Goal: Task Accomplishment & Management: Complete application form

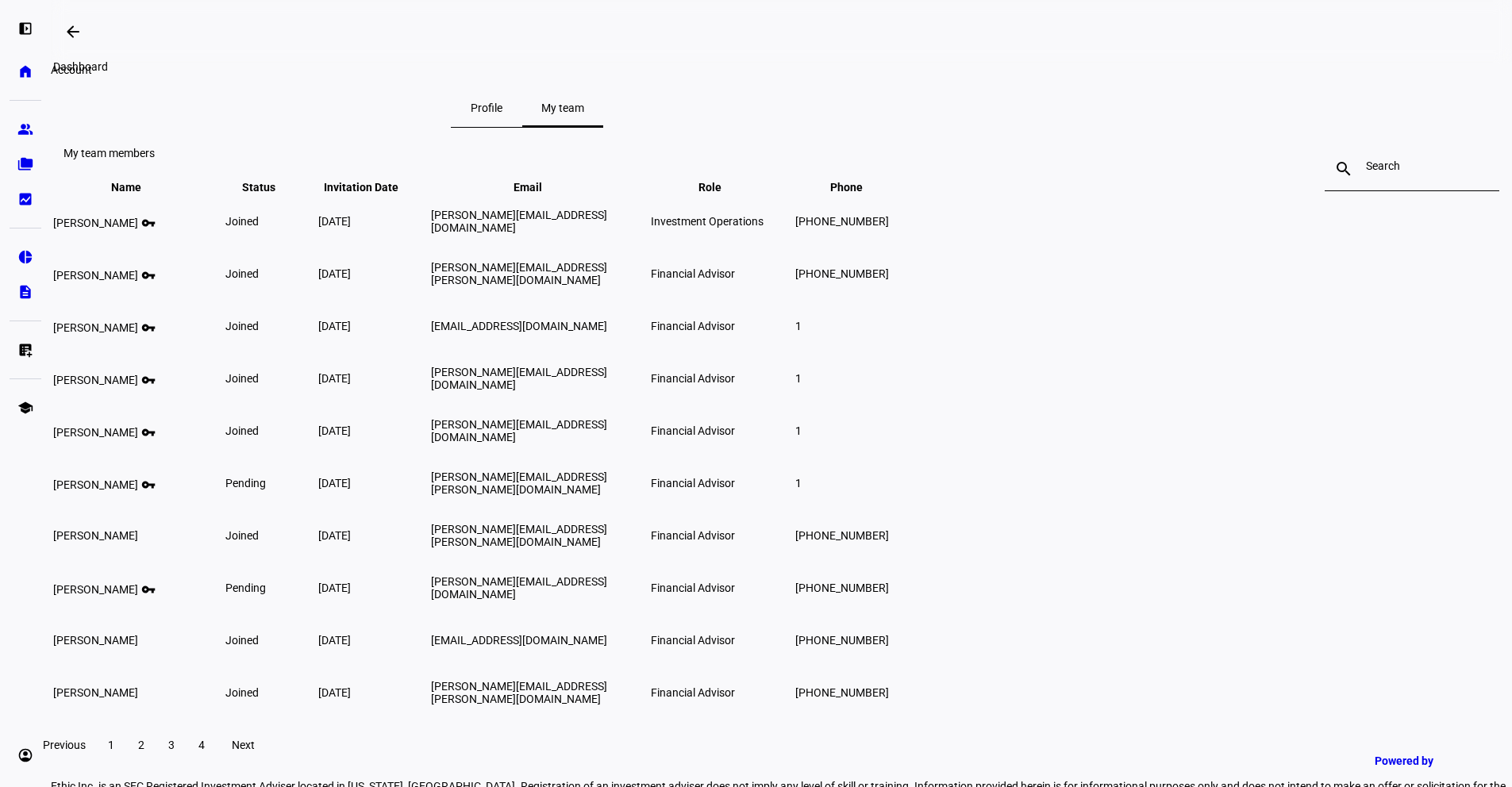
click at [70, 31] on mat-icon "arrow_backwards" at bounding box center [72, 31] width 19 height 19
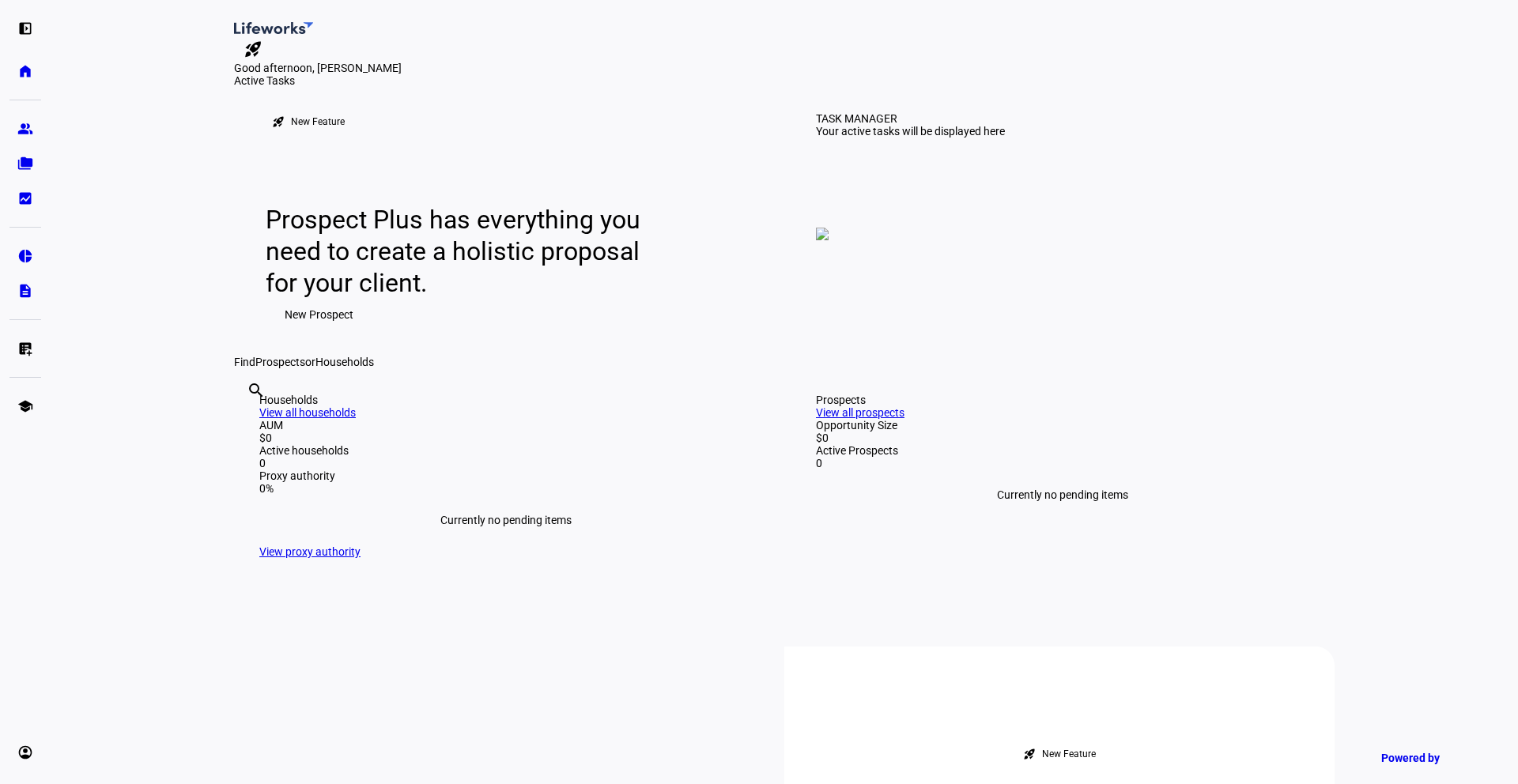
click at [318, 331] on span "New Prospect" at bounding box center [318, 314] width 69 height 31
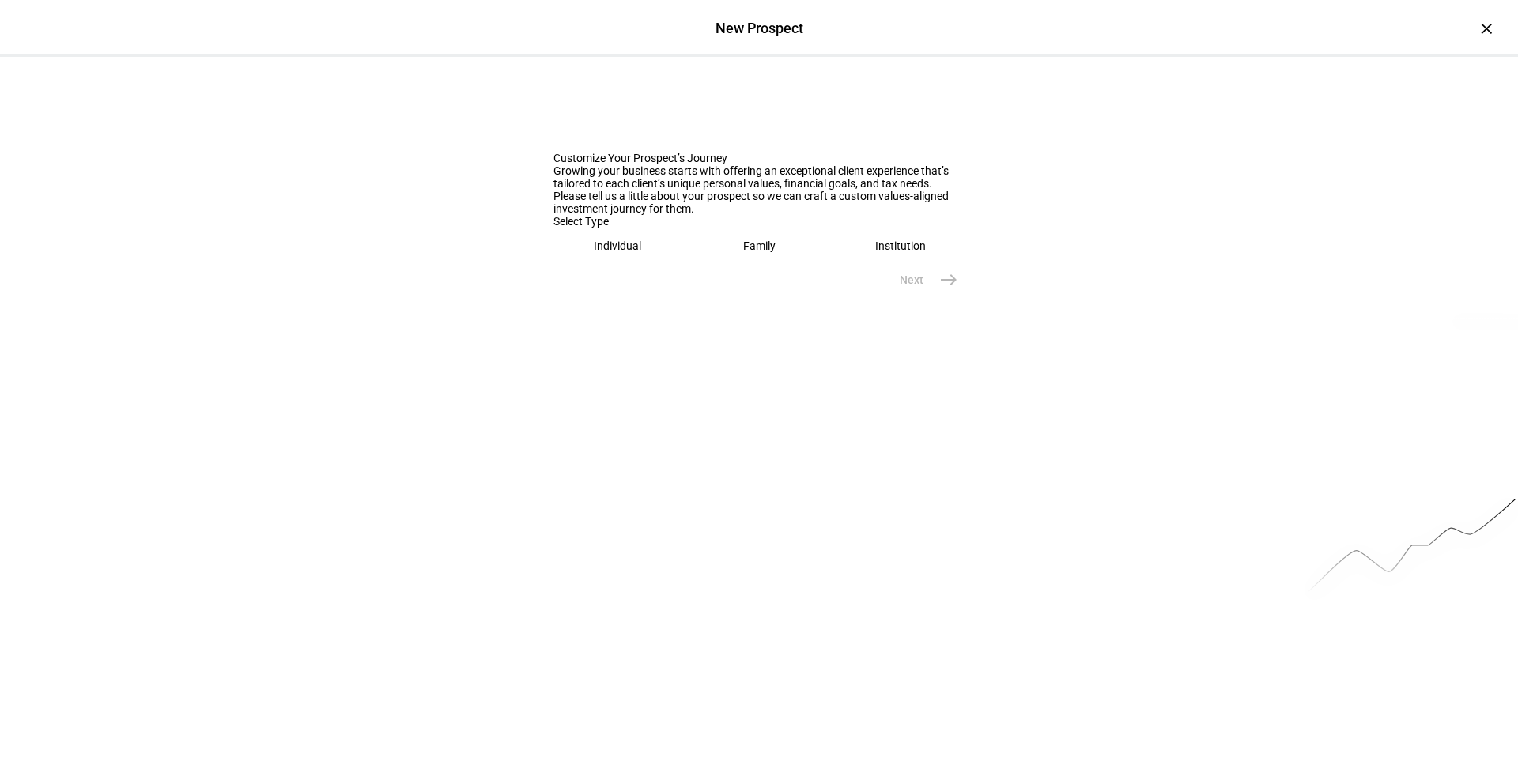
click at [654, 264] on eth-mega-radio-button "Individual" at bounding box center [618, 245] width 129 height 37
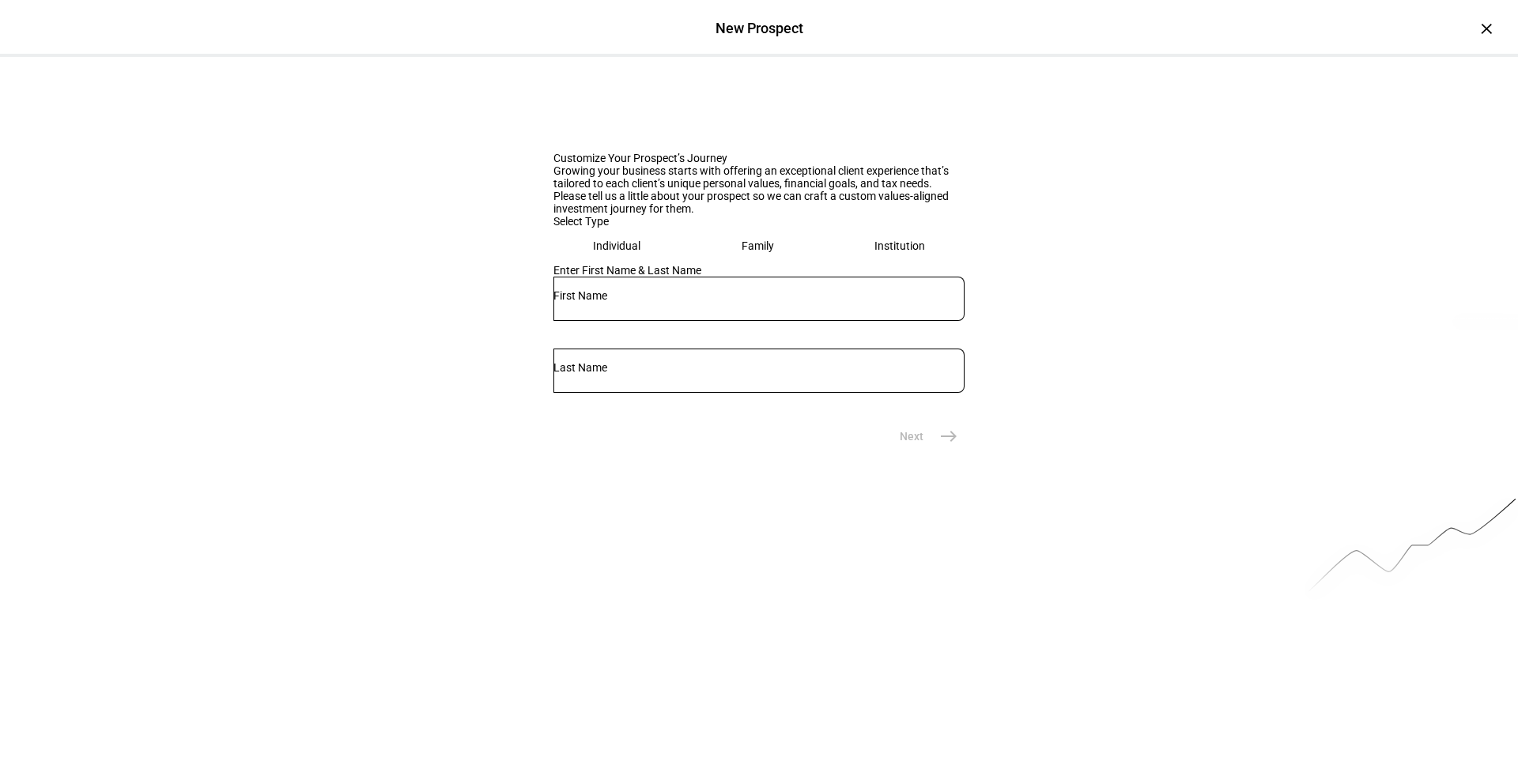
click at [669, 302] on input "text" at bounding box center [759, 296] width 411 height 12
type input "a"
type input "[PERSON_NAME]"
click at [956, 452] on span "east" at bounding box center [948, 436] width 31 height 31
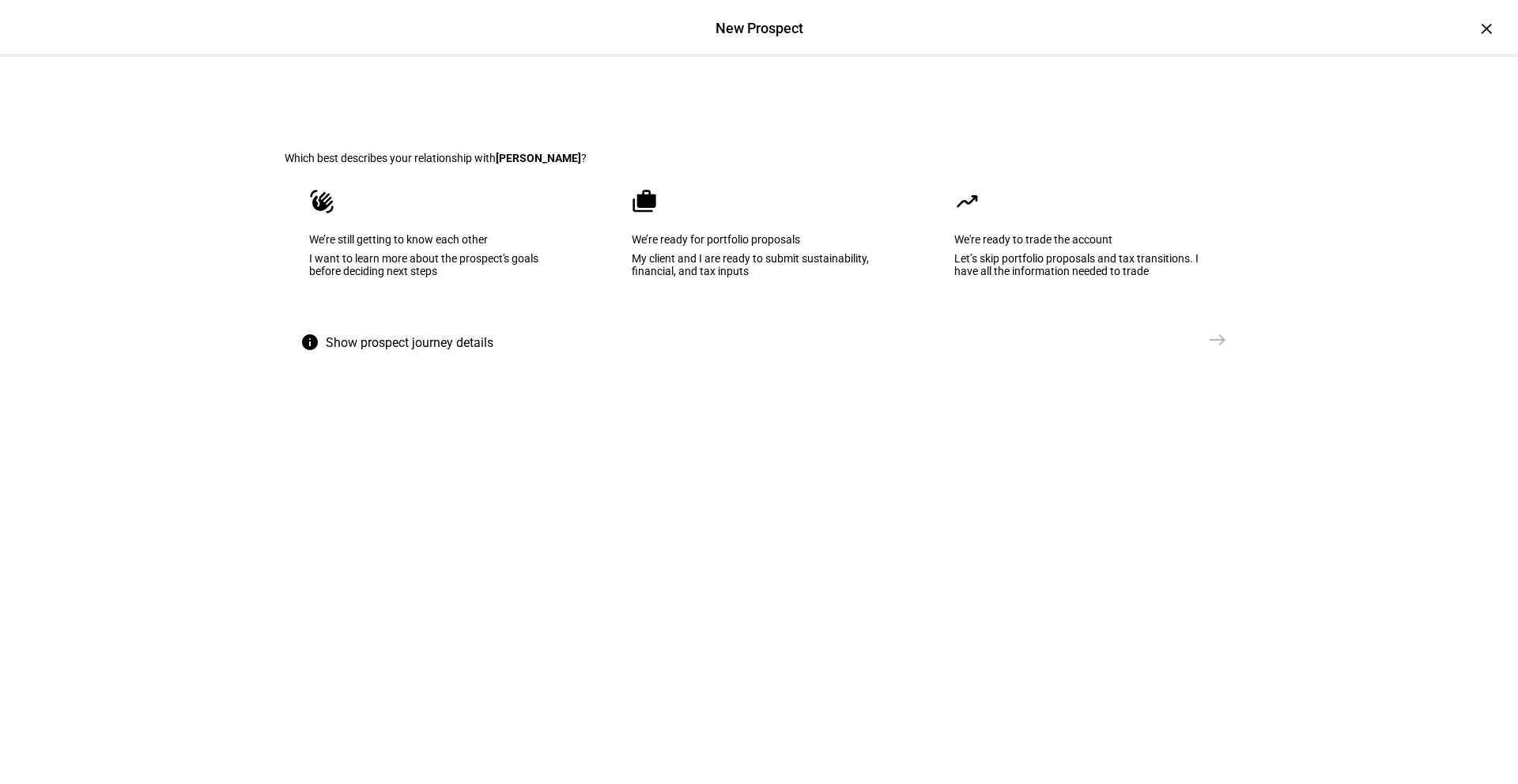
click at [773, 277] on div "My client and I are ready to submit sustainability, financial, and tax inputs" at bounding box center [759, 265] width 255 height 25
click at [1234, 409] on eth-select-journey-branch "Which best describes your relationship with Jim ? waving_hand We’re still getti…" at bounding box center [759, 233] width 999 height 353
click at [1208, 349] on mat-icon "east" at bounding box center [1217, 339] width 19 height 19
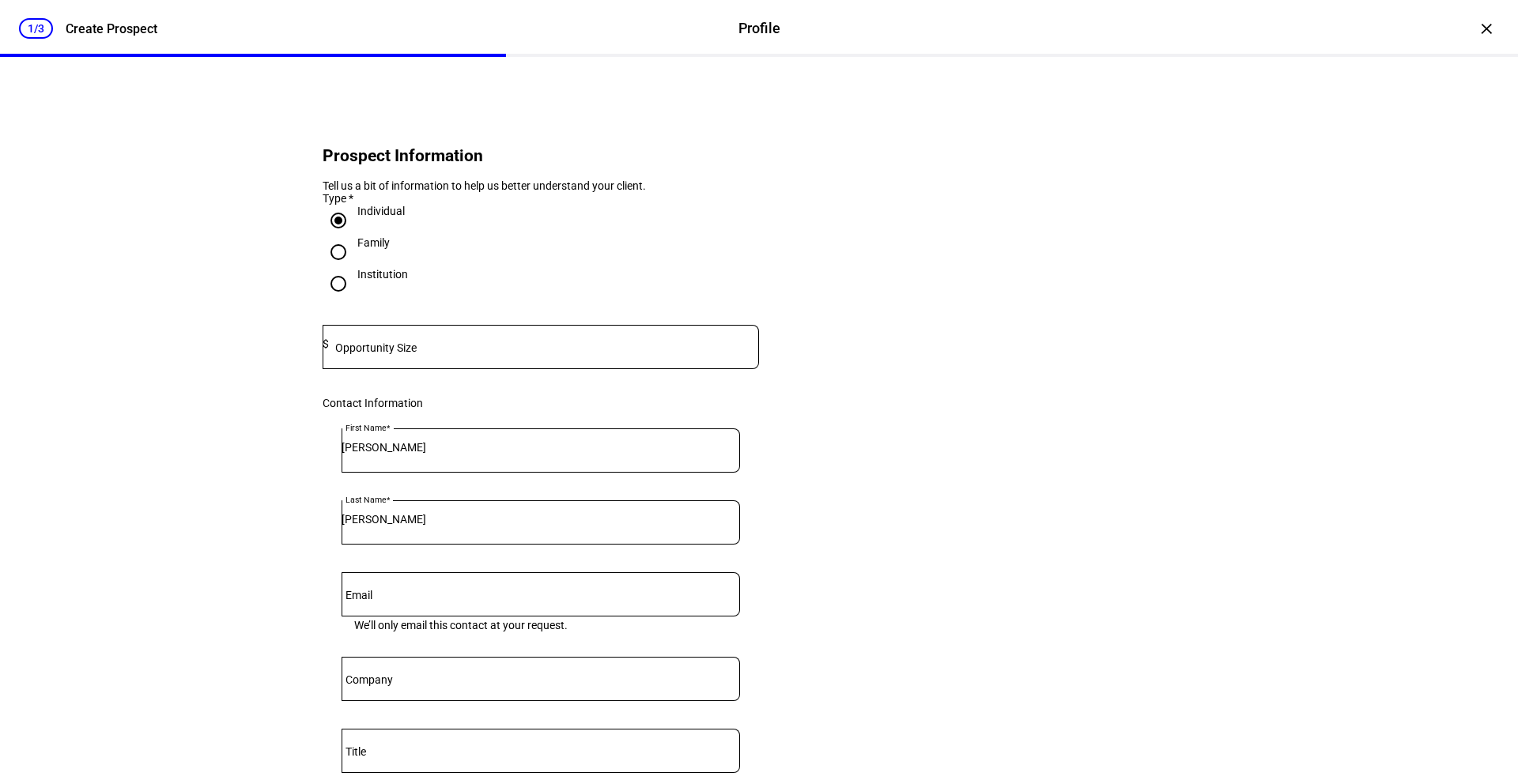
click at [413, 354] on mat-label "Opportunity Size" at bounding box center [375, 347] width 81 height 12
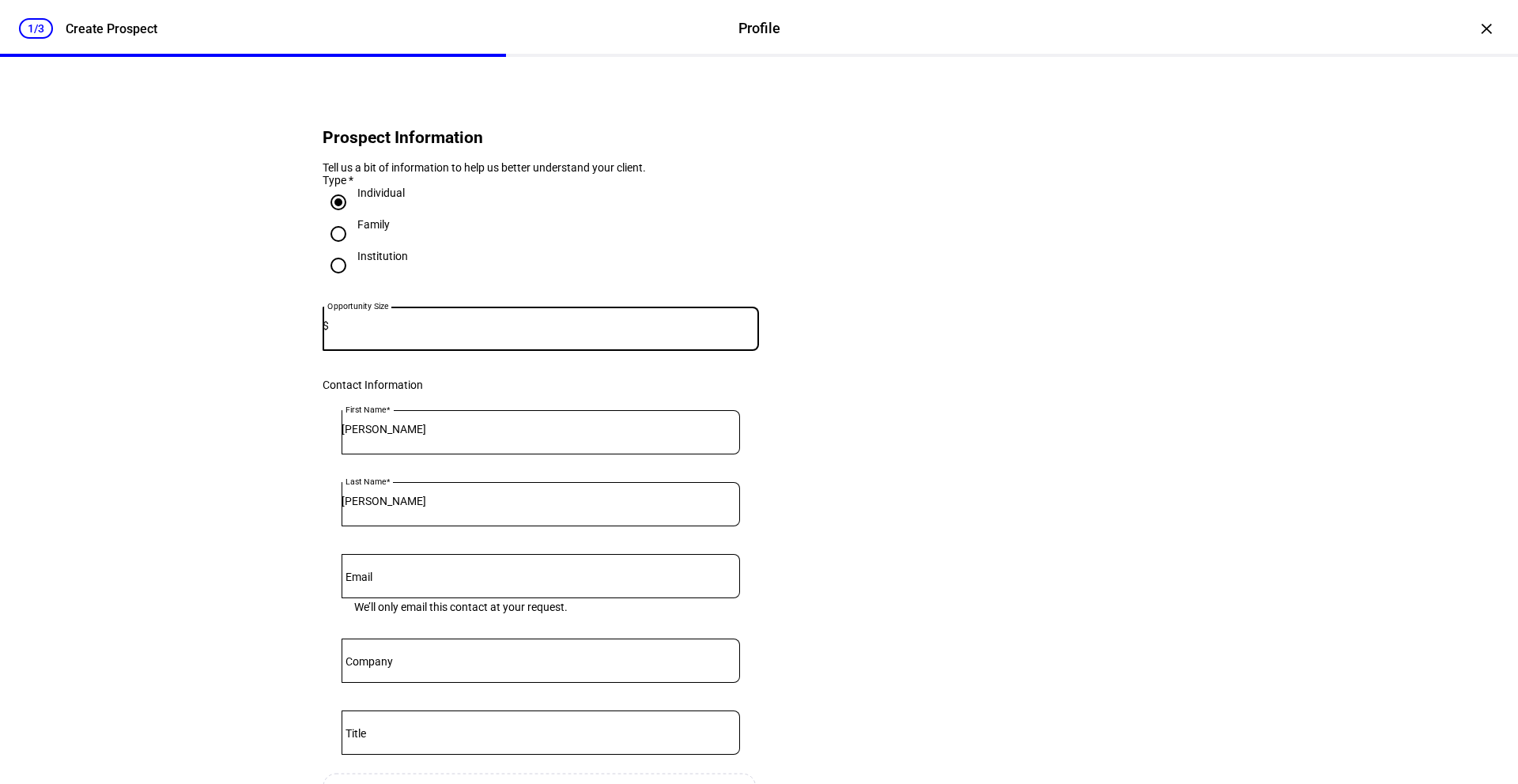
click at [535, 332] on input at bounding box center [544, 325] width 431 height 12
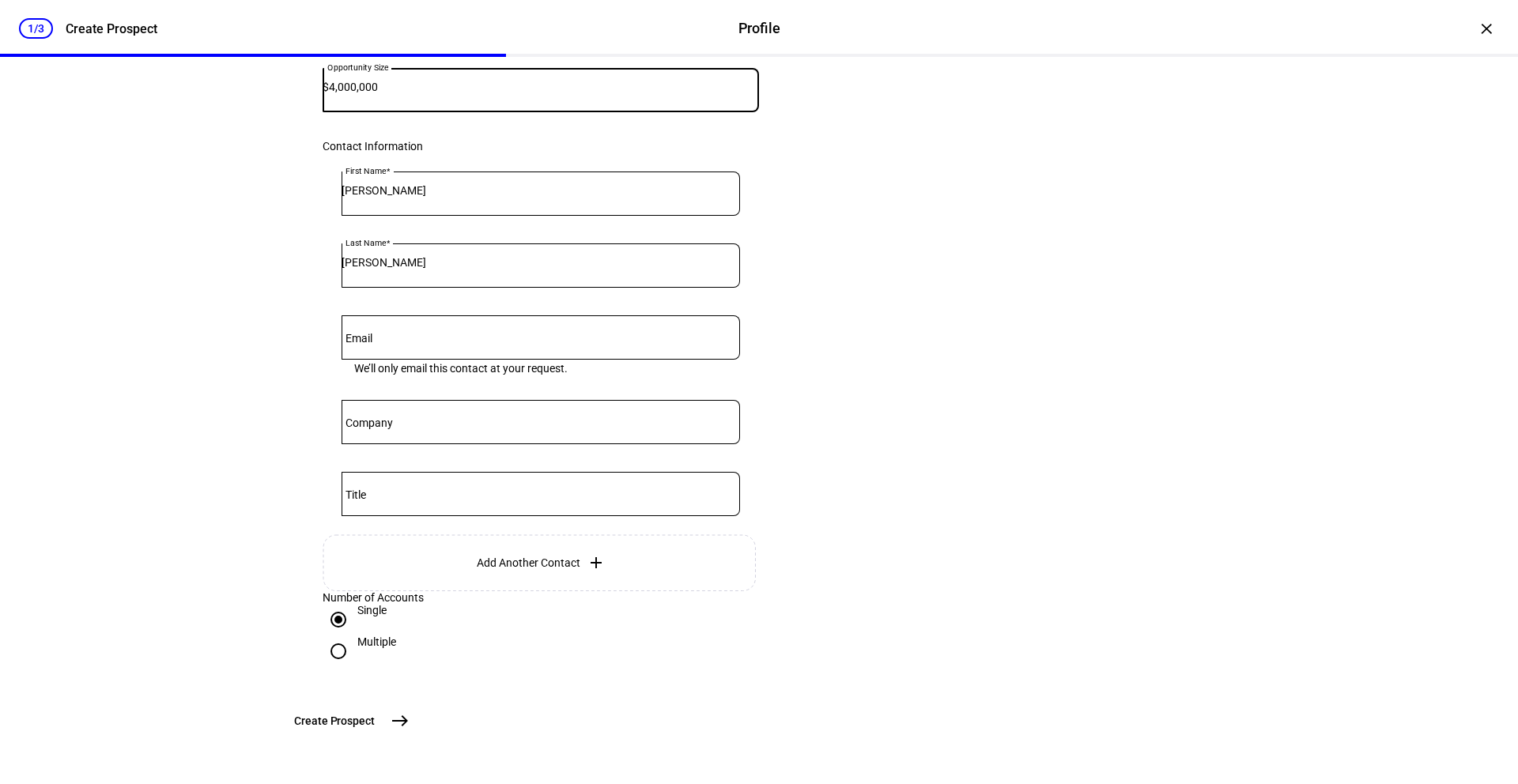
scroll to position [323, 0]
type input "4,000,000"
click at [439, 315] on div at bounding box center [540, 338] width 398 height 45
paste input "[EMAIL_ADDRESS][DOMAIN_NAME]"
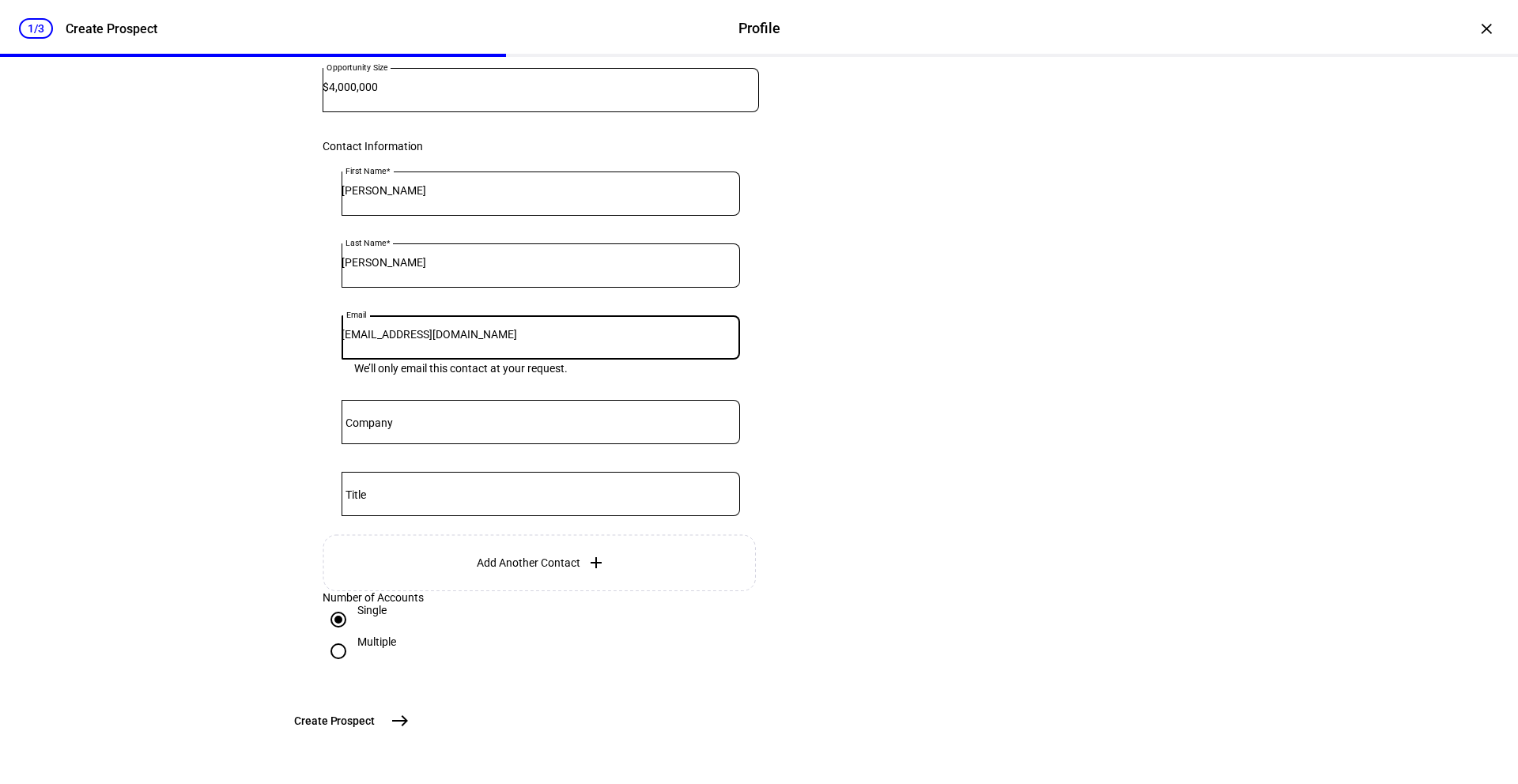
scroll to position [382, 0]
type input "[EMAIL_ADDRESS][DOMAIN_NAME]"
click at [373, 635] on div "Multiple" at bounding box center [376, 641] width 38 height 12
click at [354, 635] on input "Multiple" at bounding box center [338, 650] width 31 height 31
radio input "true"
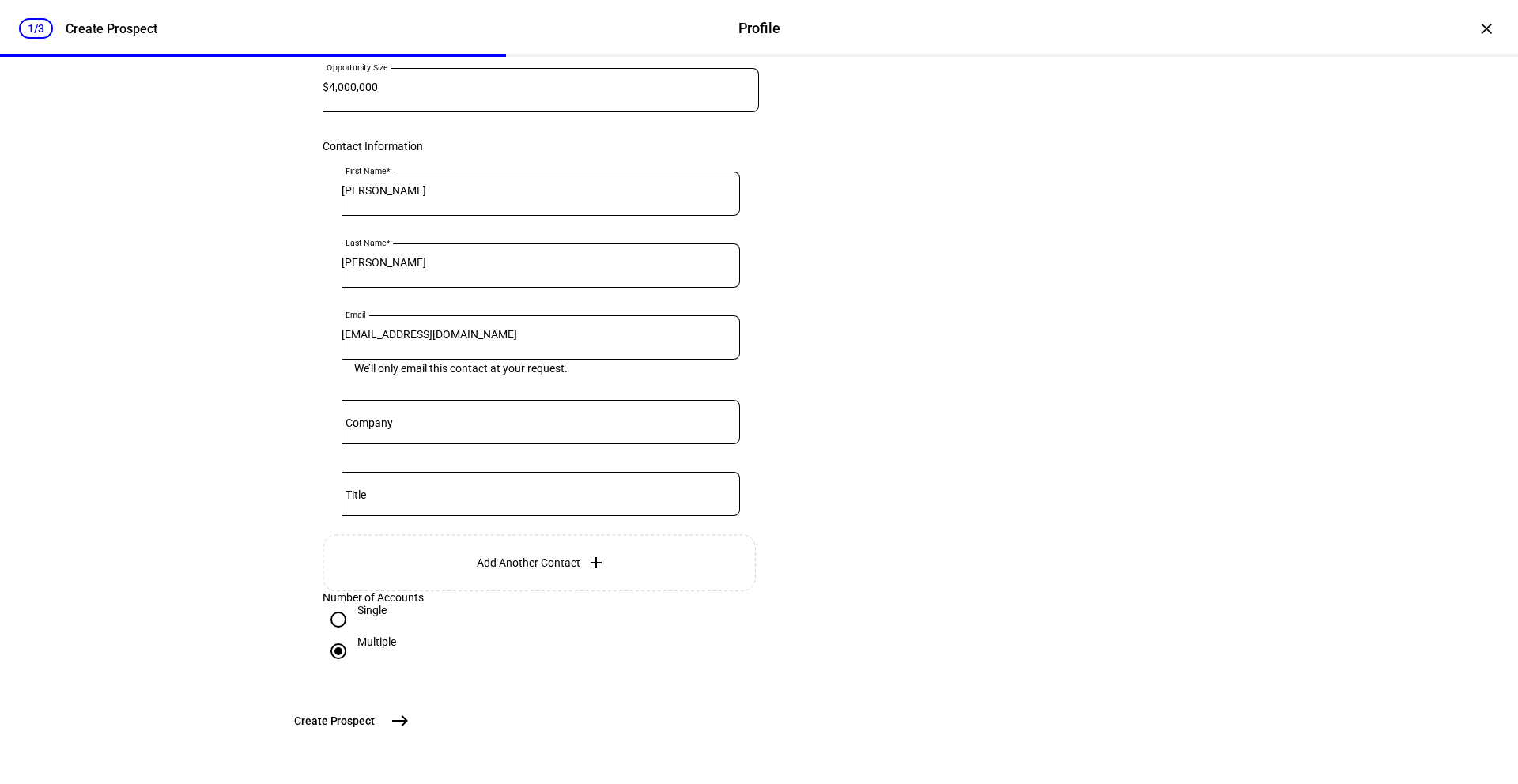
click at [409, 715] on mat-icon "east" at bounding box center [399, 720] width 19 height 19
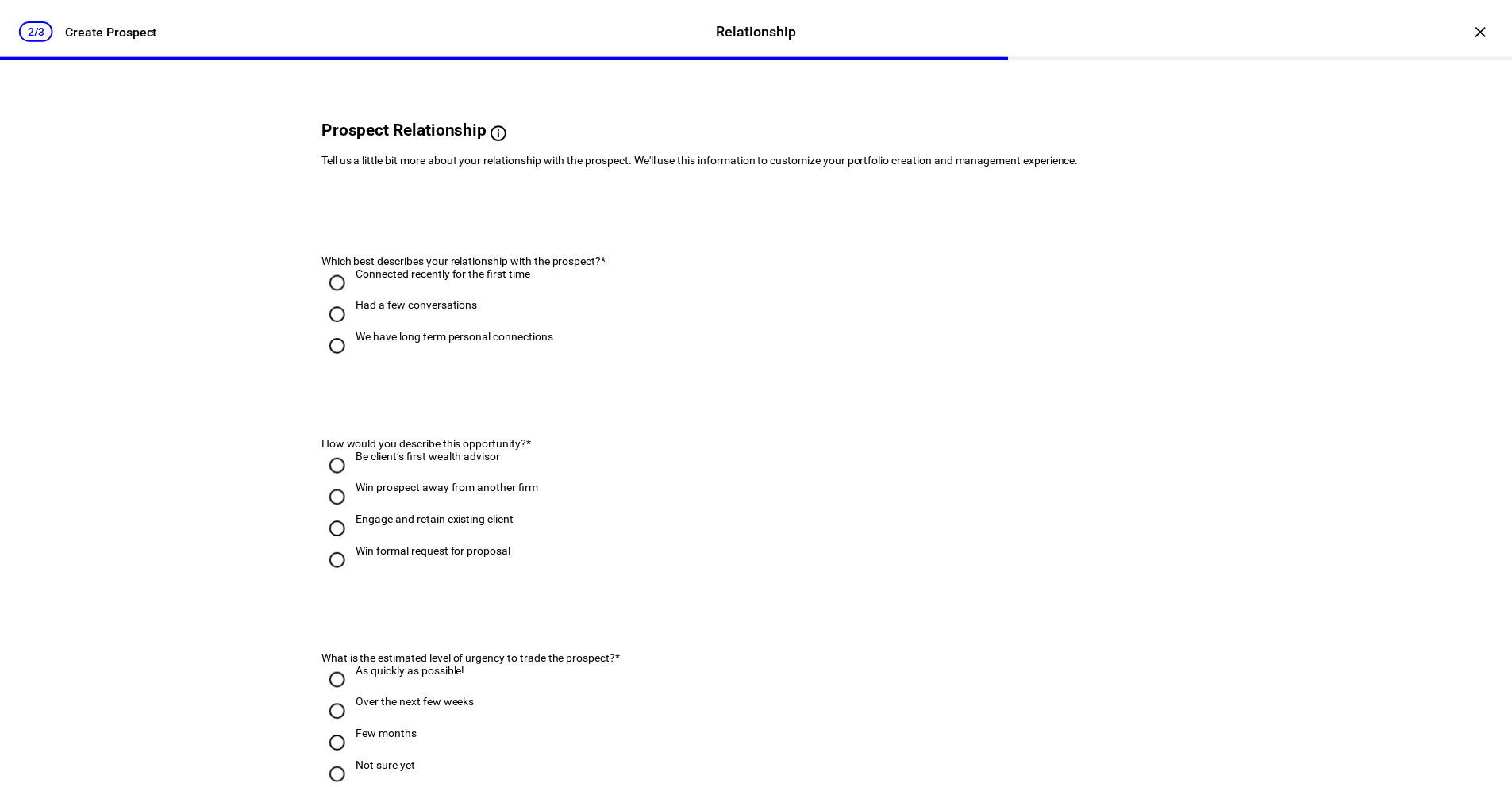
scroll to position [0, 0]
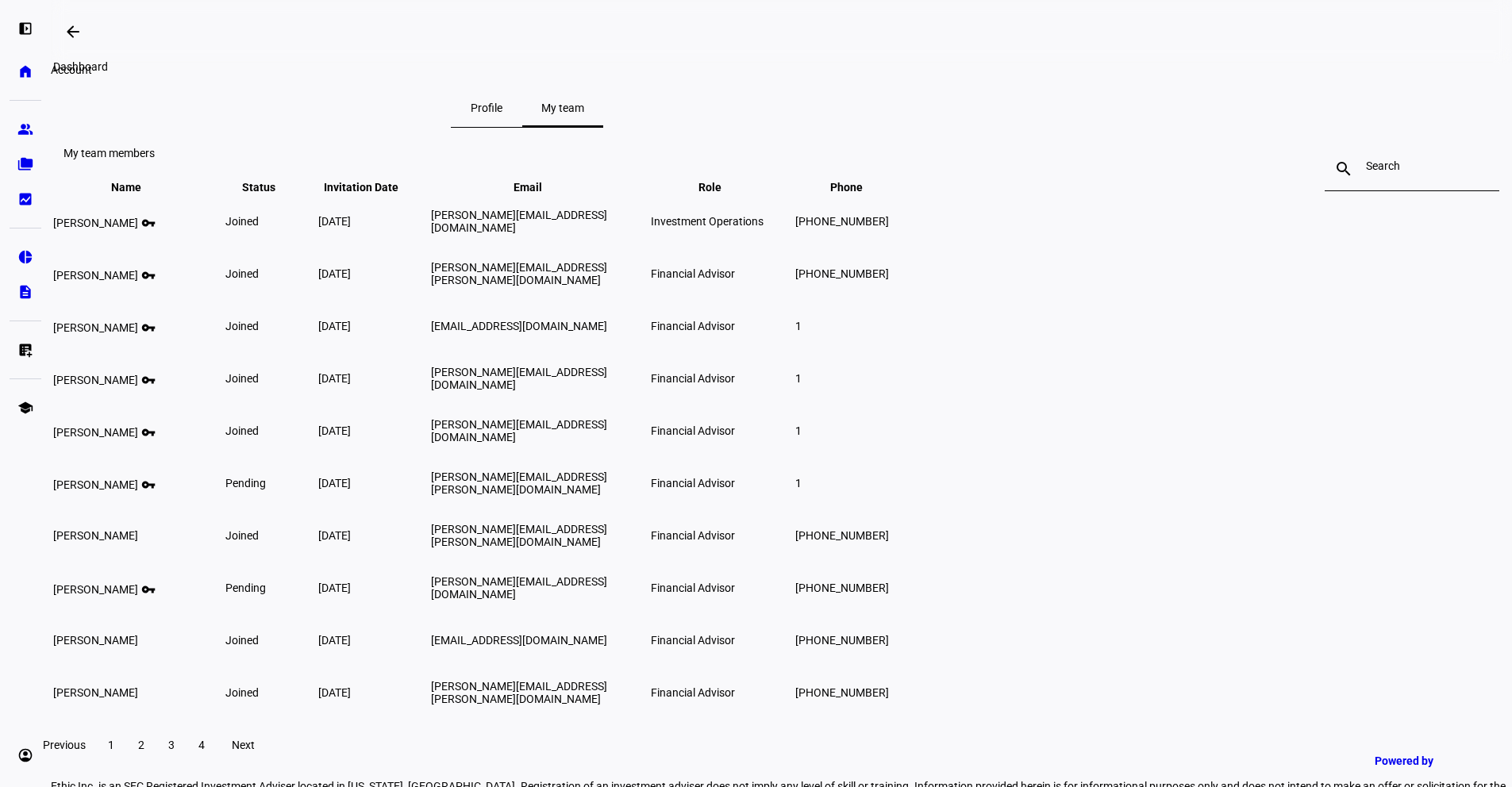
click at [81, 31] on mat-icon "arrow_backwards" at bounding box center [72, 31] width 19 height 19
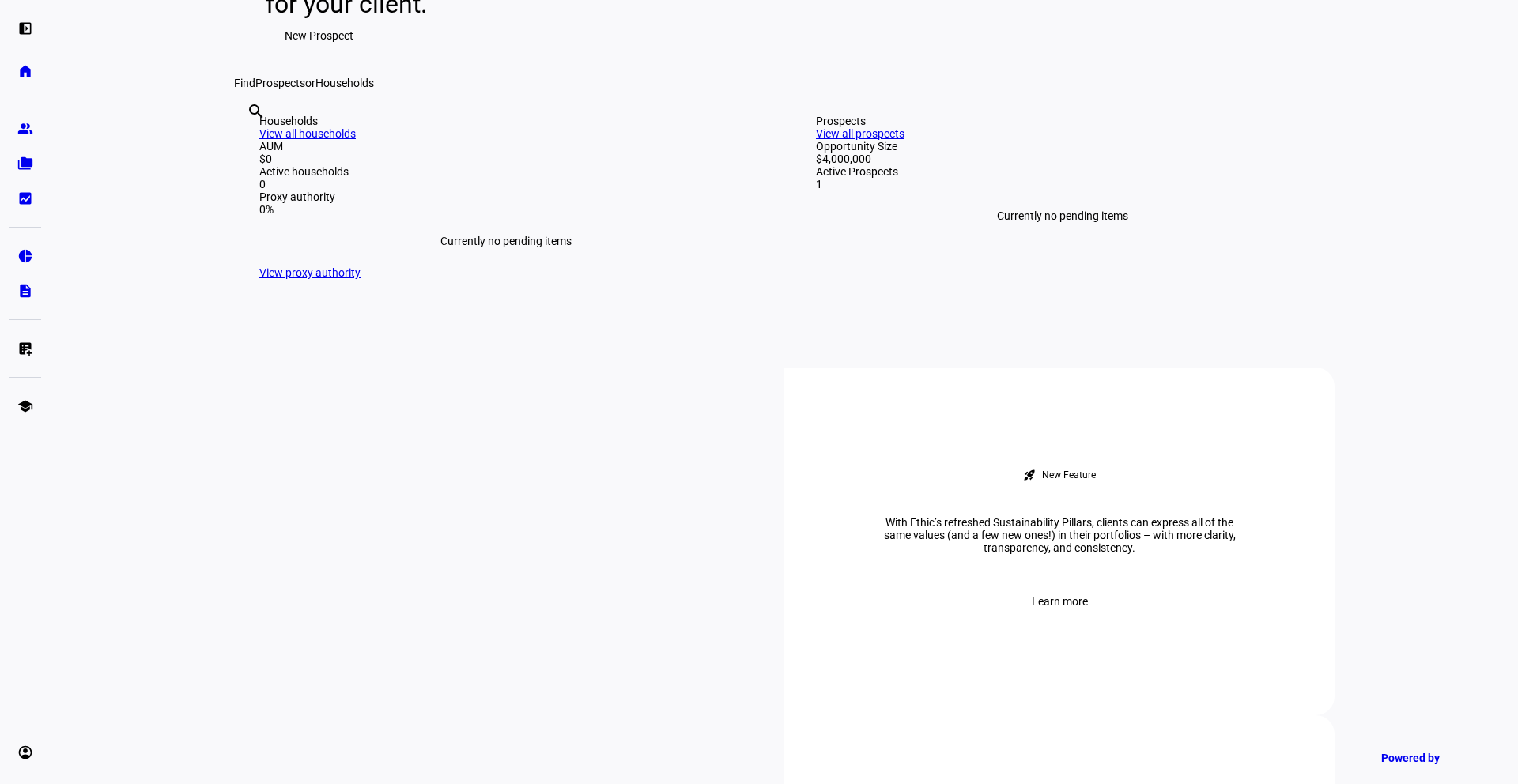
scroll to position [284, 0]
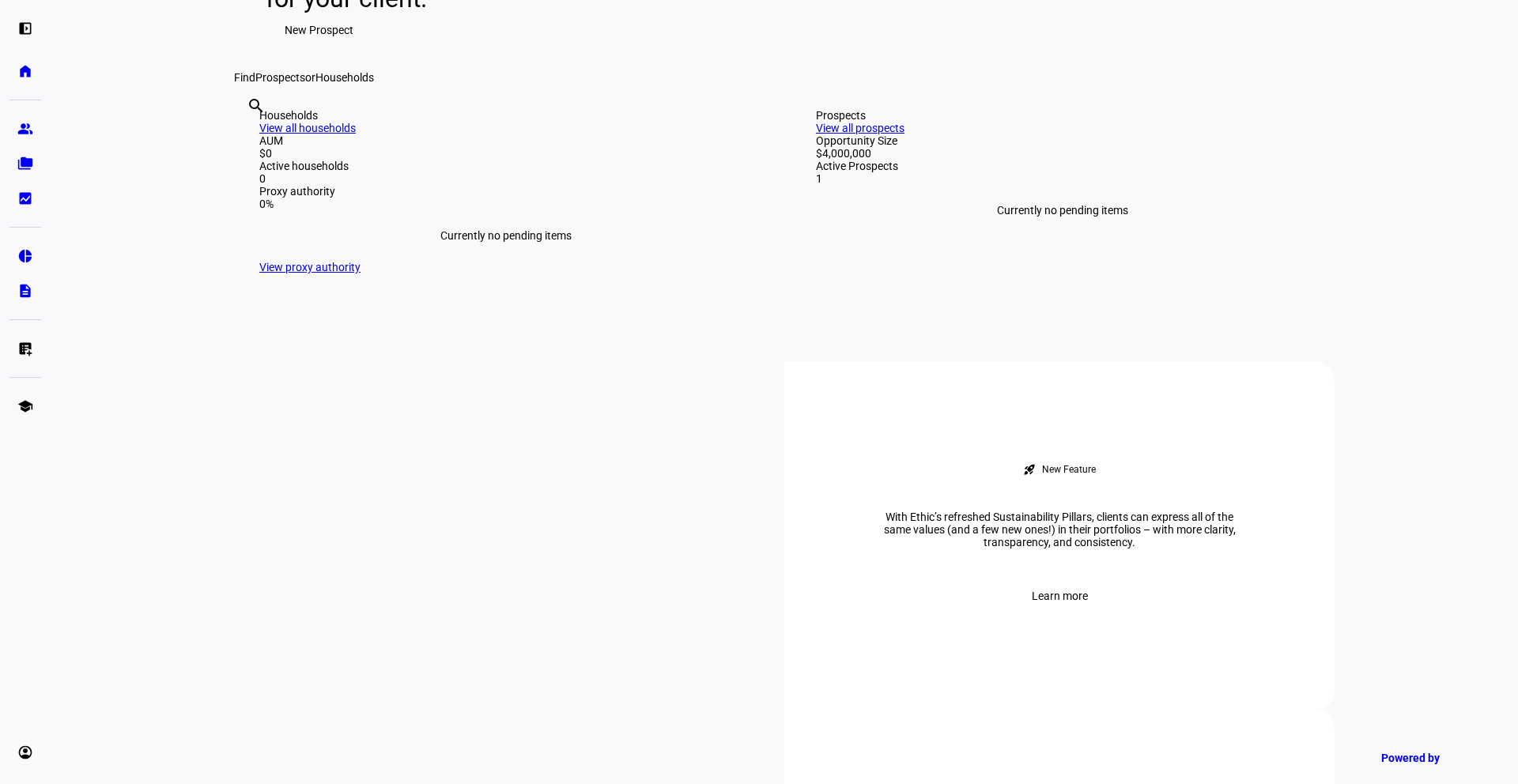
click at [905, 135] on link "View all prospects" at bounding box center [859, 128] width 88 height 12
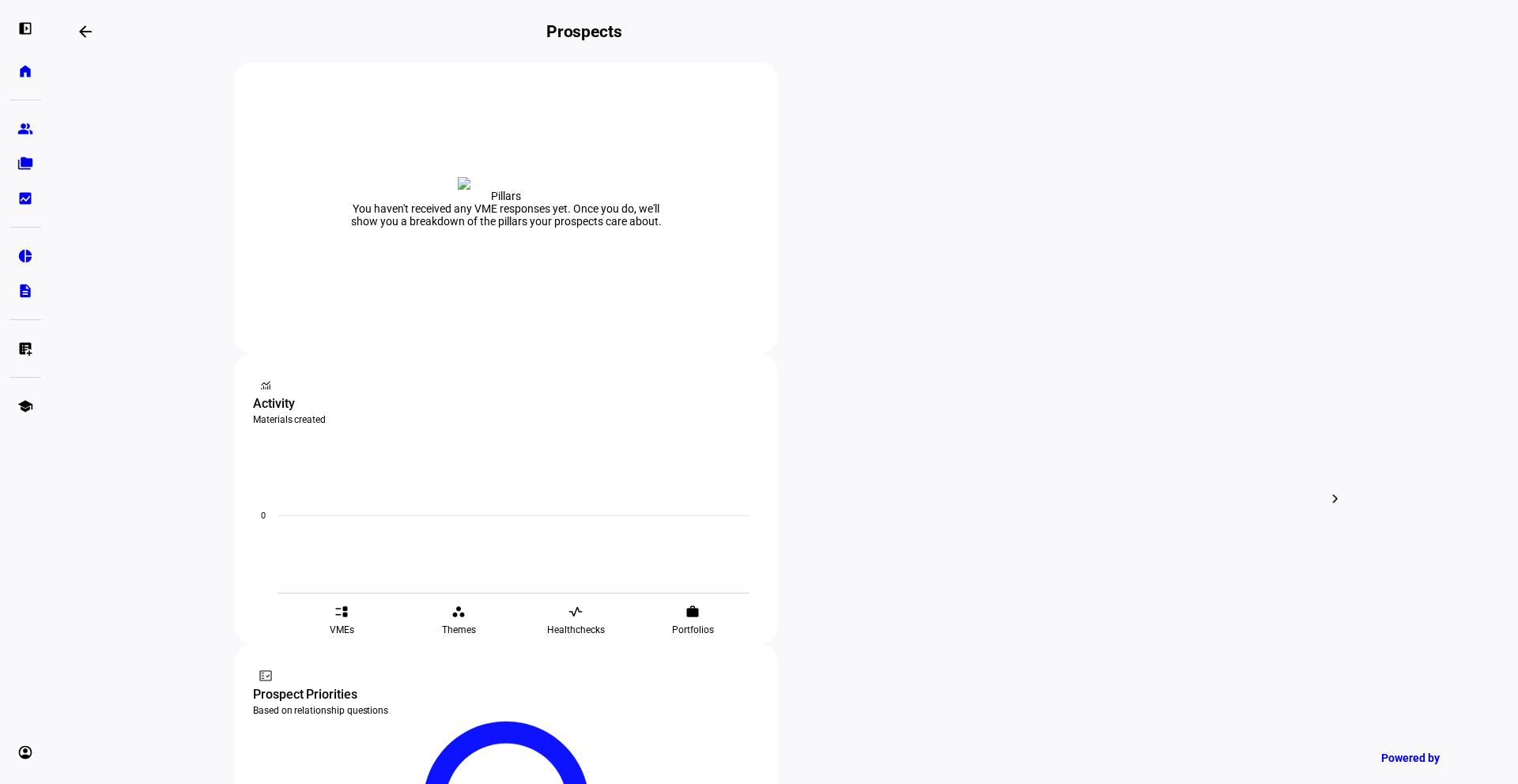
scroll to position [270, 0]
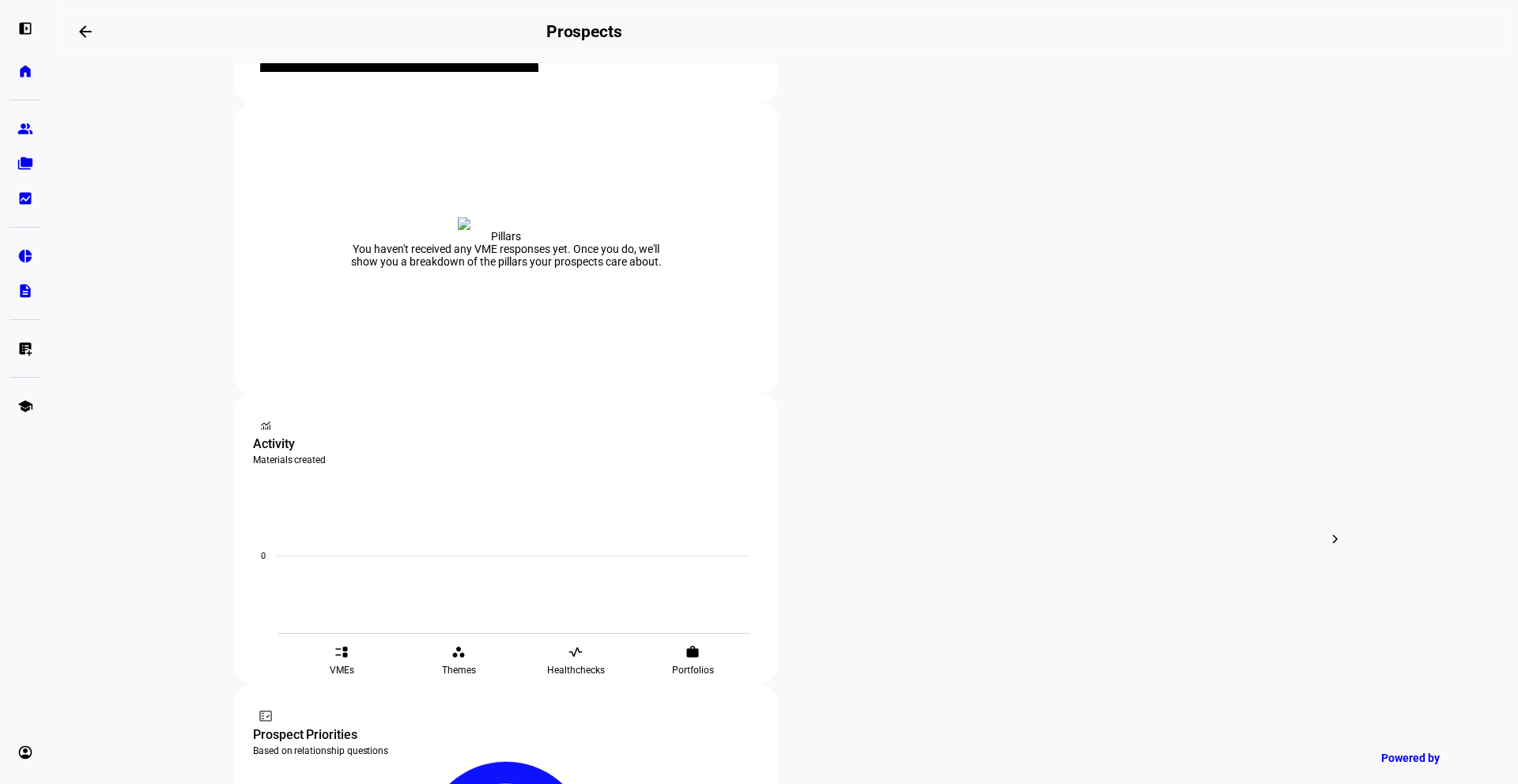
click at [524, 381] on span "Archive" at bounding box center [525, 388] width 37 height 12
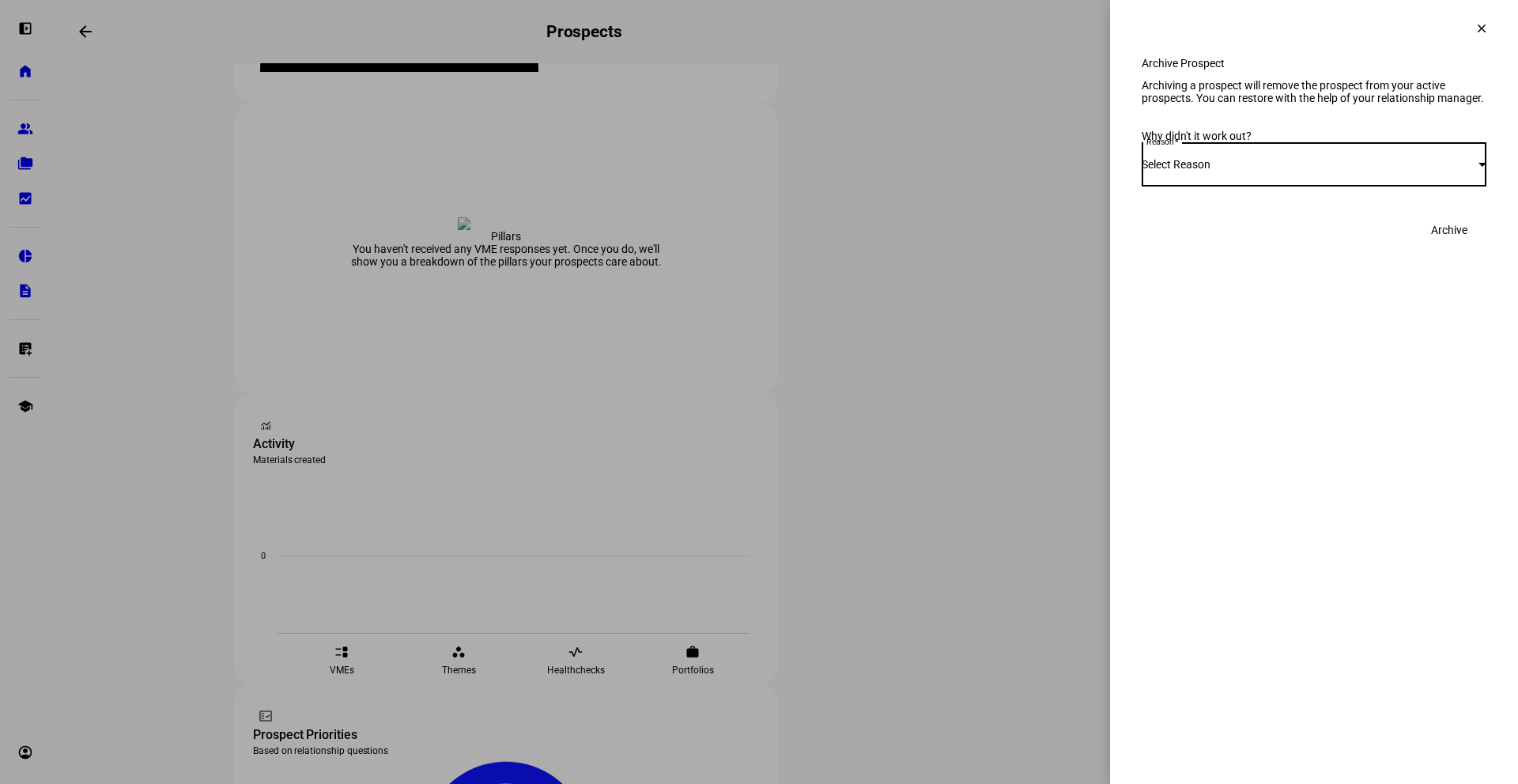
click at [1374, 171] on div "Select Reason" at bounding box center [1310, 164] width 337 height 12
click at [1225, 380] on mat-option "Other" at bounding box center [1314, 377] width 345 height 38
click at [1395, 249] on div at bounding box center [1314, 227] width 345 height 45
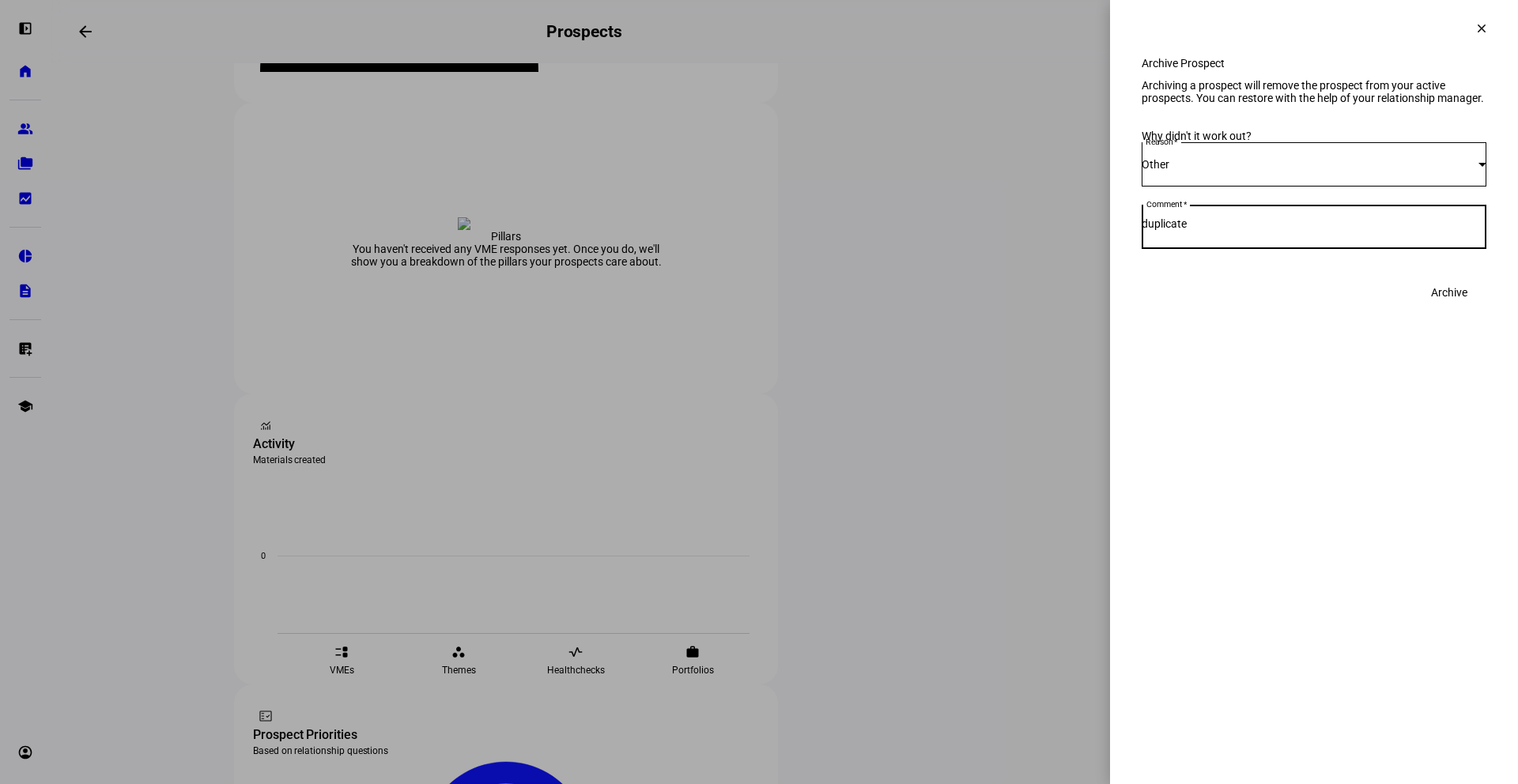
type textarea "duplicate"
click at [1450, 308] on span "Archive" at bounding box center [1448, 291] width 37 height 31
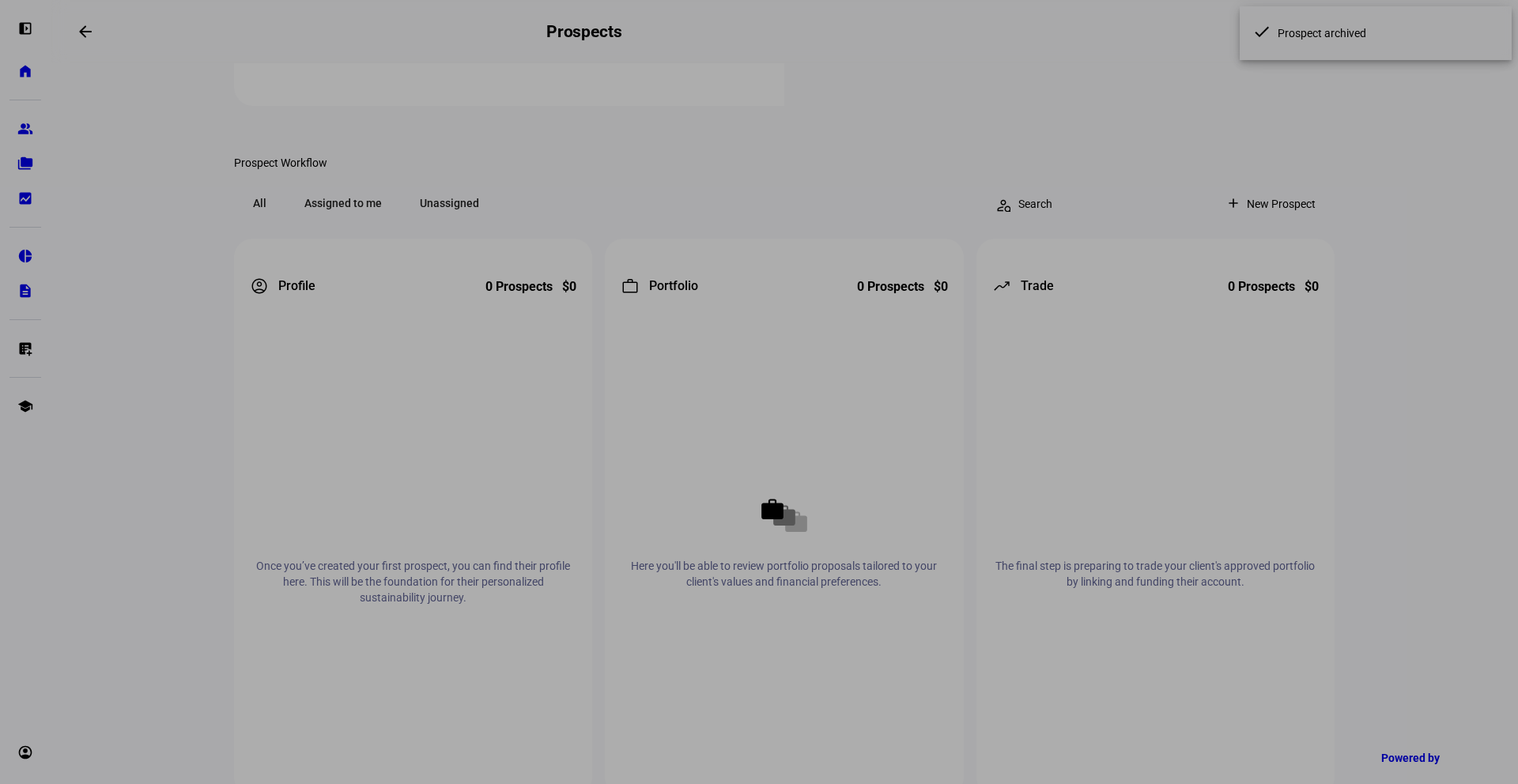
scroll to position [272, 0]
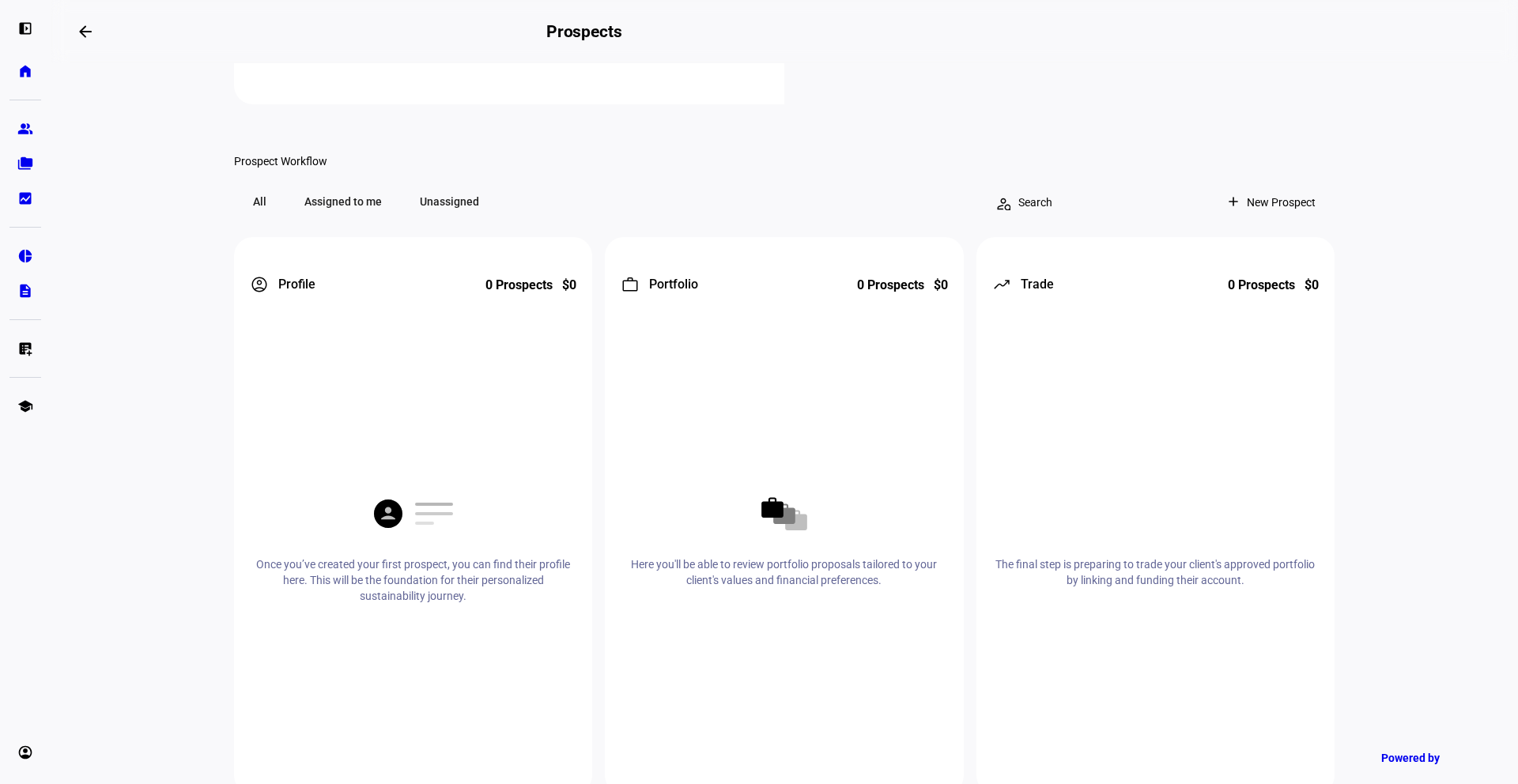
click at [1310, 218] on span at bounding box center [1274, 201] width 122 height 31
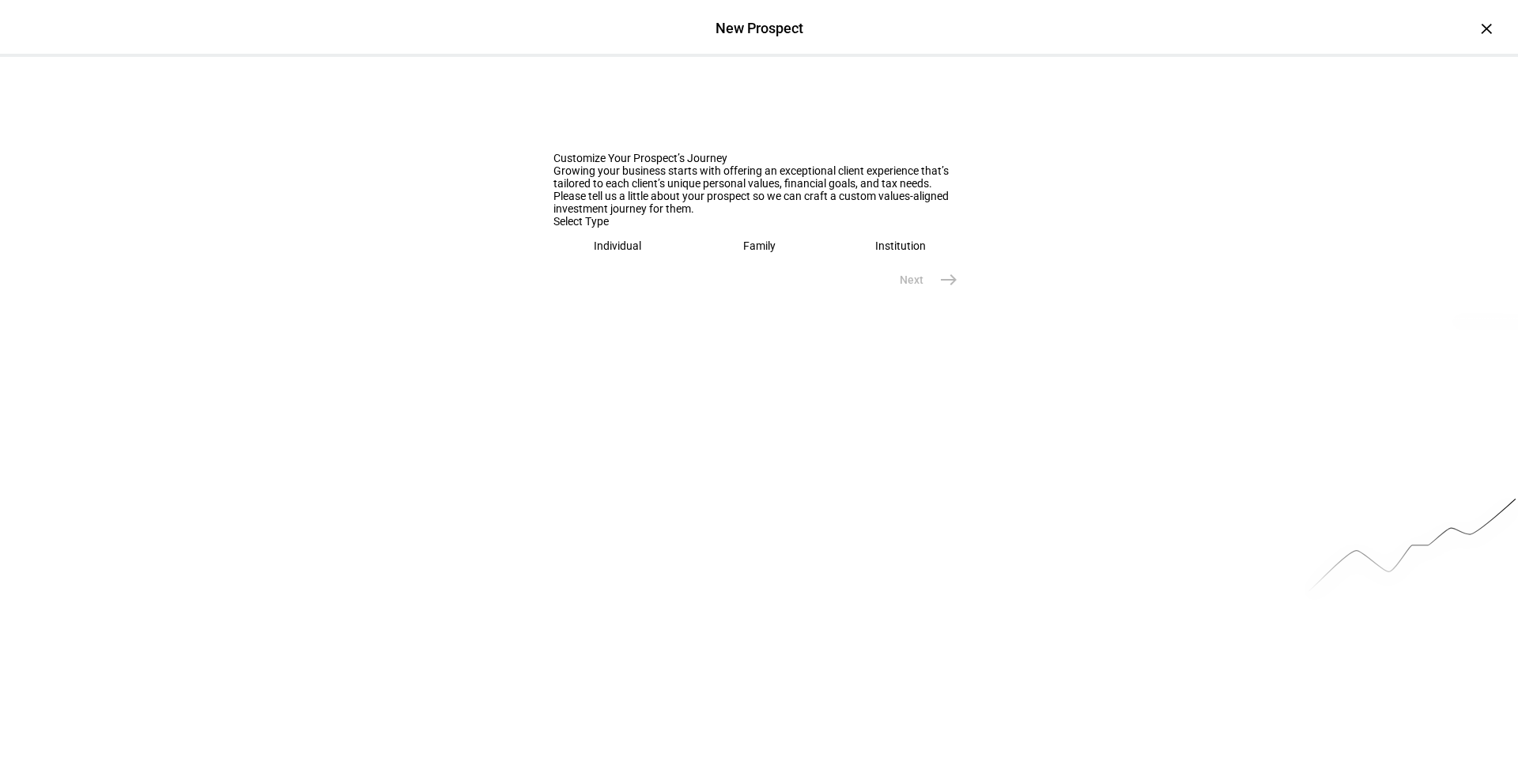
click at [635, 252] on div "Individual" at bounding box center [617, 246] width 47 height 12
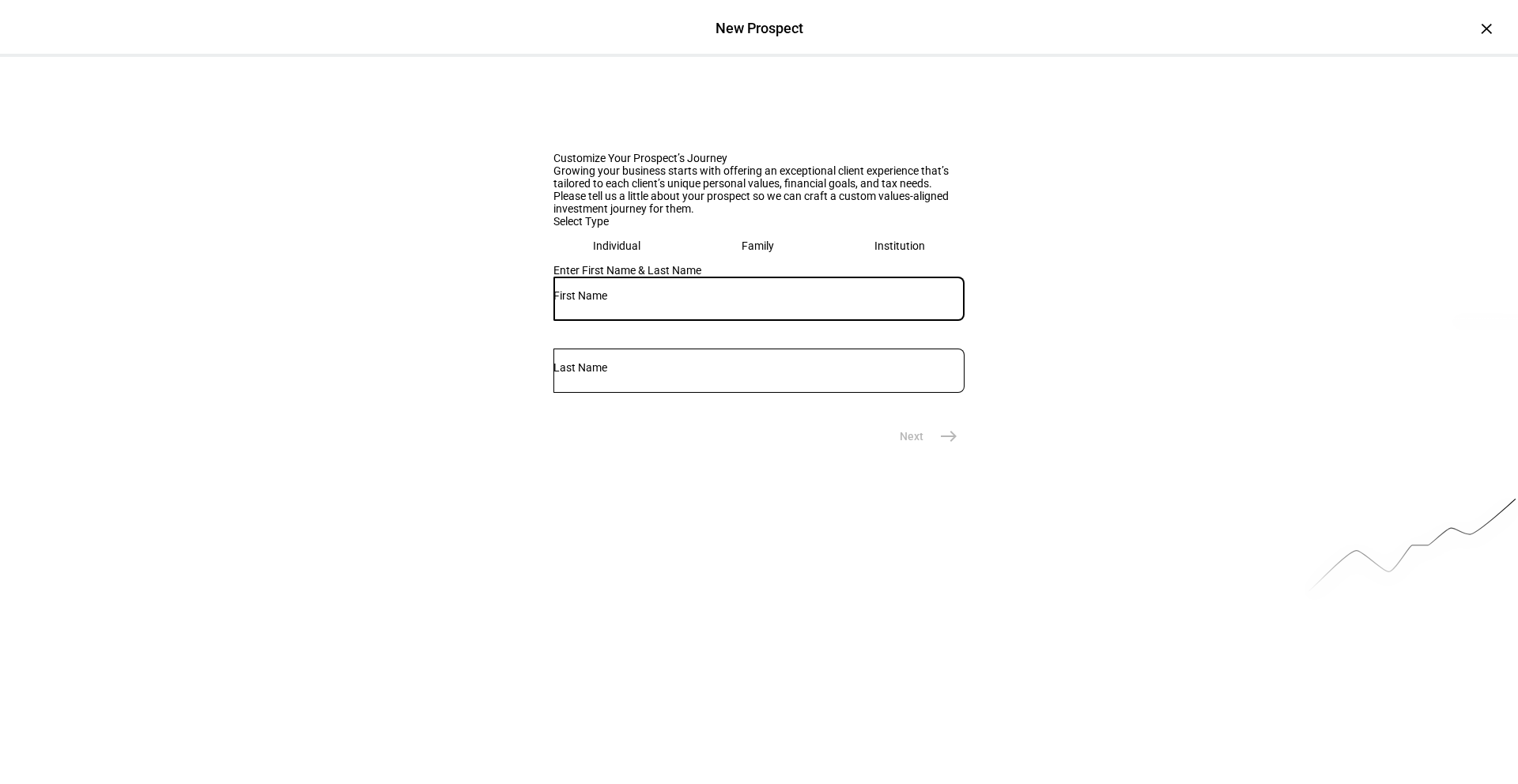
click at [682, 302] on input "text" at bounding box center [759, 296] width 411 height 12
type input "[PERSON_NAME]"
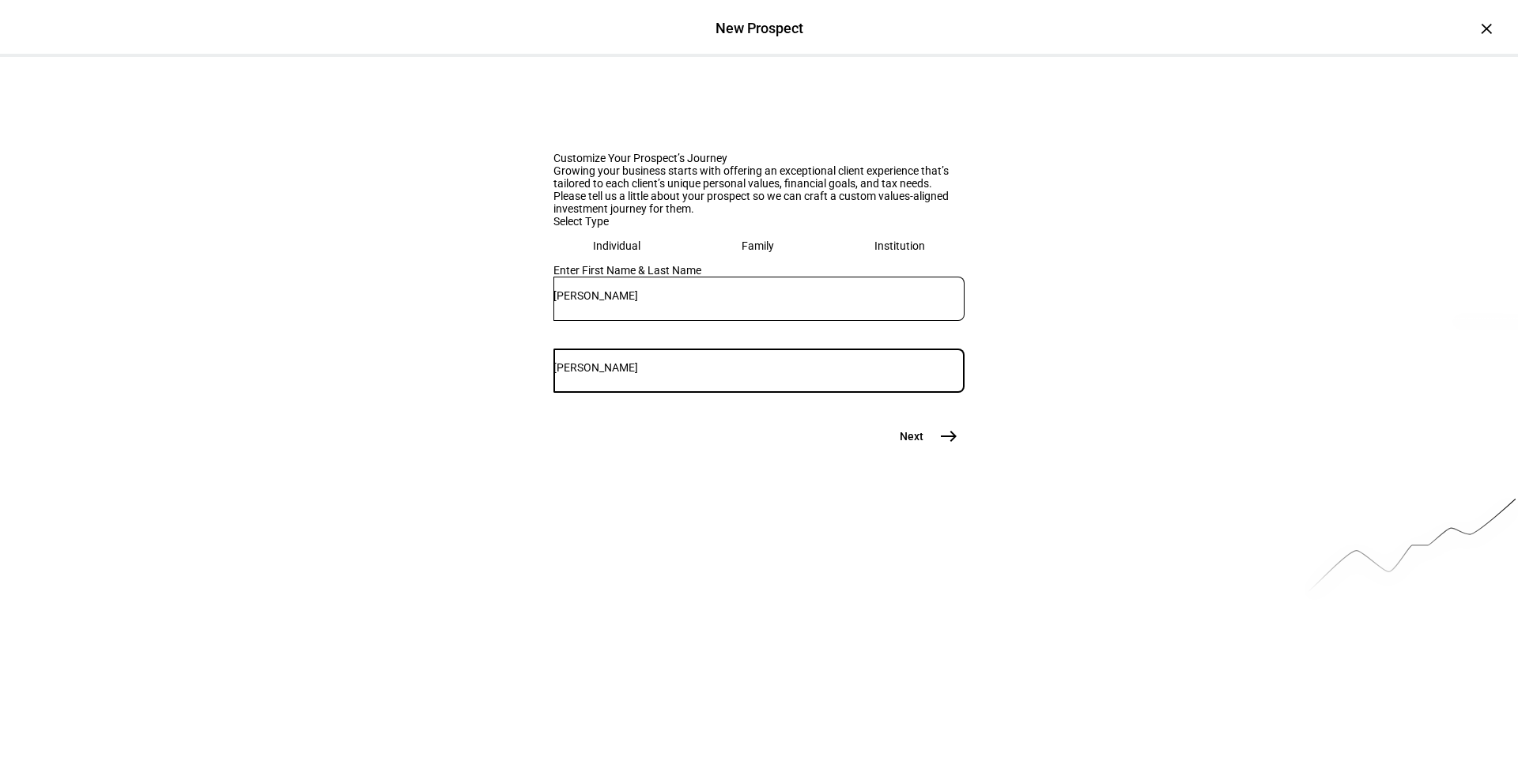
type input "[PERSON_NAME]"
click at [923, 452] on eth-prospect-name-form "Customize Your Prospect’s Journey Growing your business starts with offering an…" at bounding box center [759, 255] width 411 height 396
click at [933, 452] on span "east" at bounding box center [948, 436] width 31 height 31
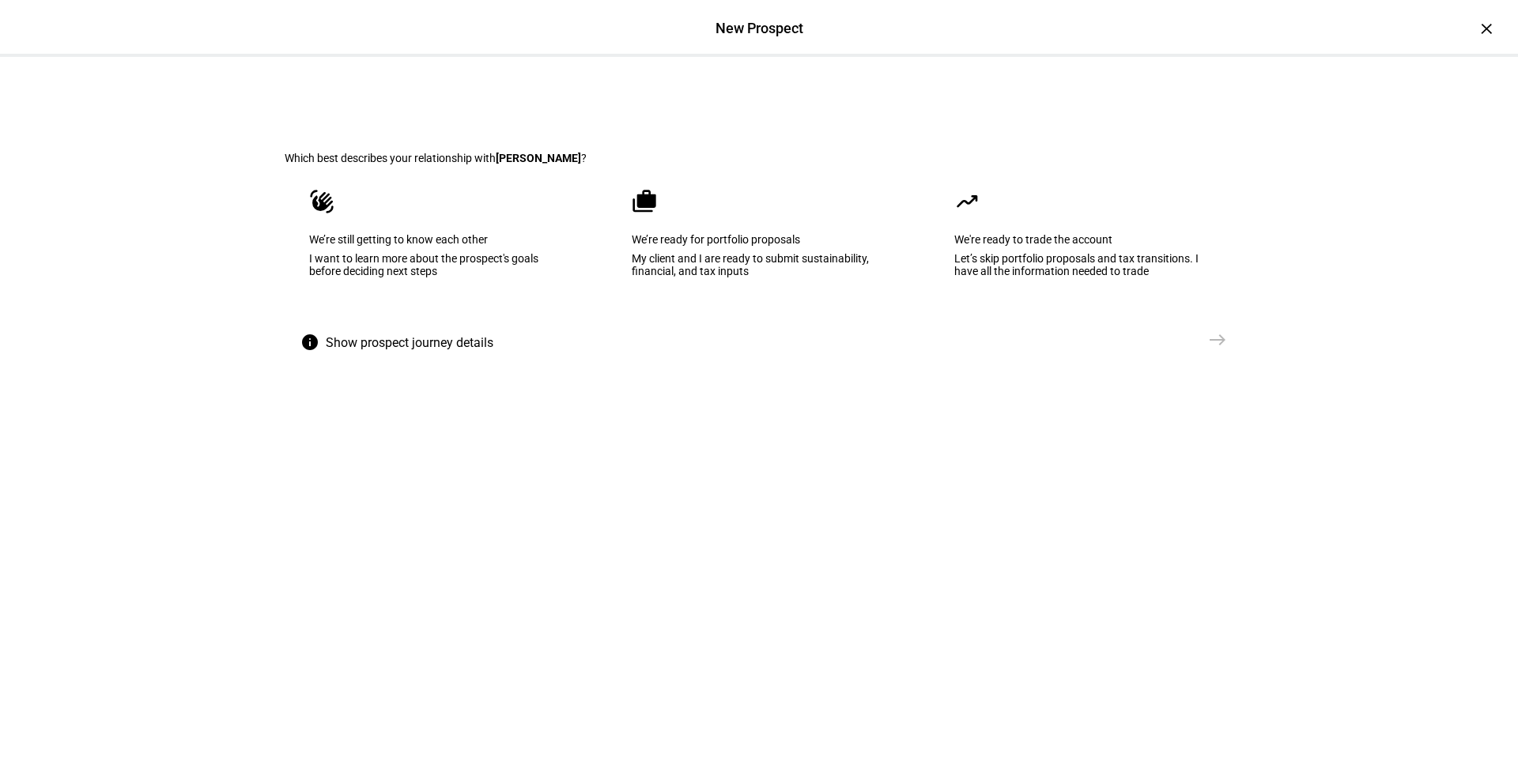
click at [726, 246] on div "We’re ready for portfolio proposals" at bounding box center [759, 240] width 255 height 12
click at [1216, 349] on mat-icon "east" at bounding box center [1217, 339] width 19 height 19
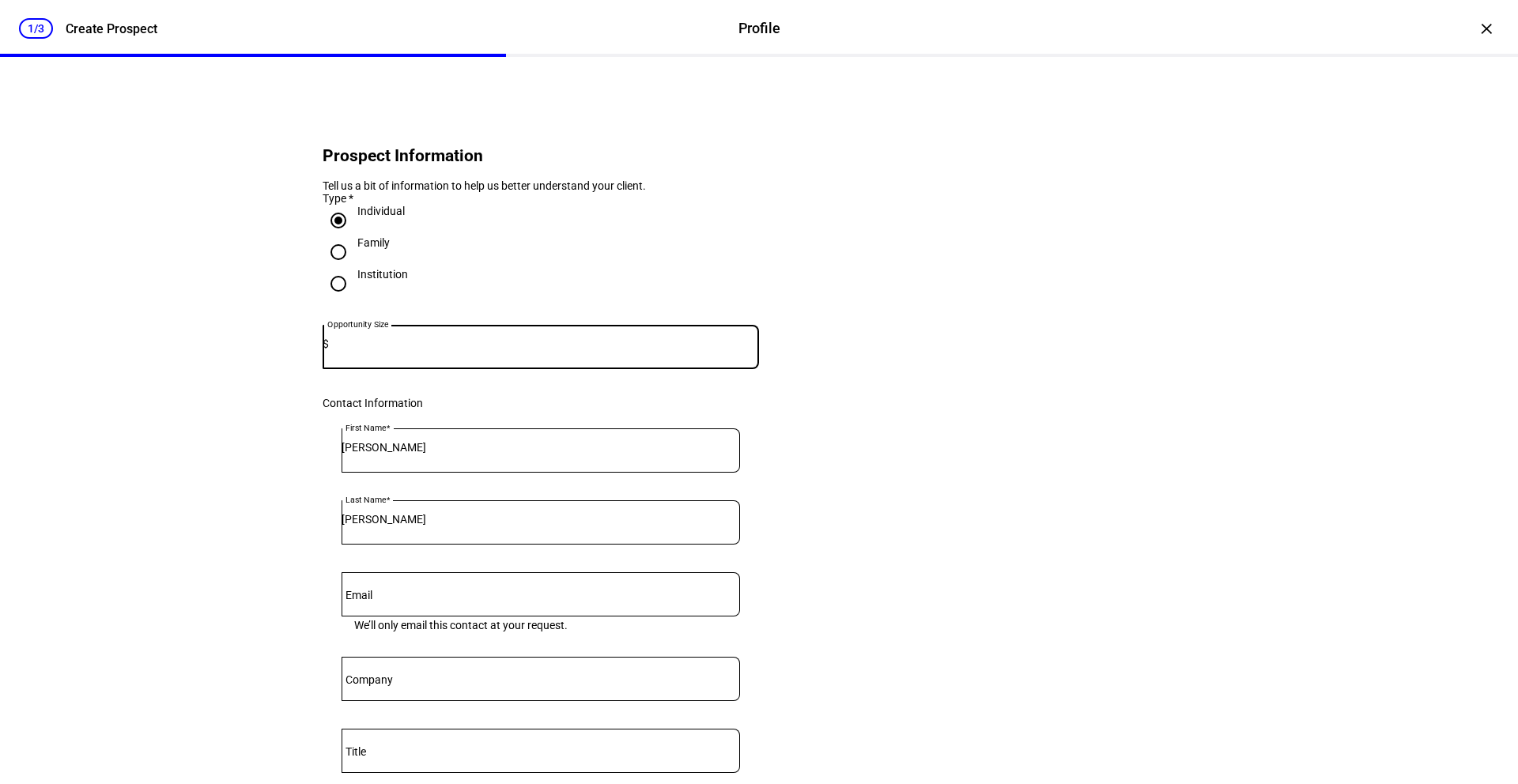
click at [444, 350] on input at bounding box center [544, 344] width 431 height 12
type input "4,000,000"
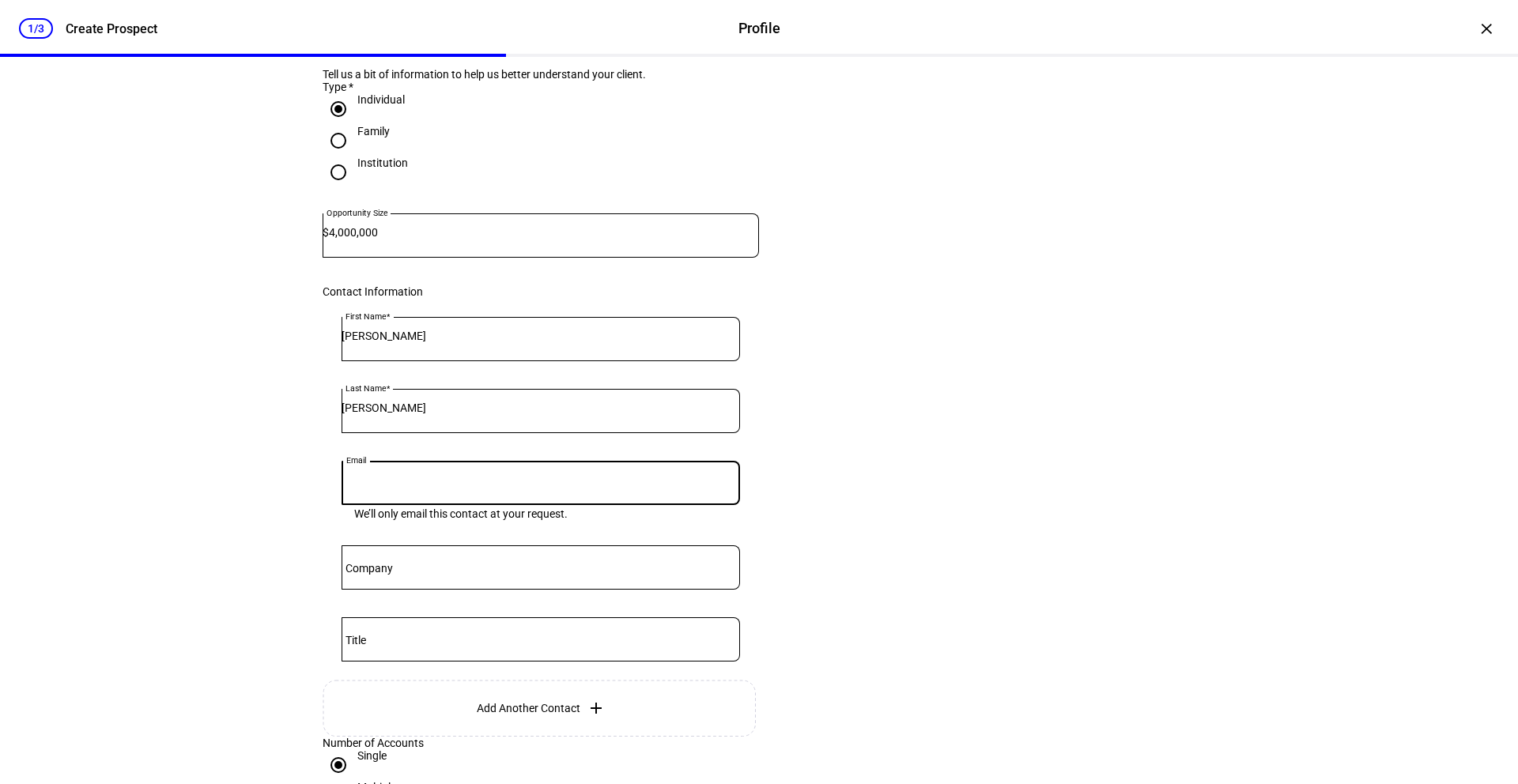
paste input "[EMAIL_ADDRESS][DOMAIN_NAME]"
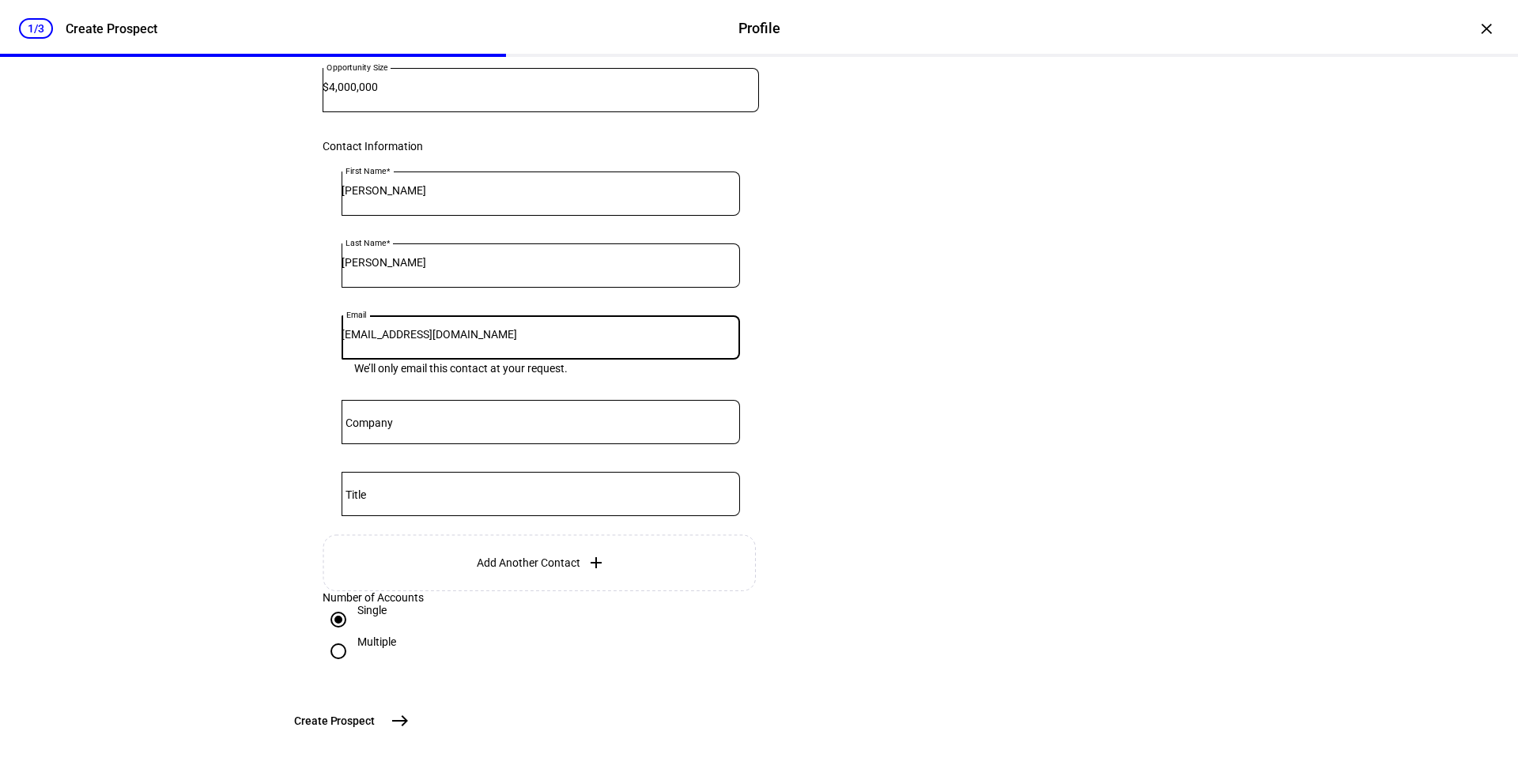
scroll to position [382, 0]
type input "[EMAIL_ADDRESS][DOMAIN_NAME]"
click at [409, 717] on mat-icon "east" at bounding box center [399, 720] width 19 height 19
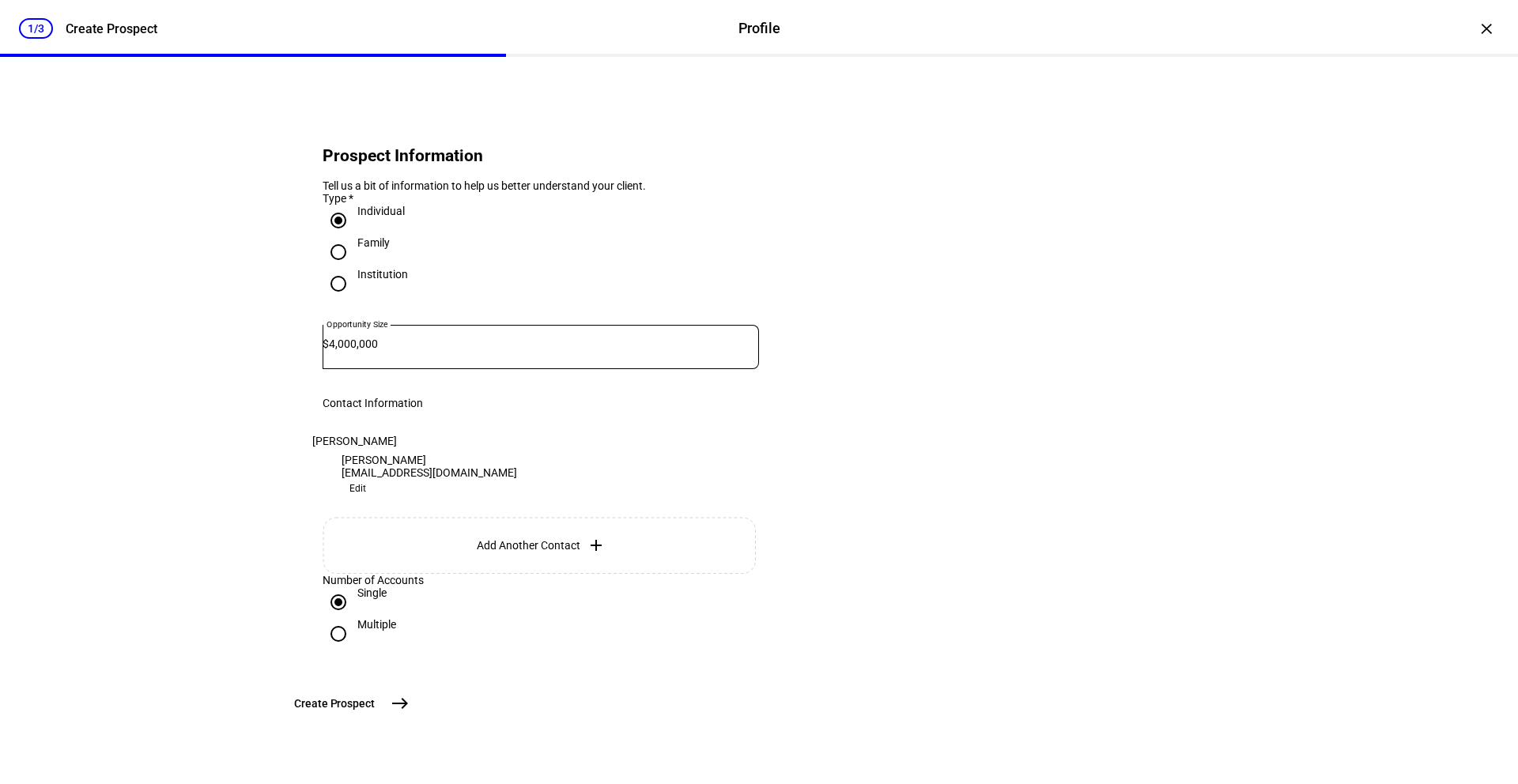
scroll to position [79, 0]
click at [409, 713] on mat-icon "east" at bounding box center [399, 703] width 19 height 19
click at [517, 484] on div "JA [PERSON_NAME] [EMAIL_ADDRESS][DOMAIN_NAME] Edit" at bounding box center [429, 463] width 176 height 69
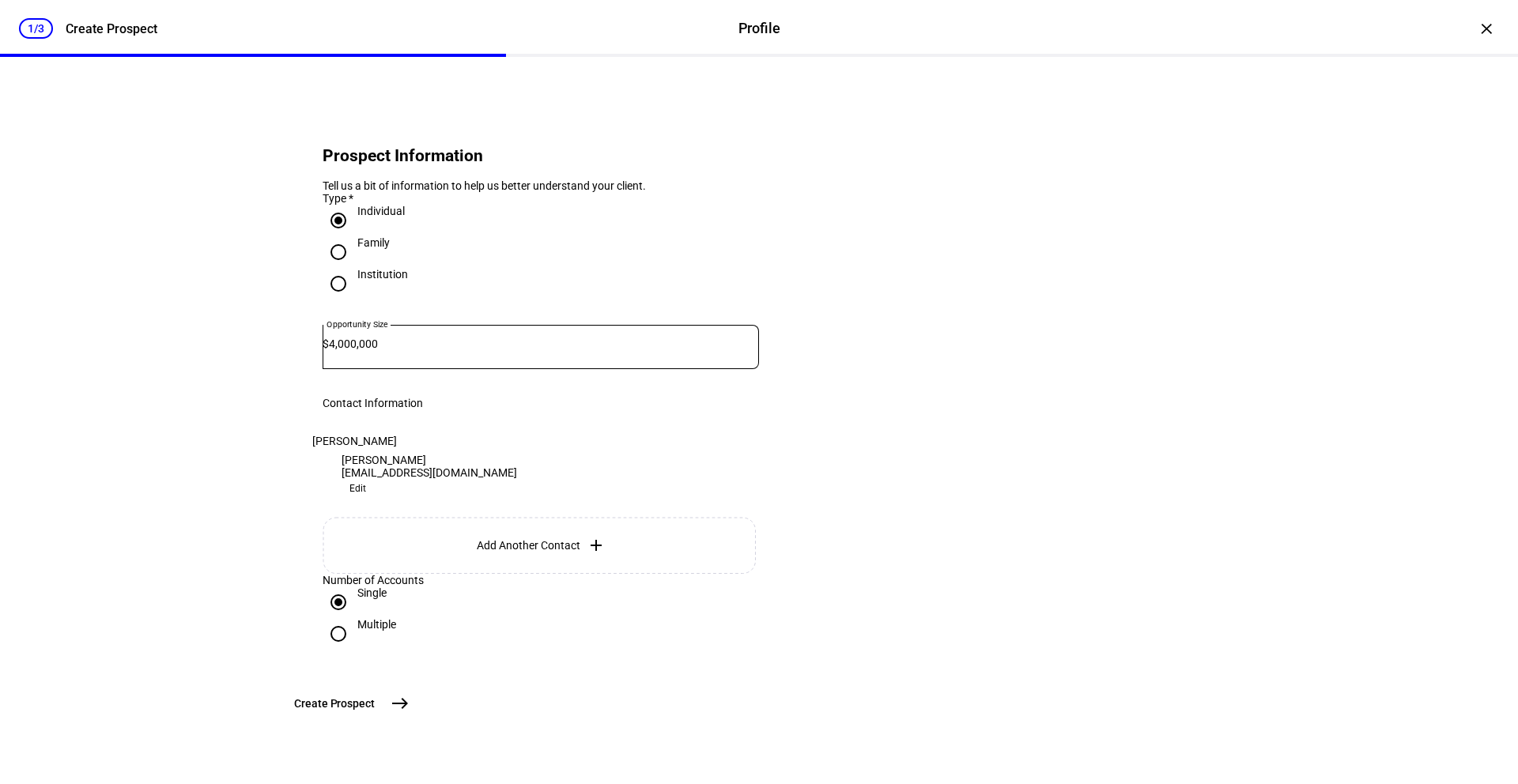
click at [409, 713] on mat-icon "east" at bounding box center [399, 703] width 19 height 19
click at [366, 479] on span "Edit" at bounding box center [357, 488] width 17 height 19
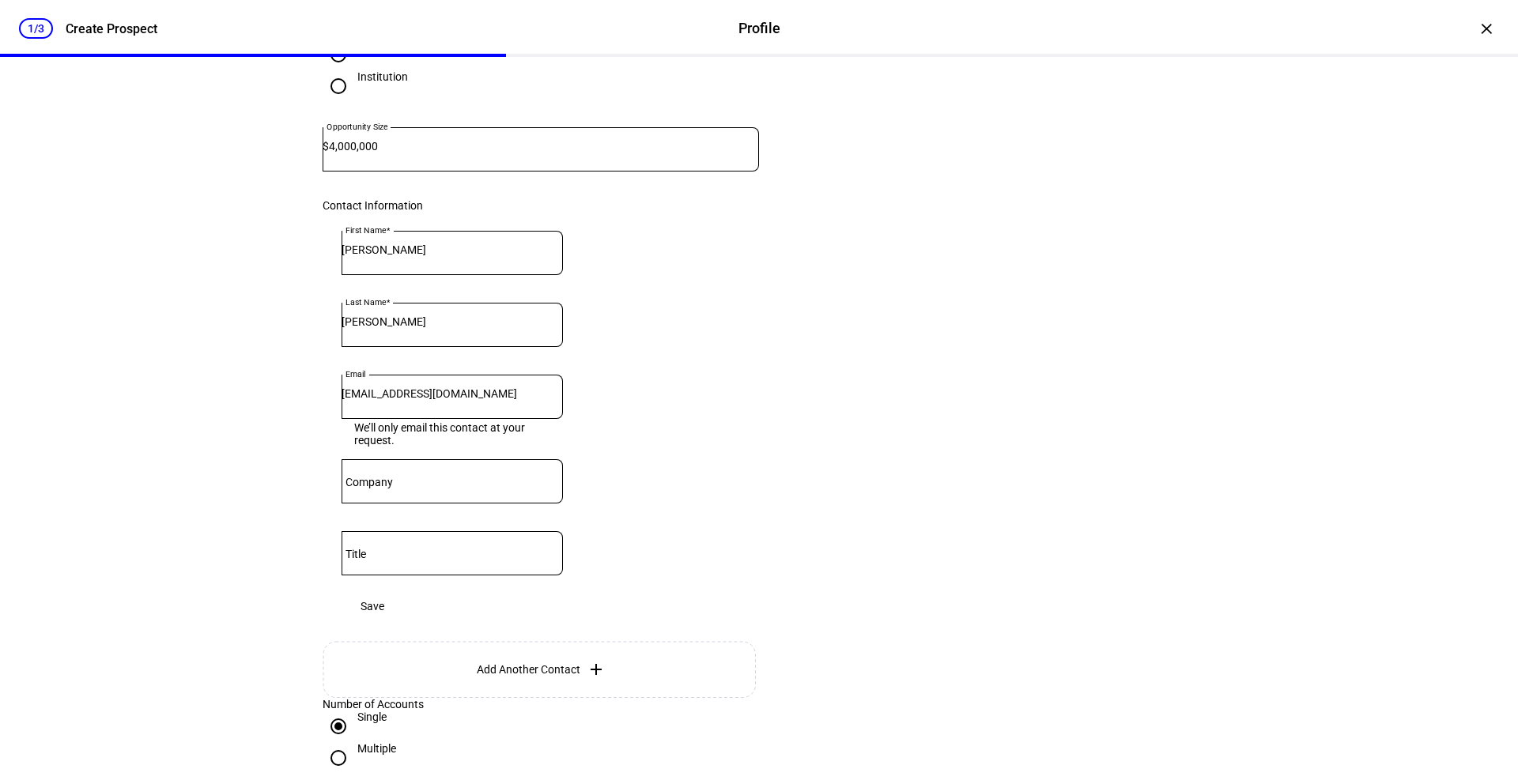
scroll to position [208, 0]
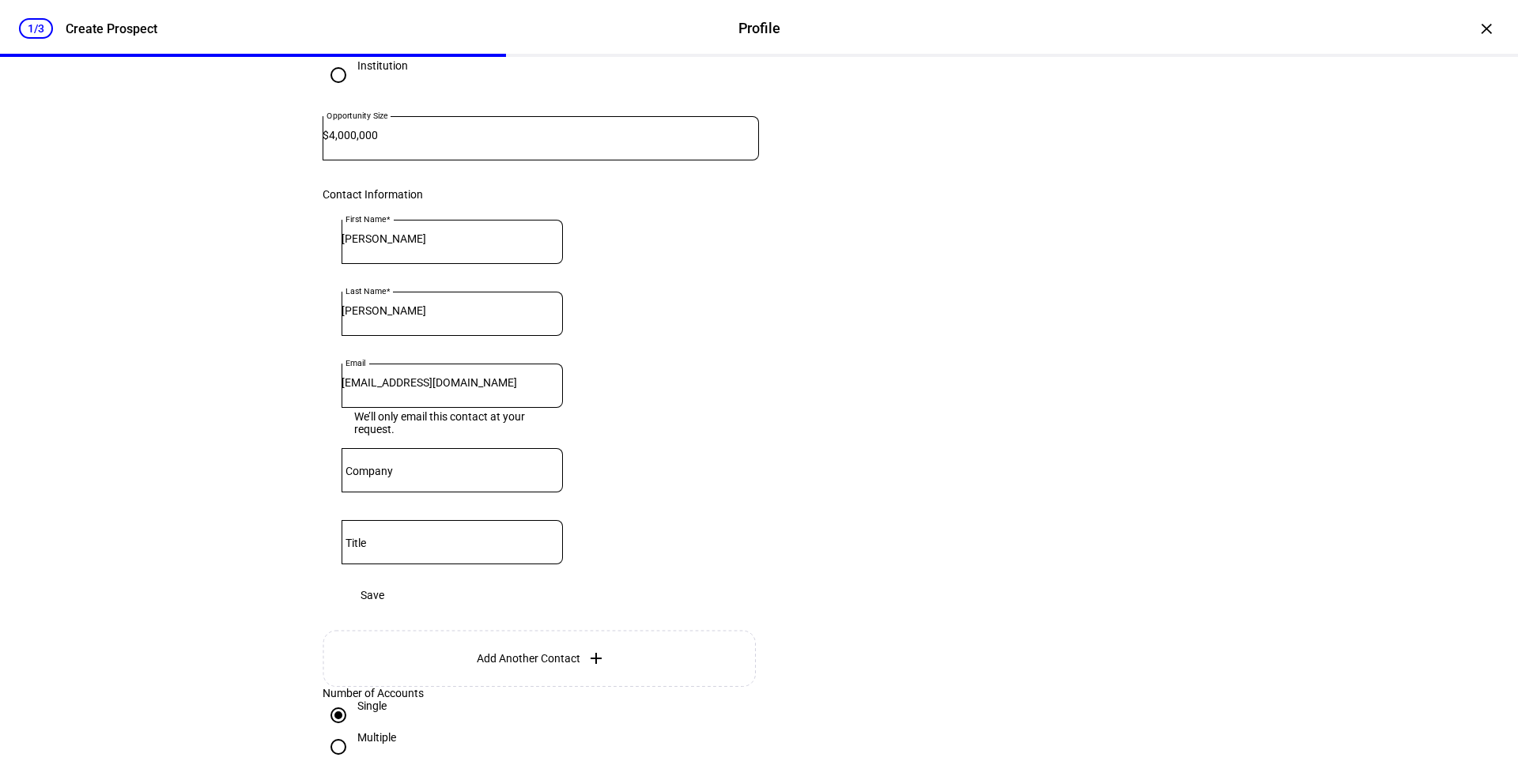
click at [424, 363] on eth-input "Last Name [PERSON_NAME]" at bounding box center [452, 327] width 221 height 72
click at [424, 388] on input "[EMAIL_ADDRESS][DOMAIN_NAME]" at bounding box center [452, 382] width 221 height 12
click at [563, 351] on div at bounding box center [452, 343] width 221 height 15
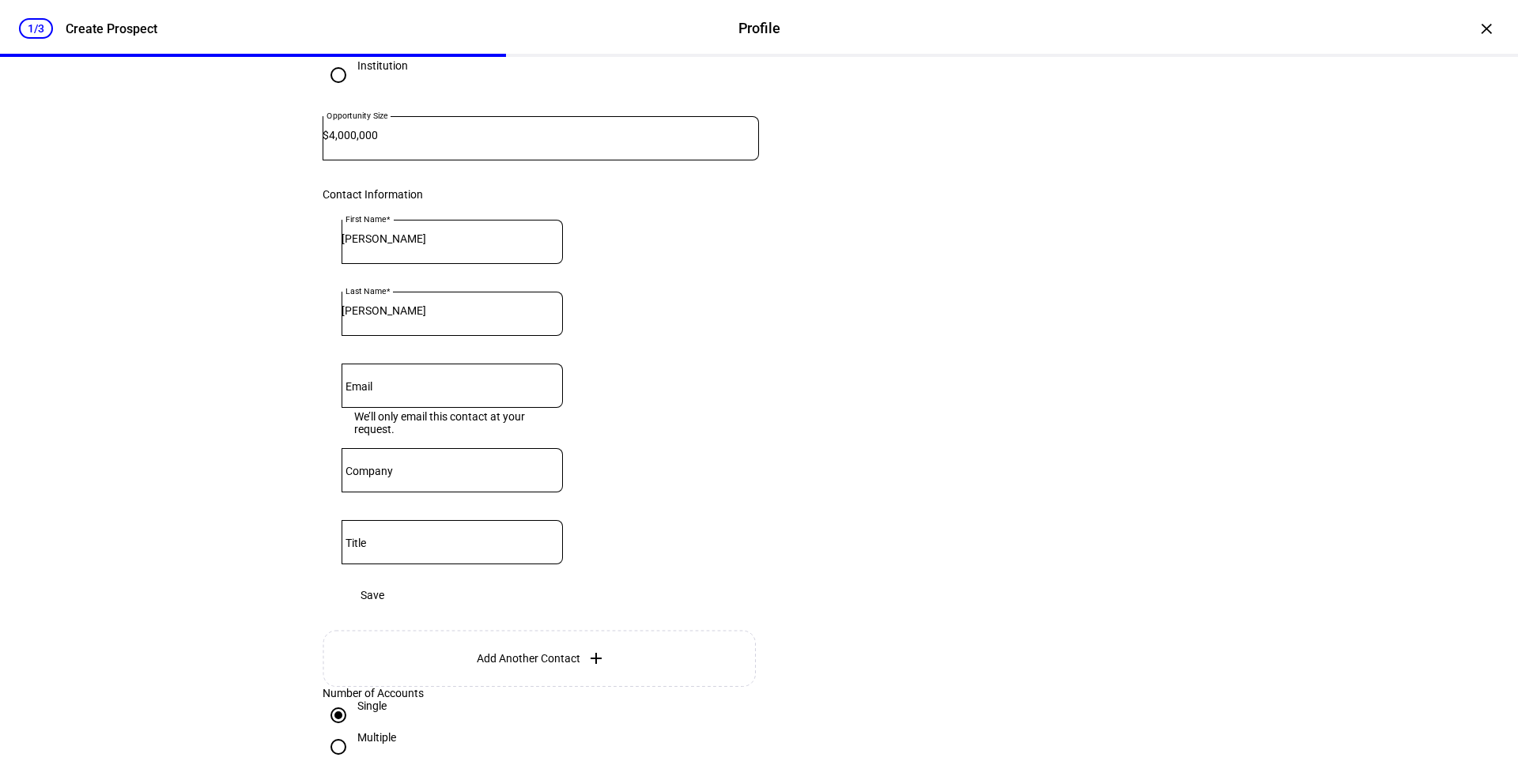
click at [384, 611] on span "Save" at bounding box center [372, 594] width 24 height 31
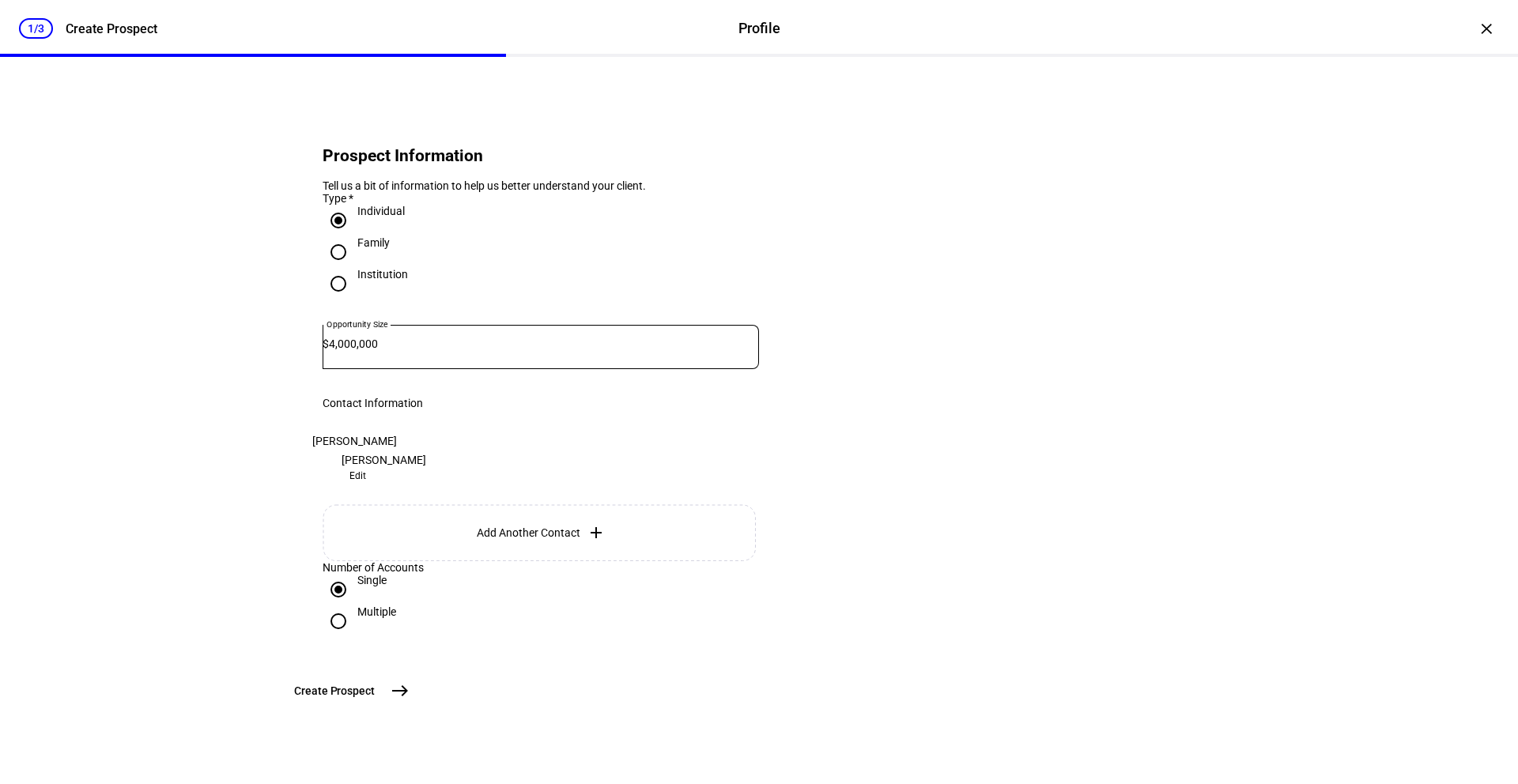
click at [409, 700] on mat-icon "east" at bounding box center [399, 690] width 19 height 19
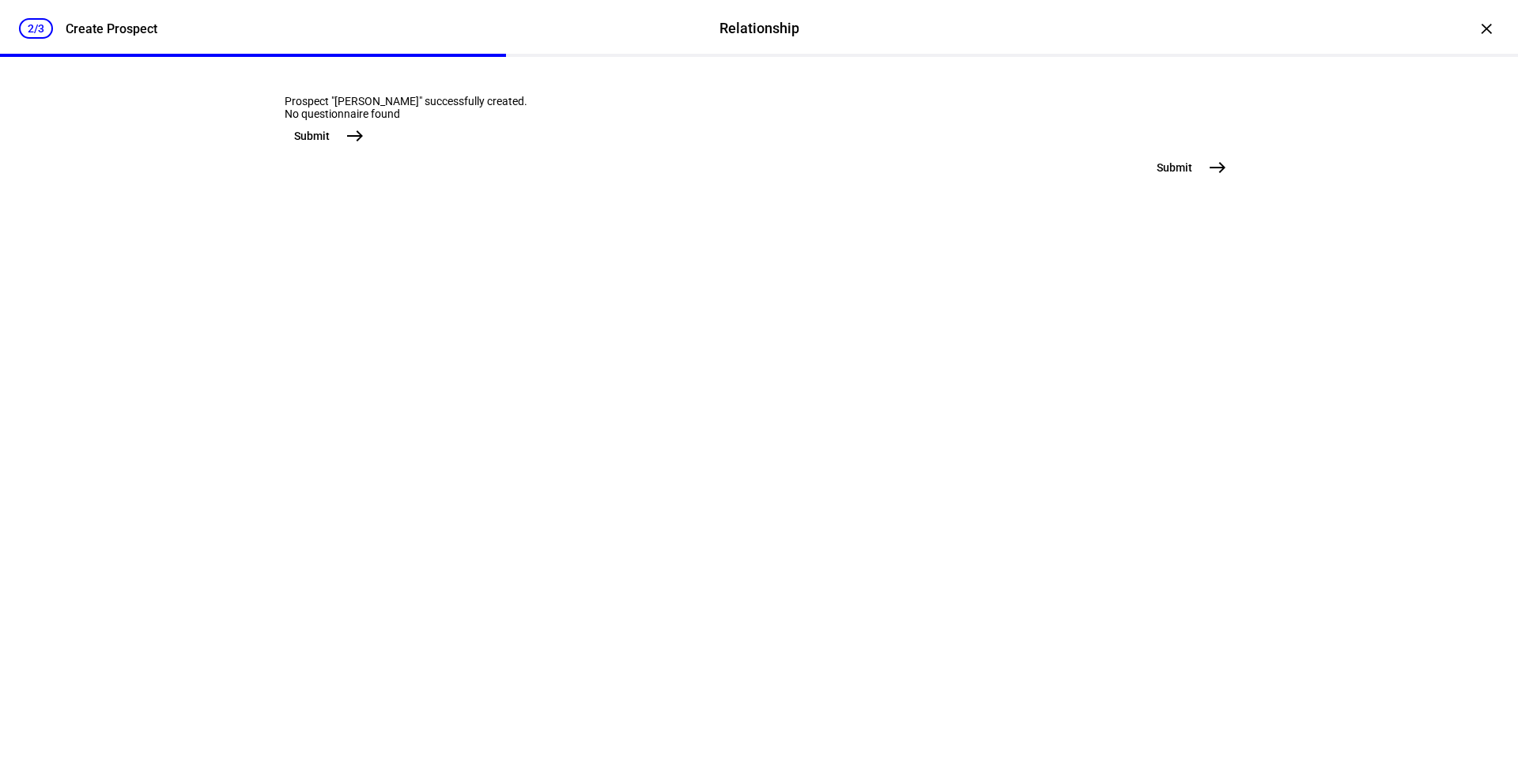
scroll to position [0, 0]
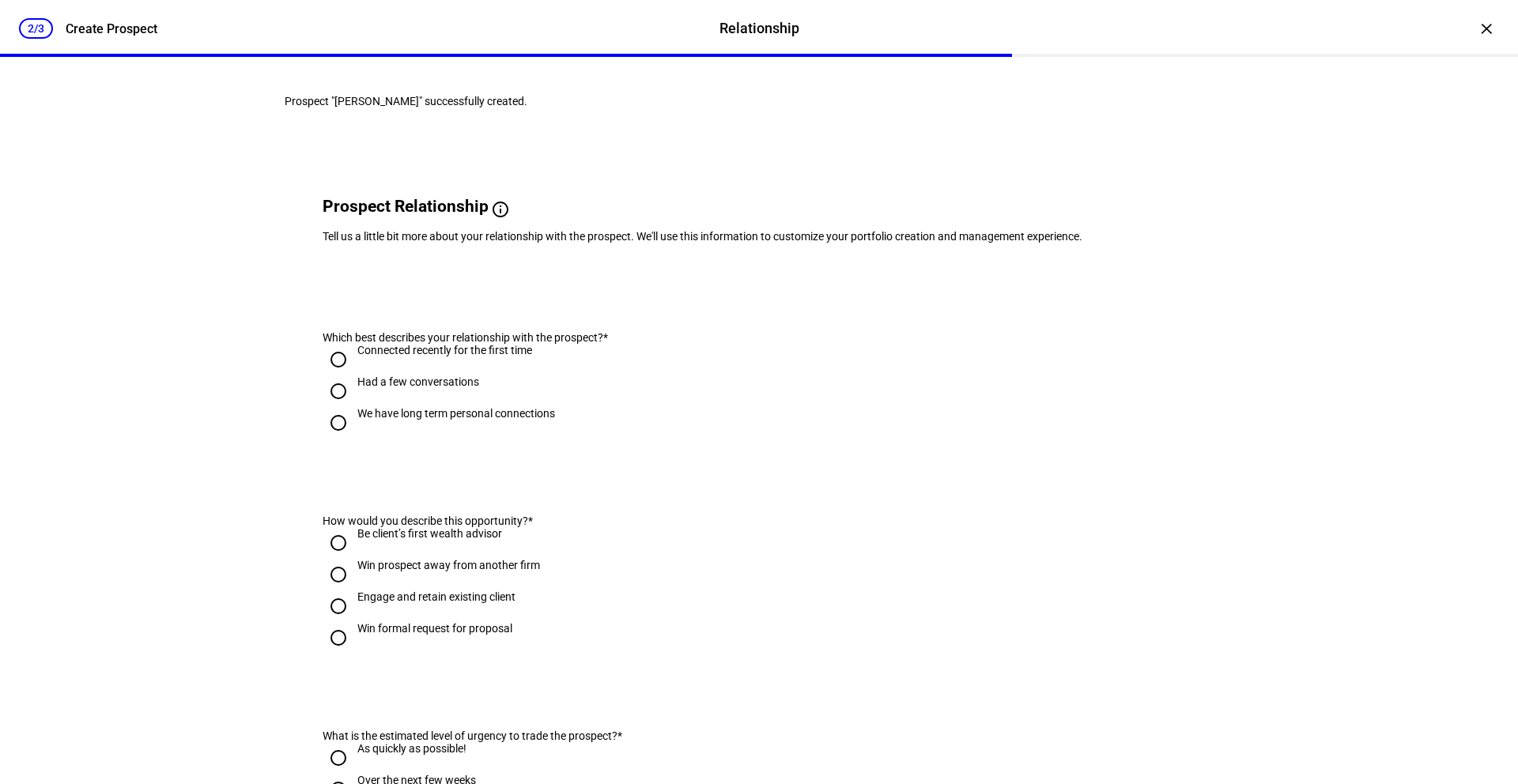
click at [330, 438] on input "We have long term personal connections" at bounding box center [338, 422] width 31 height 31
radio input "true"
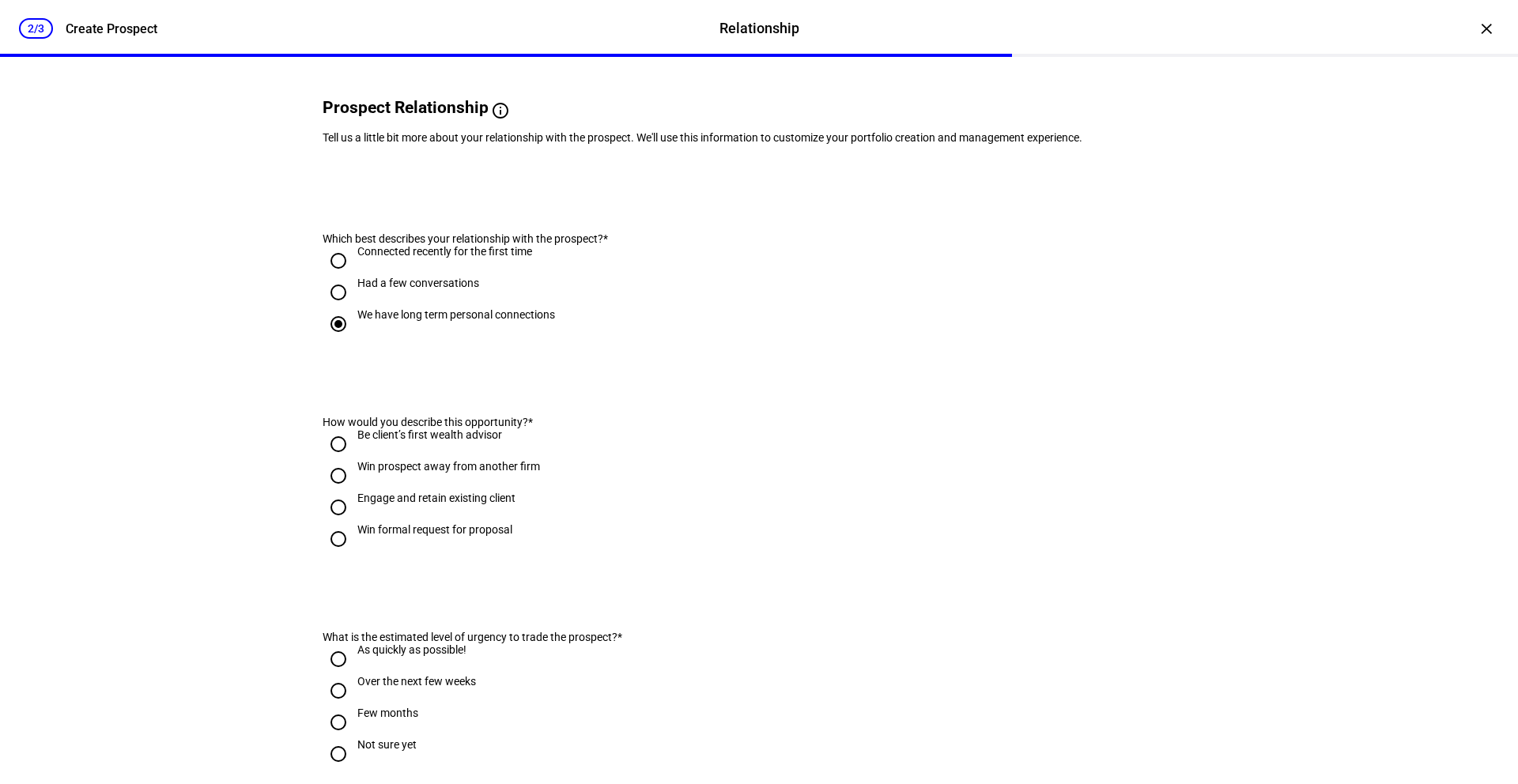
scroll to position [162, 0]
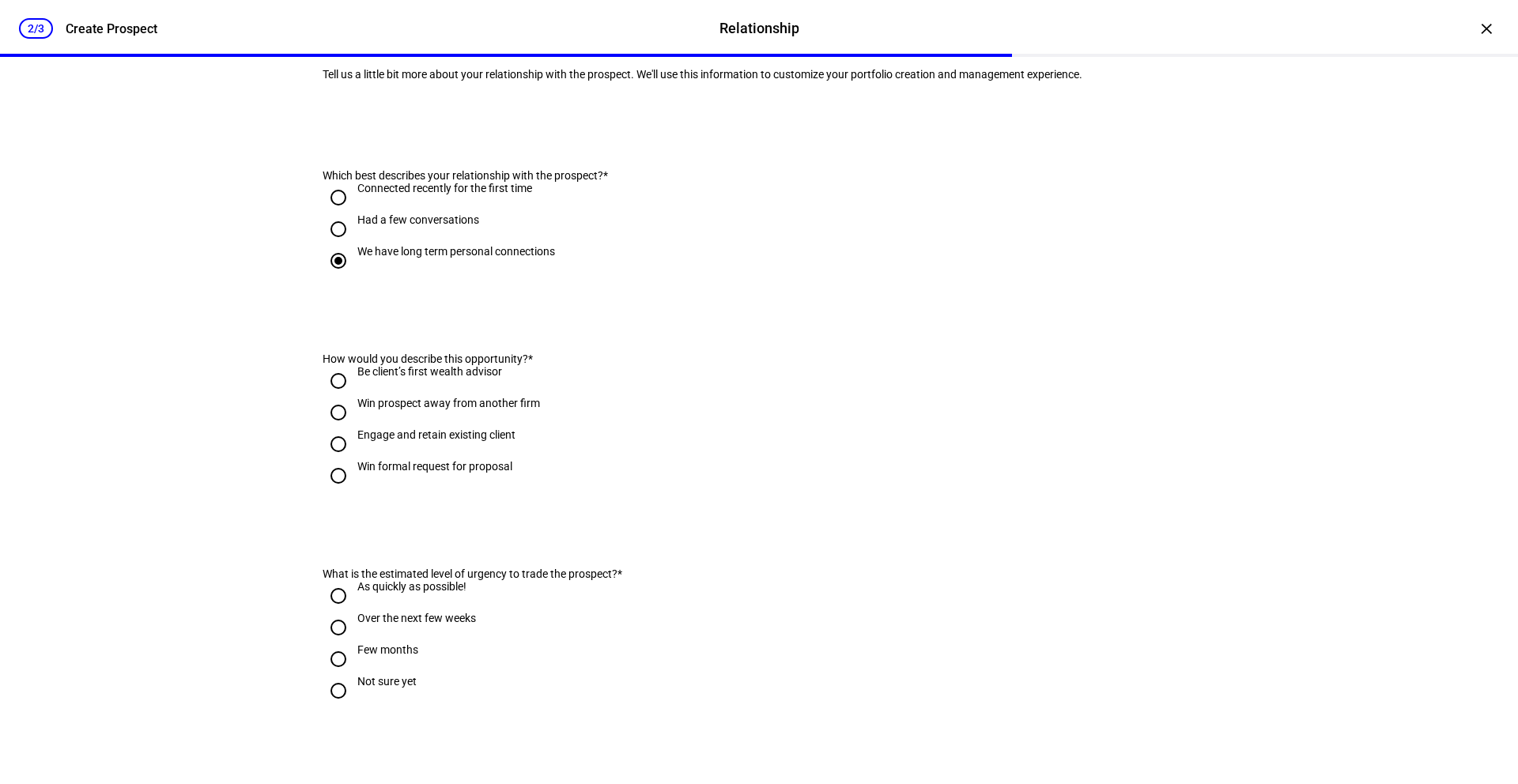
click at [341, 245] on input "Had a few conversations" at bounding box center [338, 228] width 31 height 31
radio input "true"
click at [334, 429] on input "Win prospect away from another firm" at bounding box center [338, 412] width 31 height 31
radio input "true"
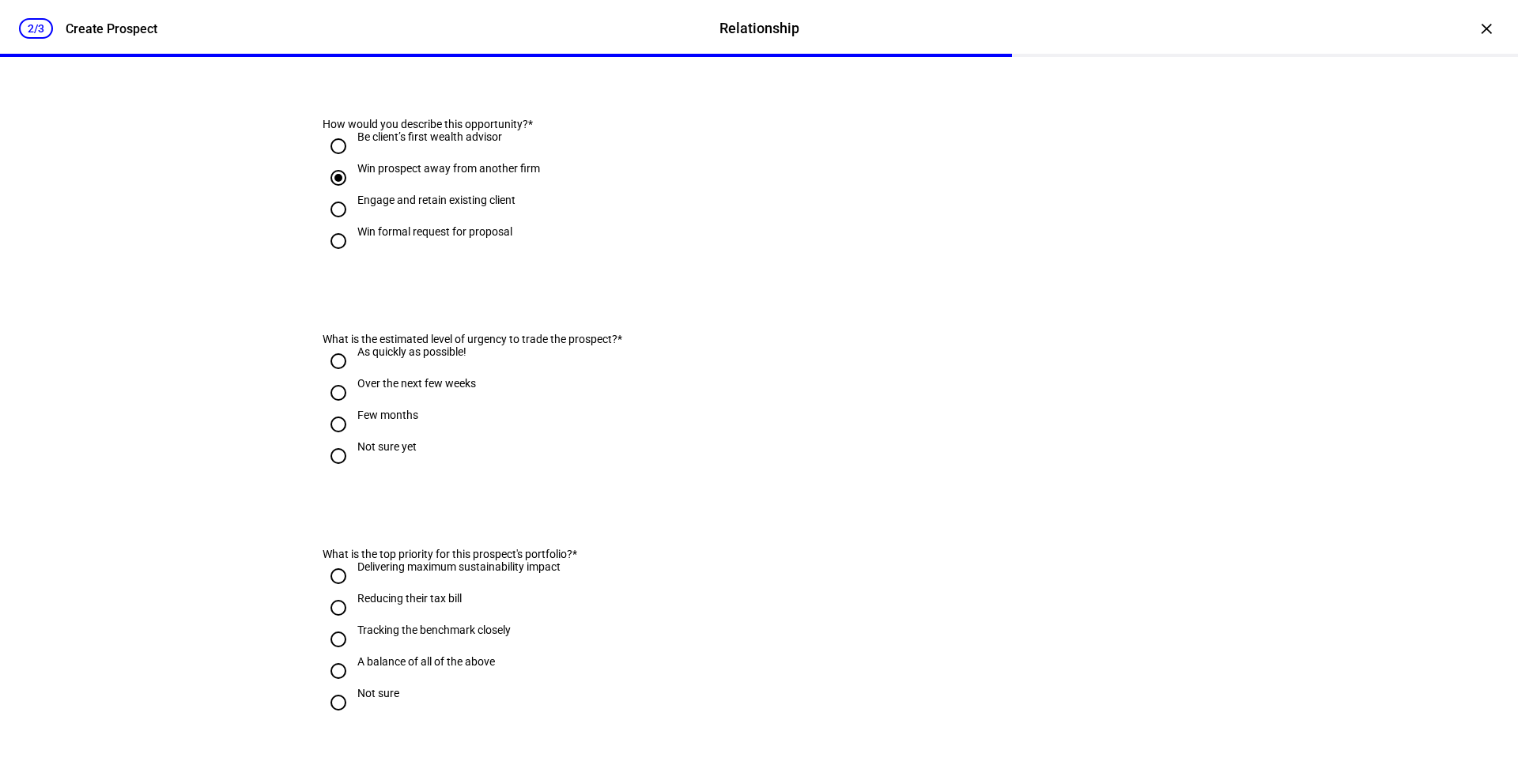
scroll to position [442, 0]
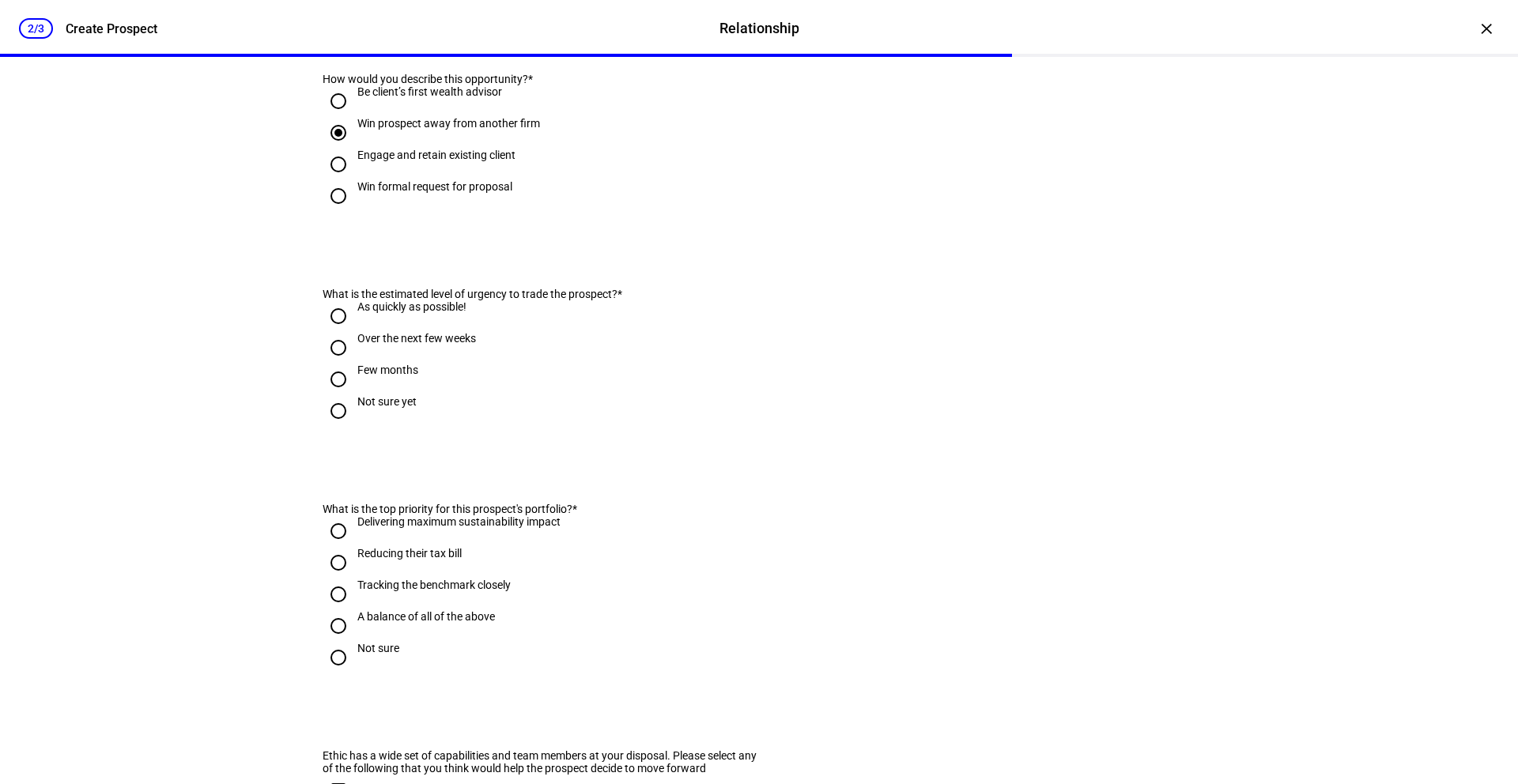
click at [336, 363] on input "Over the next few weeks" at bounding box center [338, 347] width 31 height 31
radio input "true"
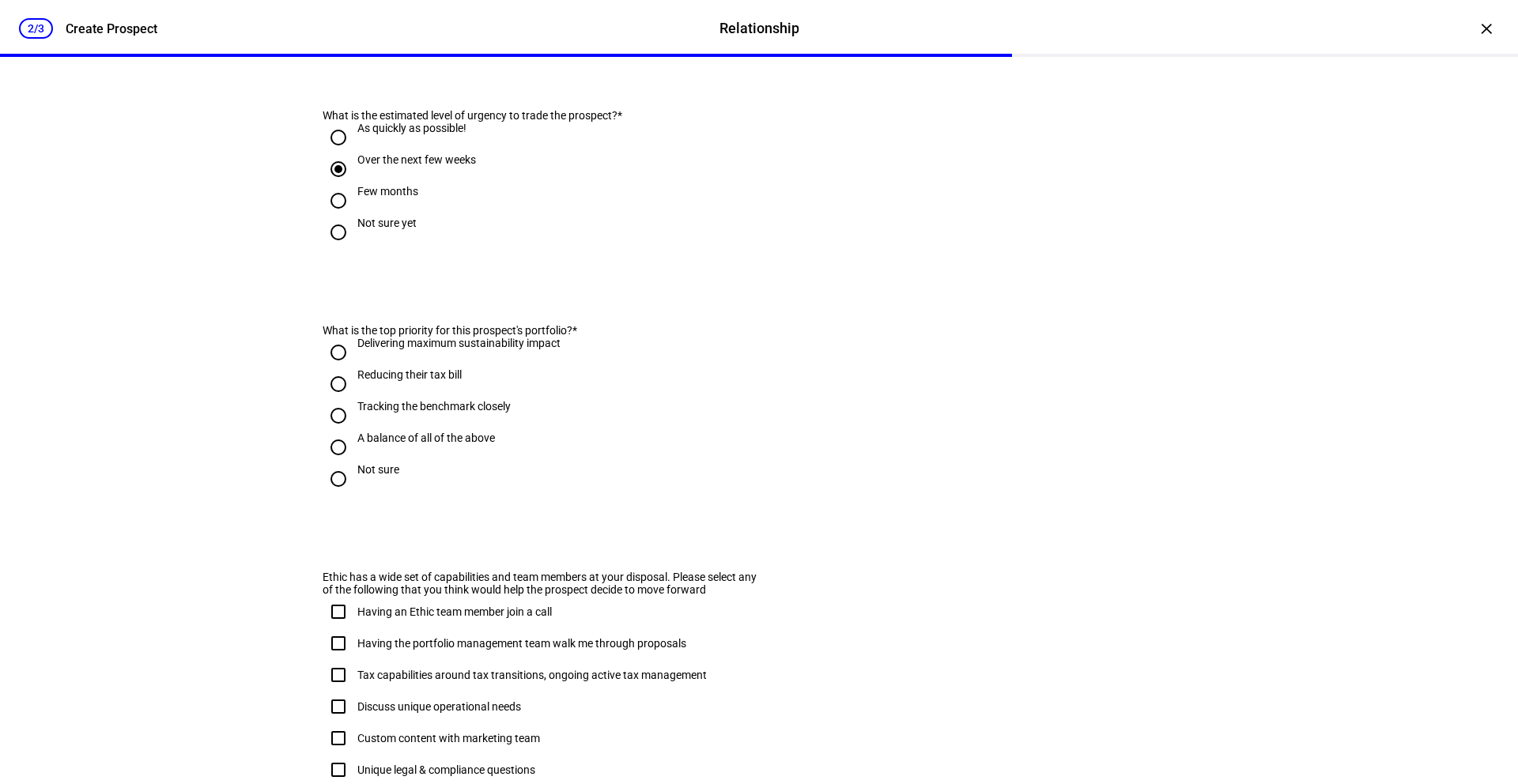
scroll to position [622, 0]
click at [327, 398] on input "Reducing their tax bill" at bounding box center [338, 382] width 31 height 31
radio input "true"
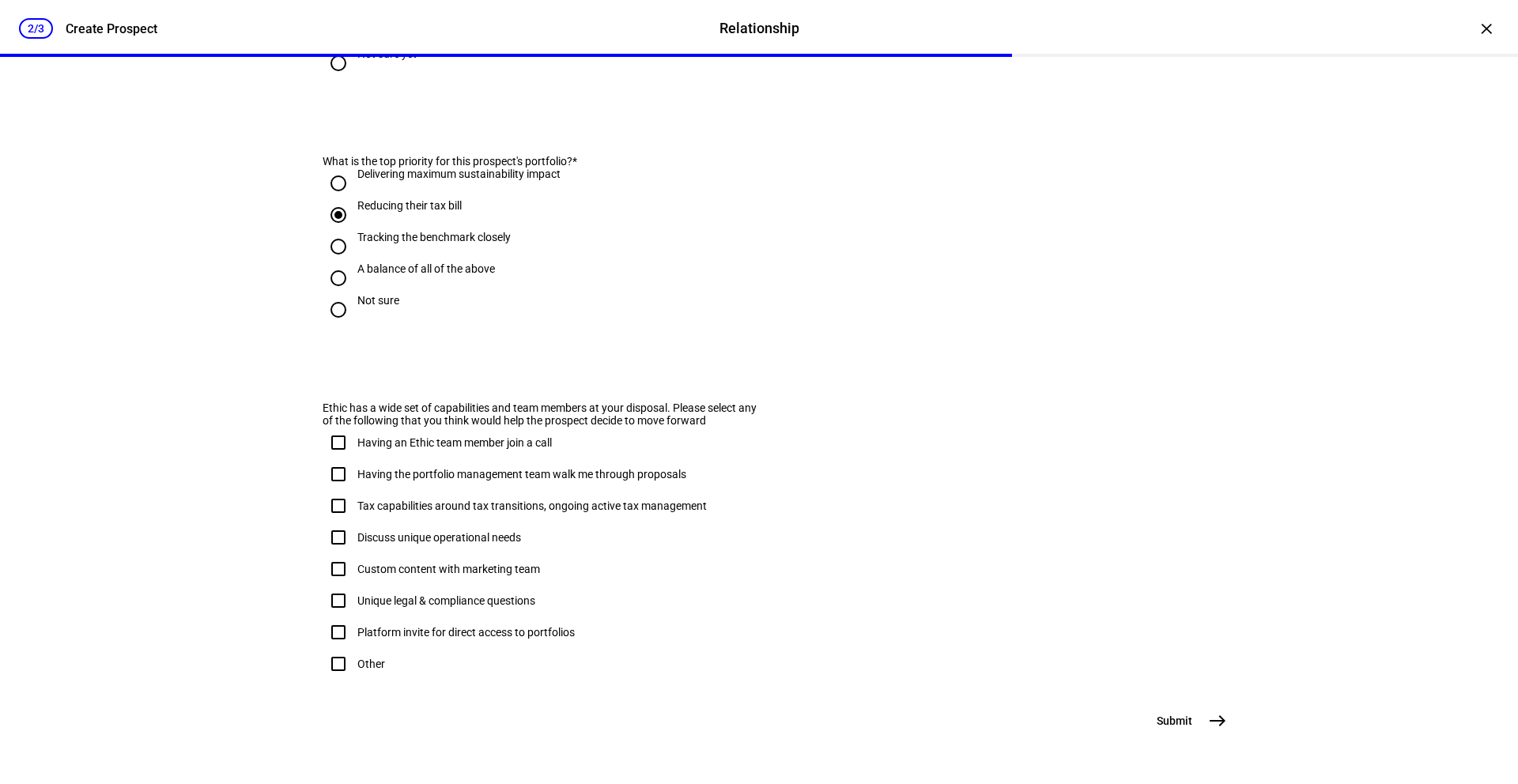
scroll to position [872, 0]
click at [336, 427] on input "Having an Ethic team member join a call" at bounding box center [338, 442] width 31 height 31
checkbox input "true"
click at [335, 490] on input "Tax capabilities around tax transitions, ongoing active tax management" at bounding box center [338, 505] width 31 height 31
checkbox input "true"
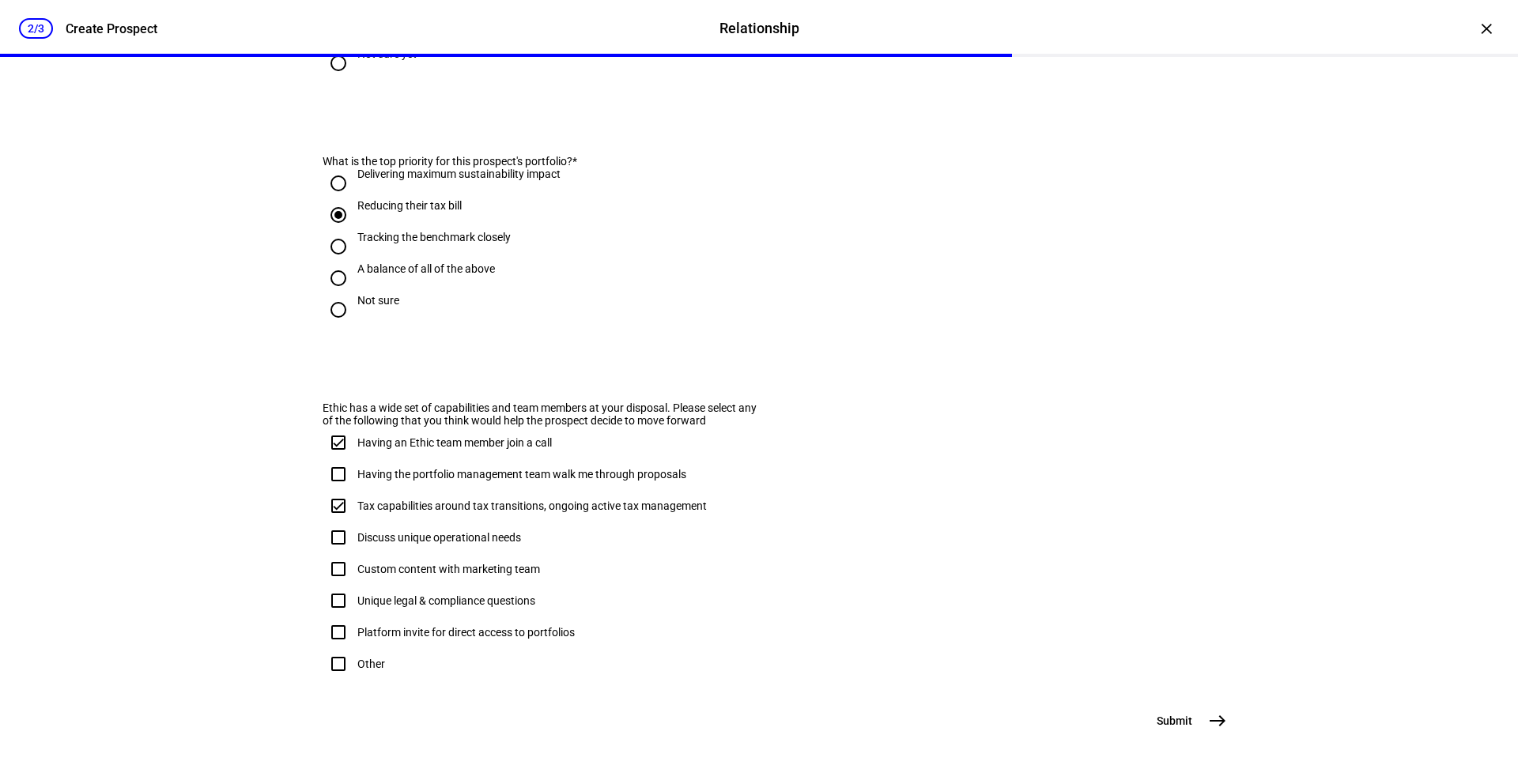
click at [1208, 723] on mat-icon "east" at bounding box center [1217, 720] width 19 height 19
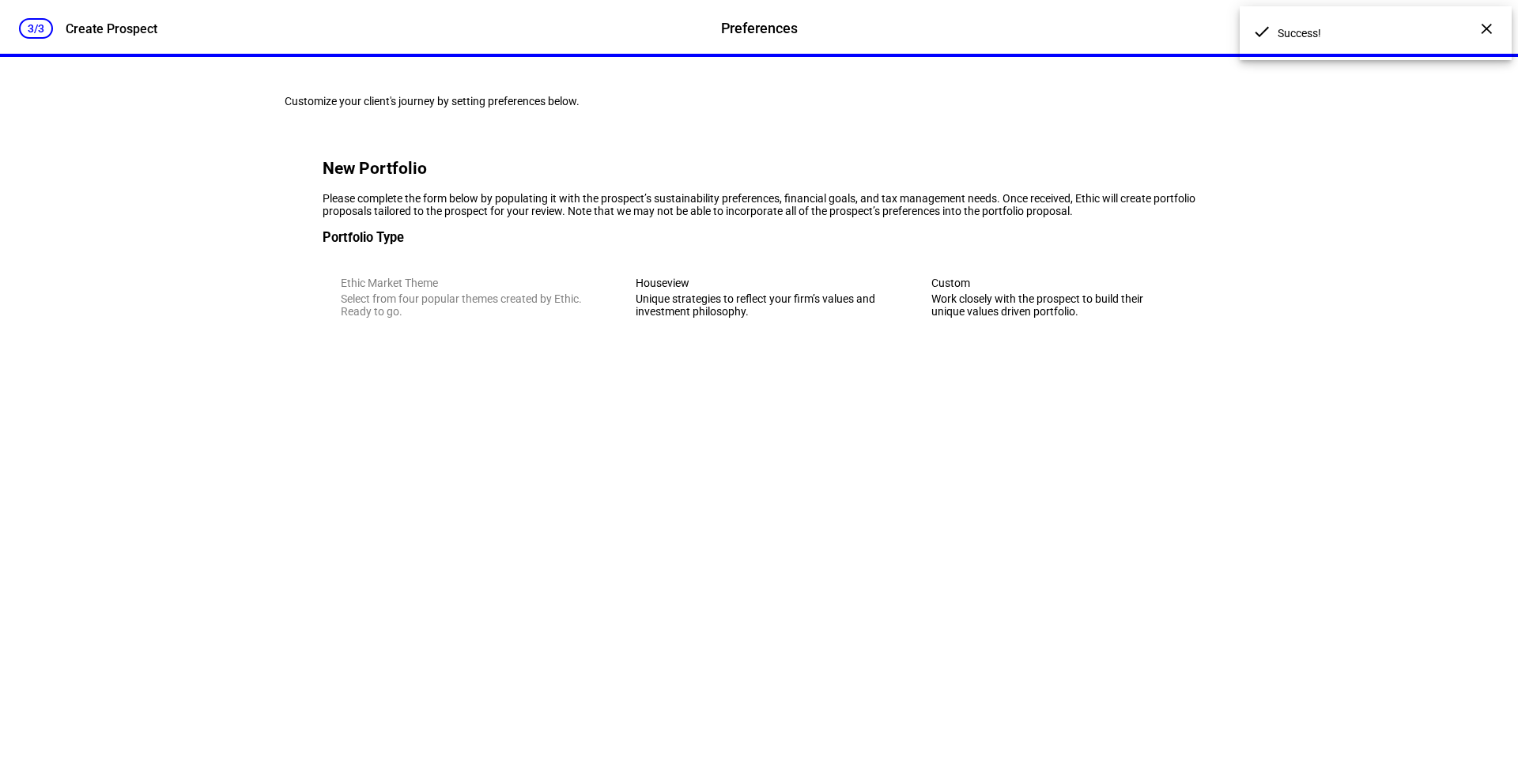
scroll to position [0, 0]
click at [734, 318] on div "Unique strategies to reflect your firm’s values and investment philosophy." at bounding box center [759, 305] width 246 height 25
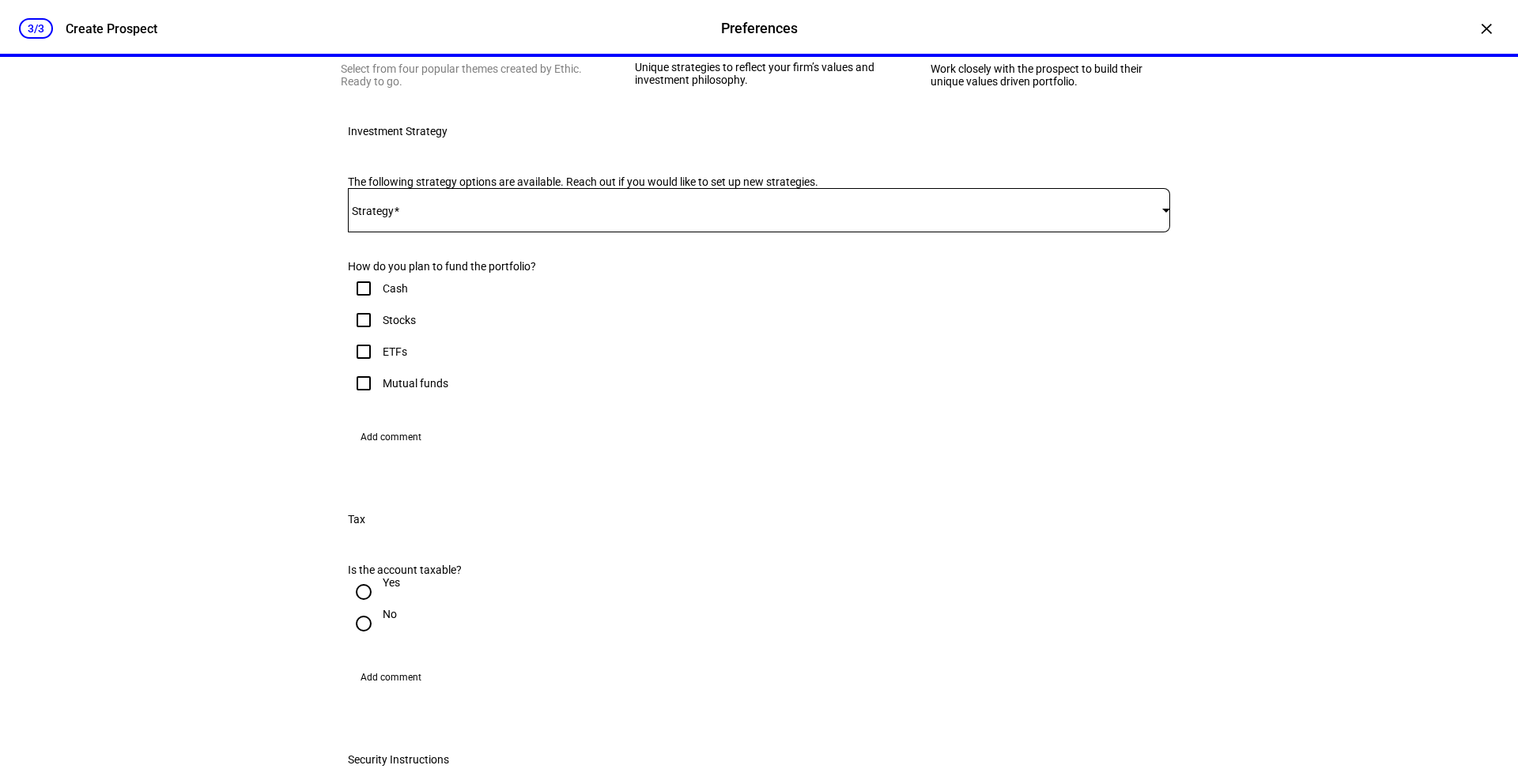
scroll to position [249, 0]
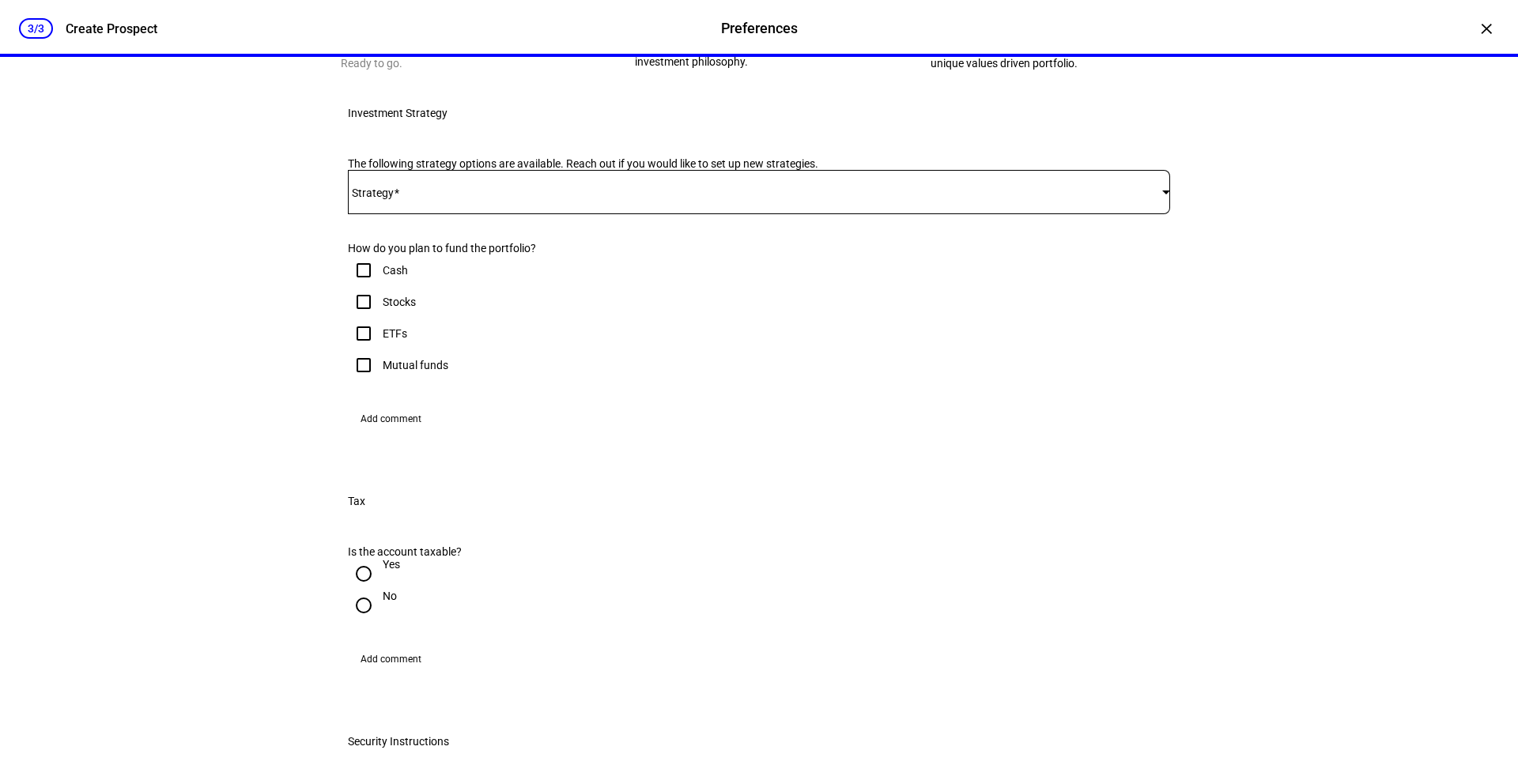
click at [495, 199] on span at bounding box center [755, 192] width 815 height 12
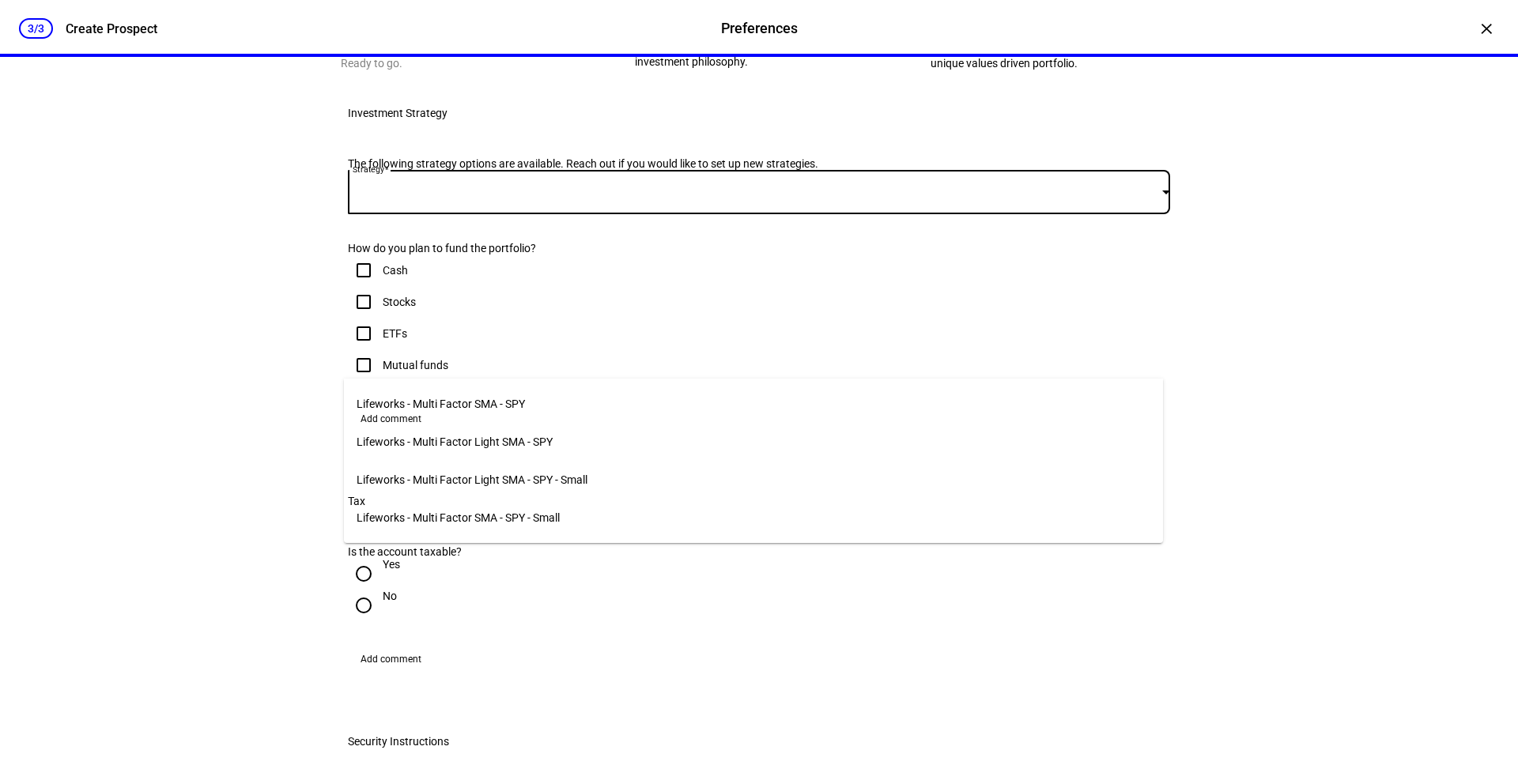
click at [507, 397] on span "Lifeworks - Multi Factor SMA - SPY" at bounding box center [440, 404] width 168 height 12
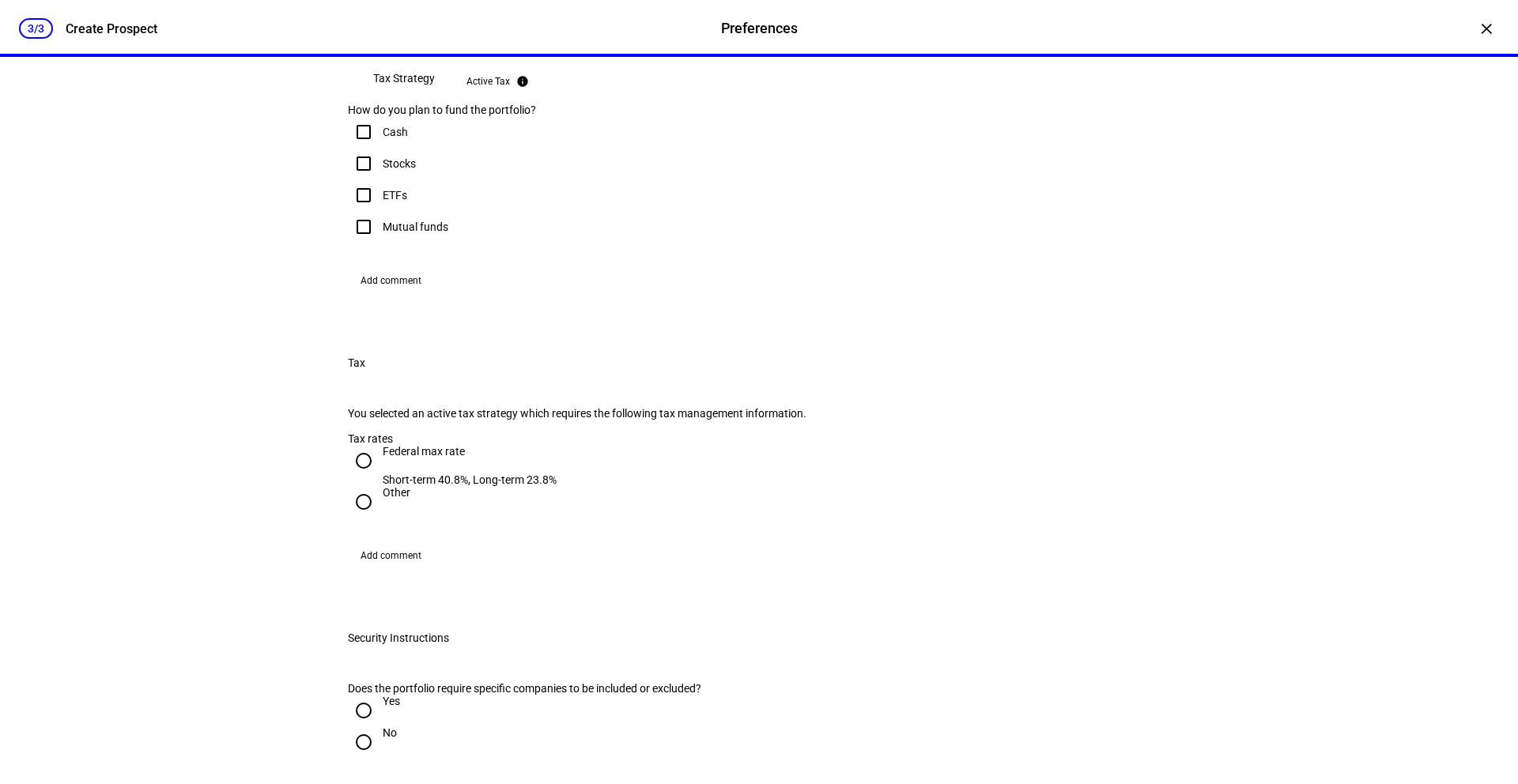
scroll to position [594, 0]
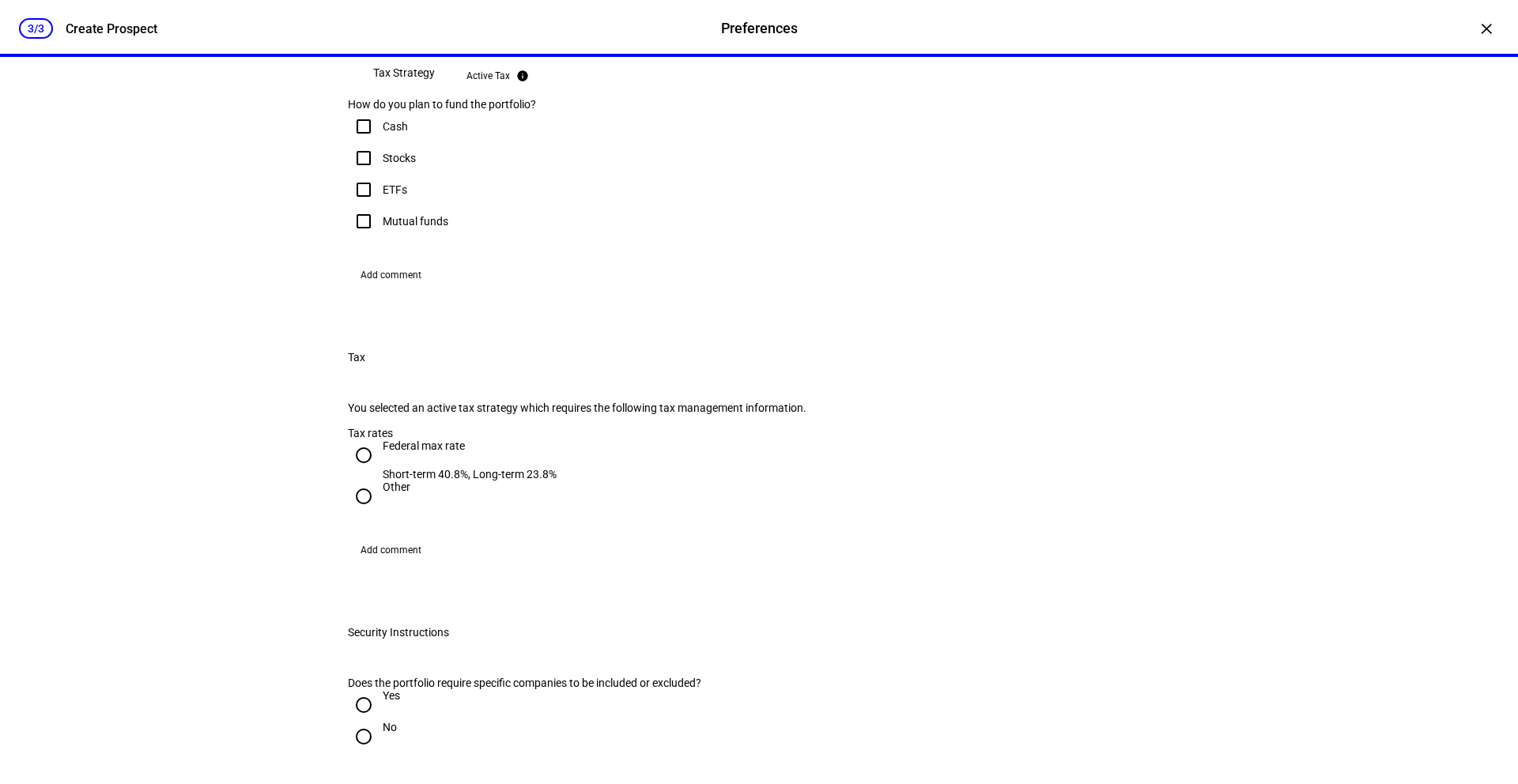
click at [382, 196] on div "ETFs" at bounding box center [394, 190] width 24 height 12
click at [379, 206] on input "ETFs" at bounding box center [363, 189] width 31 height 31
checkbox input "true"
click at [382, 164] on div "Stocks" at bounding box center [398, 158] width 33 height 12
click at [380, 174] on input "Stocks" at bounding box center [363, 158] width 31 height 31
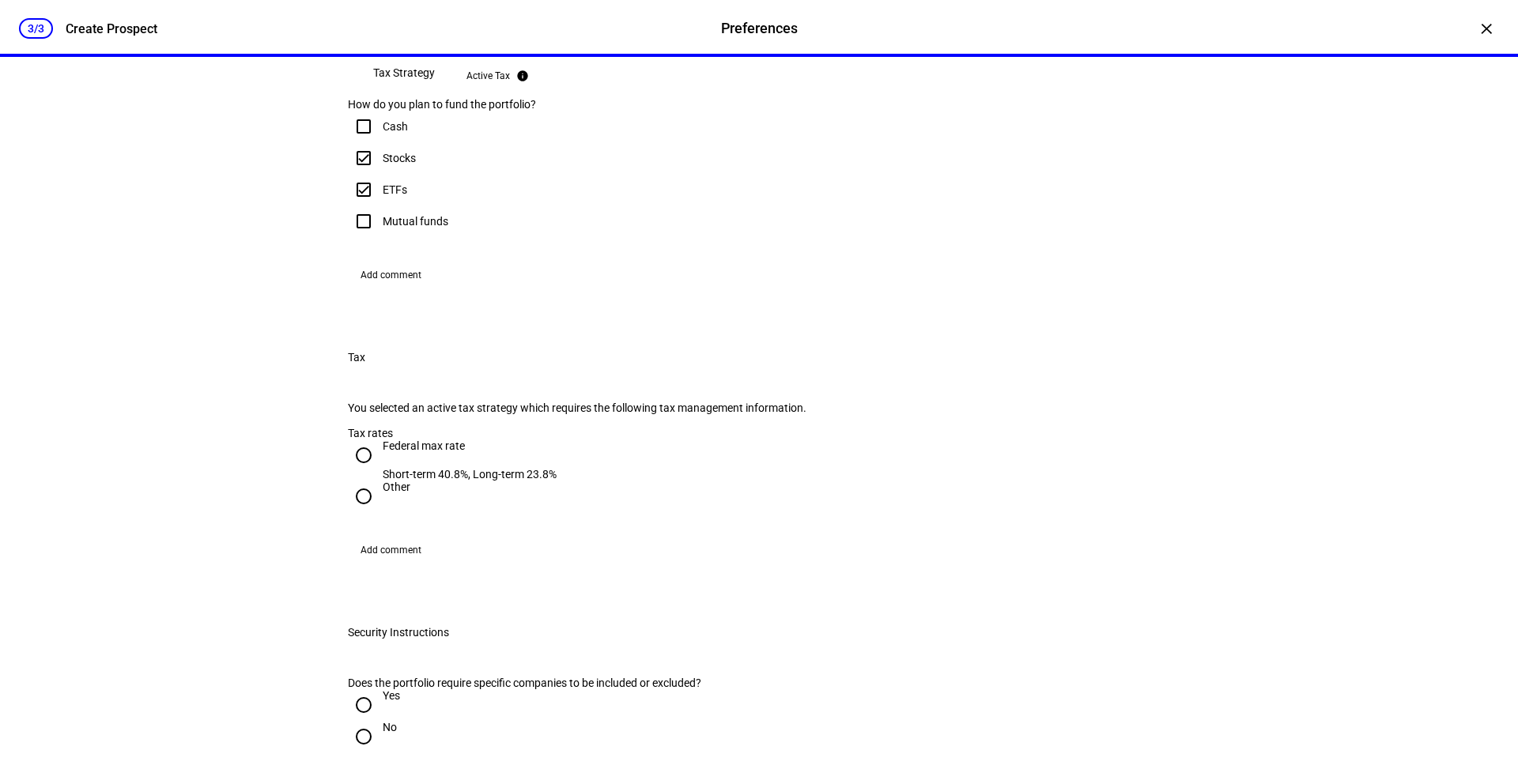
checkbox input "true"
click at [407, 227] on div "Mutual funds" at bounding box center [415, 221] width 66 height 12
click at [380, 237] on input "Mutual funds" at bounding box center [363, 221] width 31 height 31
click at [407, 227] on div "Mutual funds" at bounding box center [415, 221] width 66 height 12
click at [380, 237] on input "Mutual funds" at bounding box center [363, 221] width 31 height 31
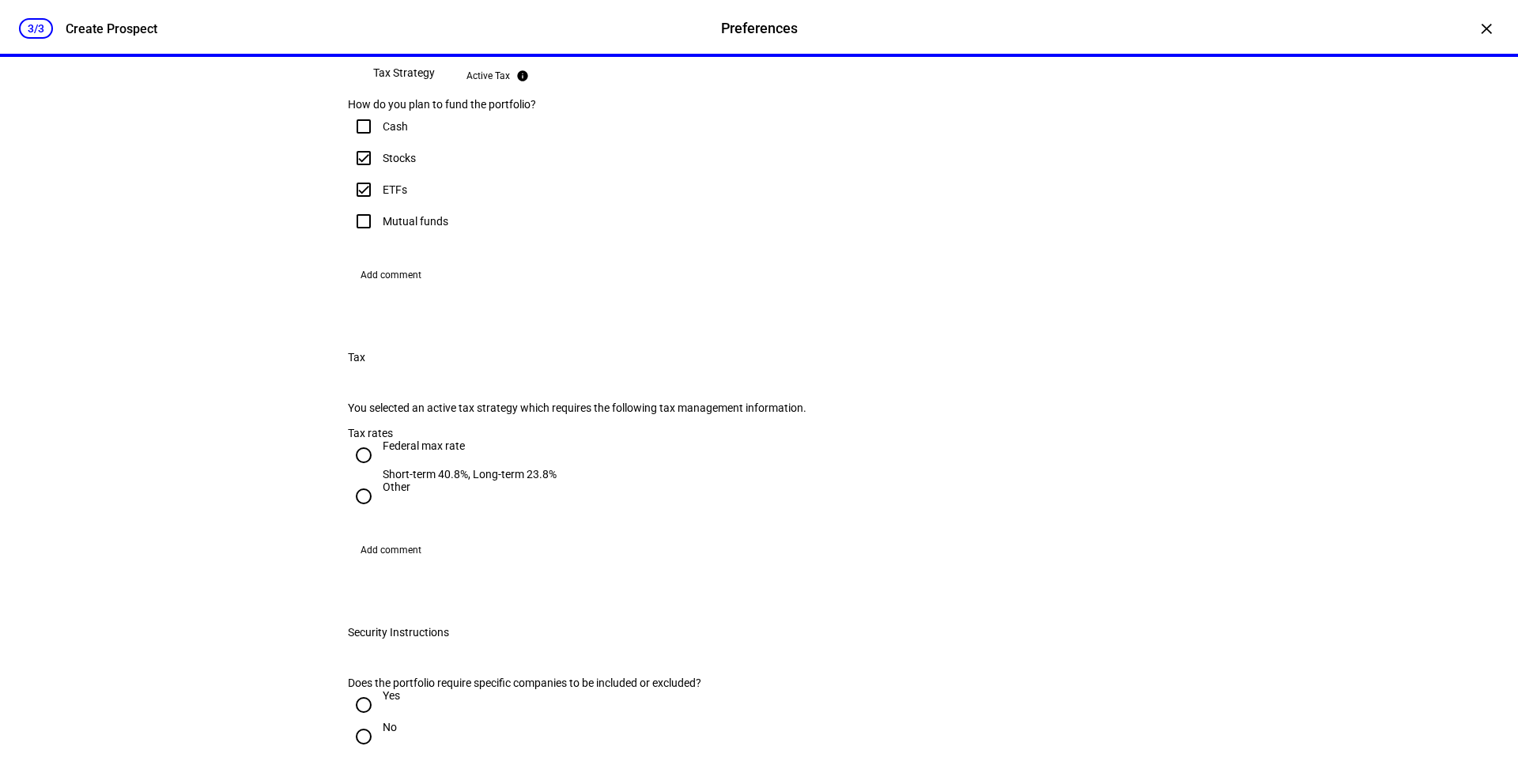
checkbox input "false"
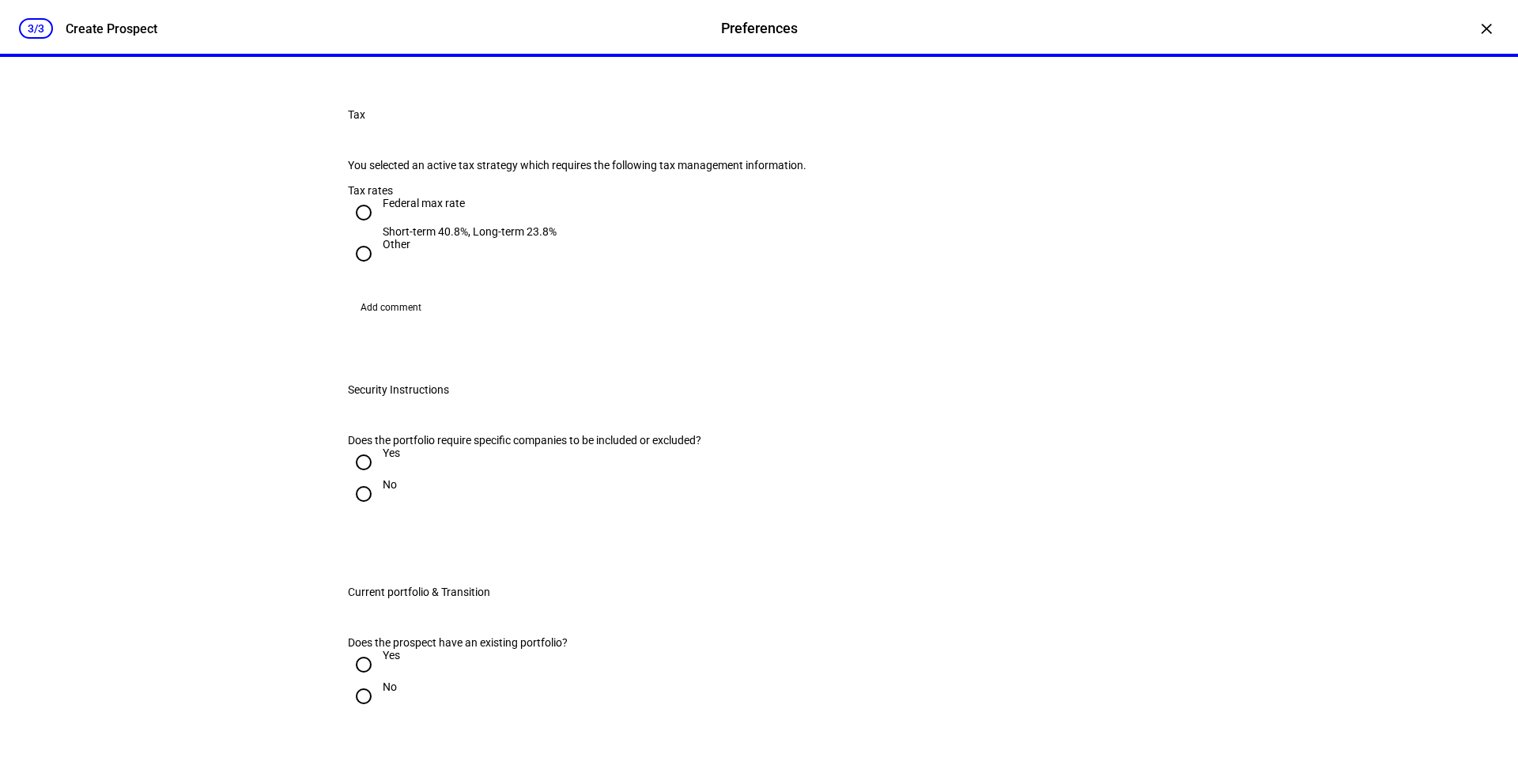
scroll to position [841, 0]
click at [559, 234] on div "Federal max rate Short-term 40.8%, Long-term 23.8%" at bounding box center [759, 213] width 822 height 41
drag, startPoint x: 556, startPoint y: 472, endPoint x: 367, endPoint y: 477, distance: 189.1
click at [367, 265] on mat-radio-group "Federal max rate Short-term 40.8%, Long-term 23.8% Other" at bounding box center [759, 229] width 822 height 73
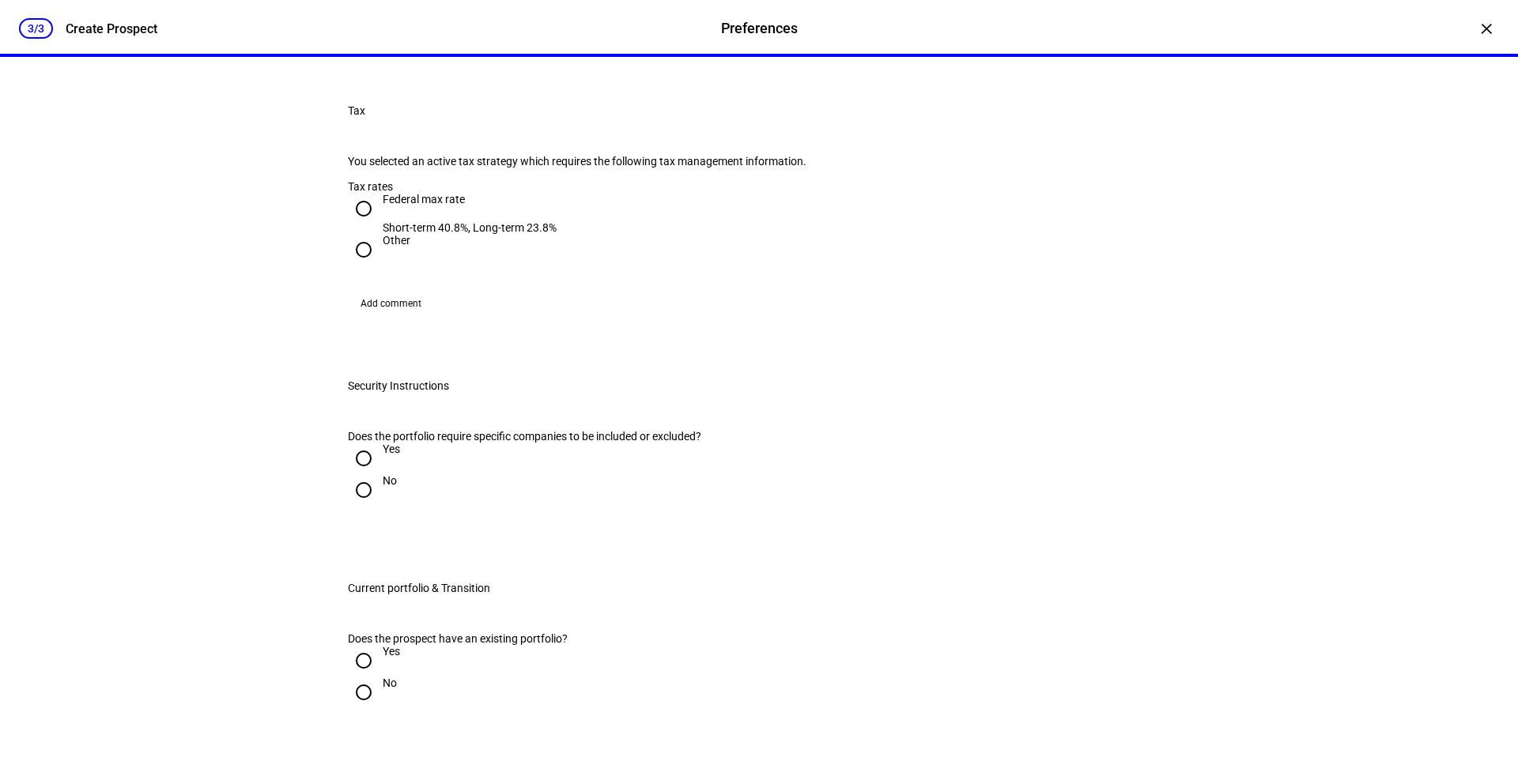
click at [355, 265] on input "Other" at bounding box center [363, 249] width 31 height 31
radio input "true"
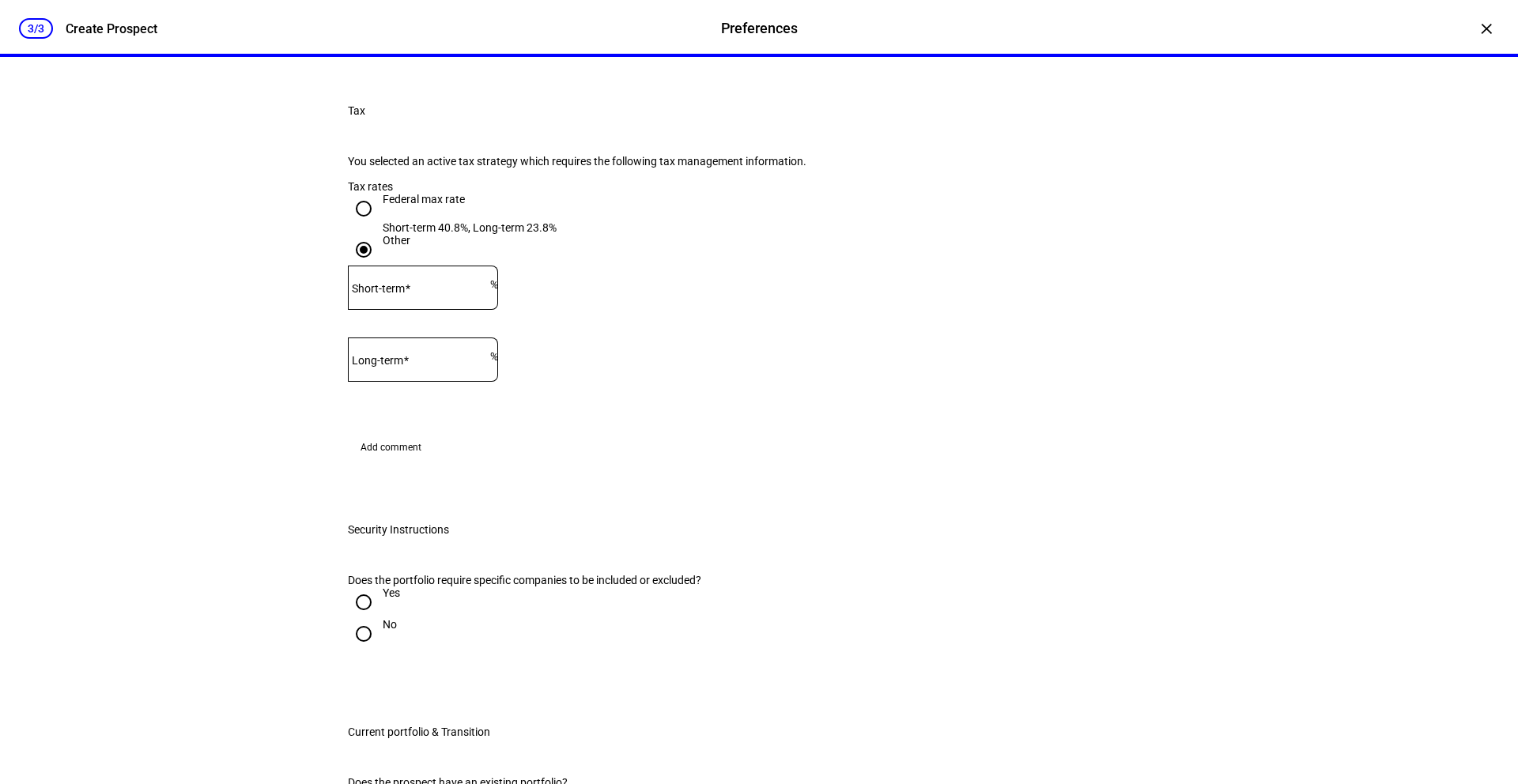
click at [405, 295] on mat-label "Short-term" at bounding box center [378, 289] width 53 height 12
click at [437, 290] on input "Short-term" at bounding box center [419, 284] width 143 height 12
click at [457, 290] on input "Short-term" at bounding box center [419, 284] width 143 height 12
type input "36"
type input "15"
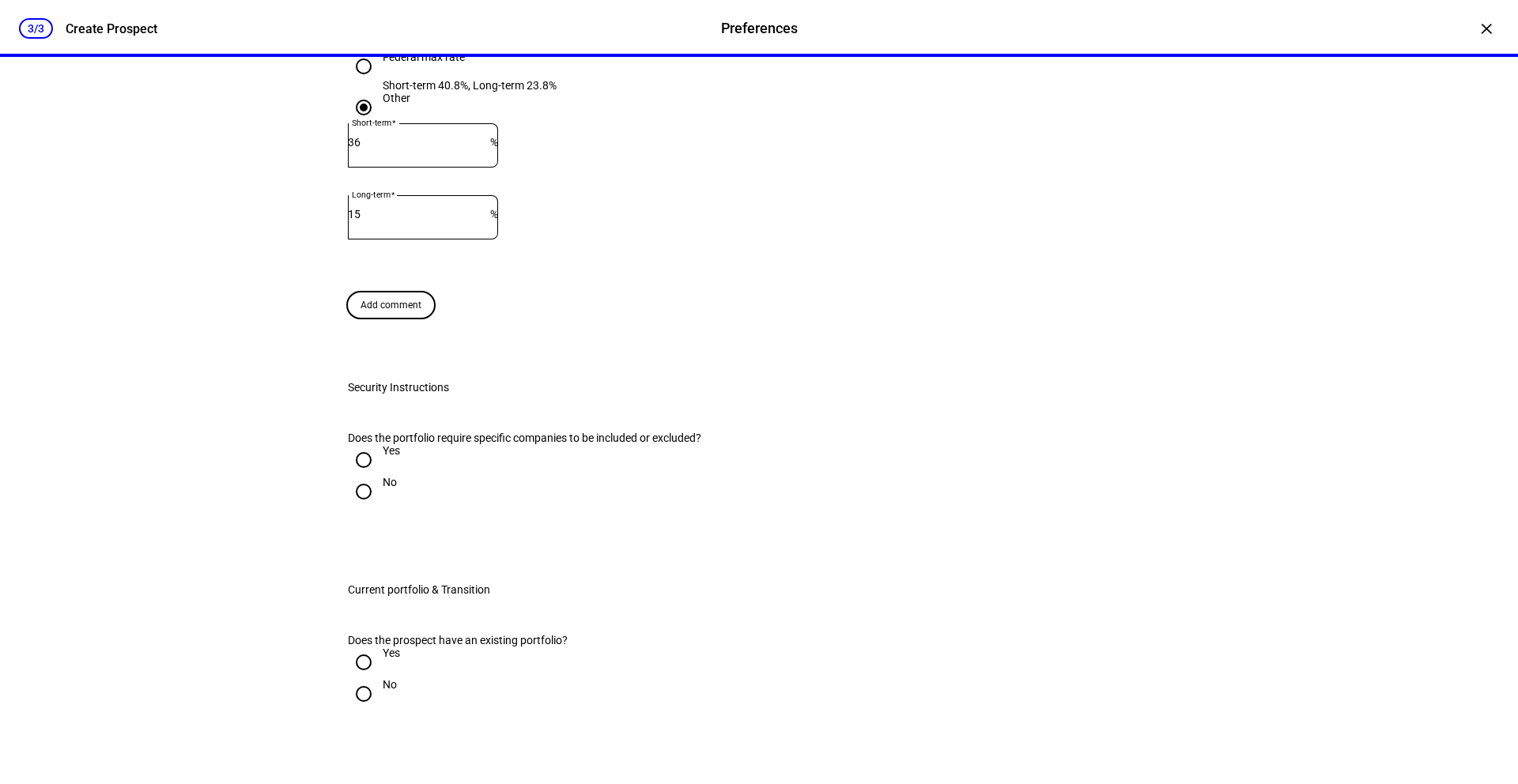
scroll to position [1015, 0]
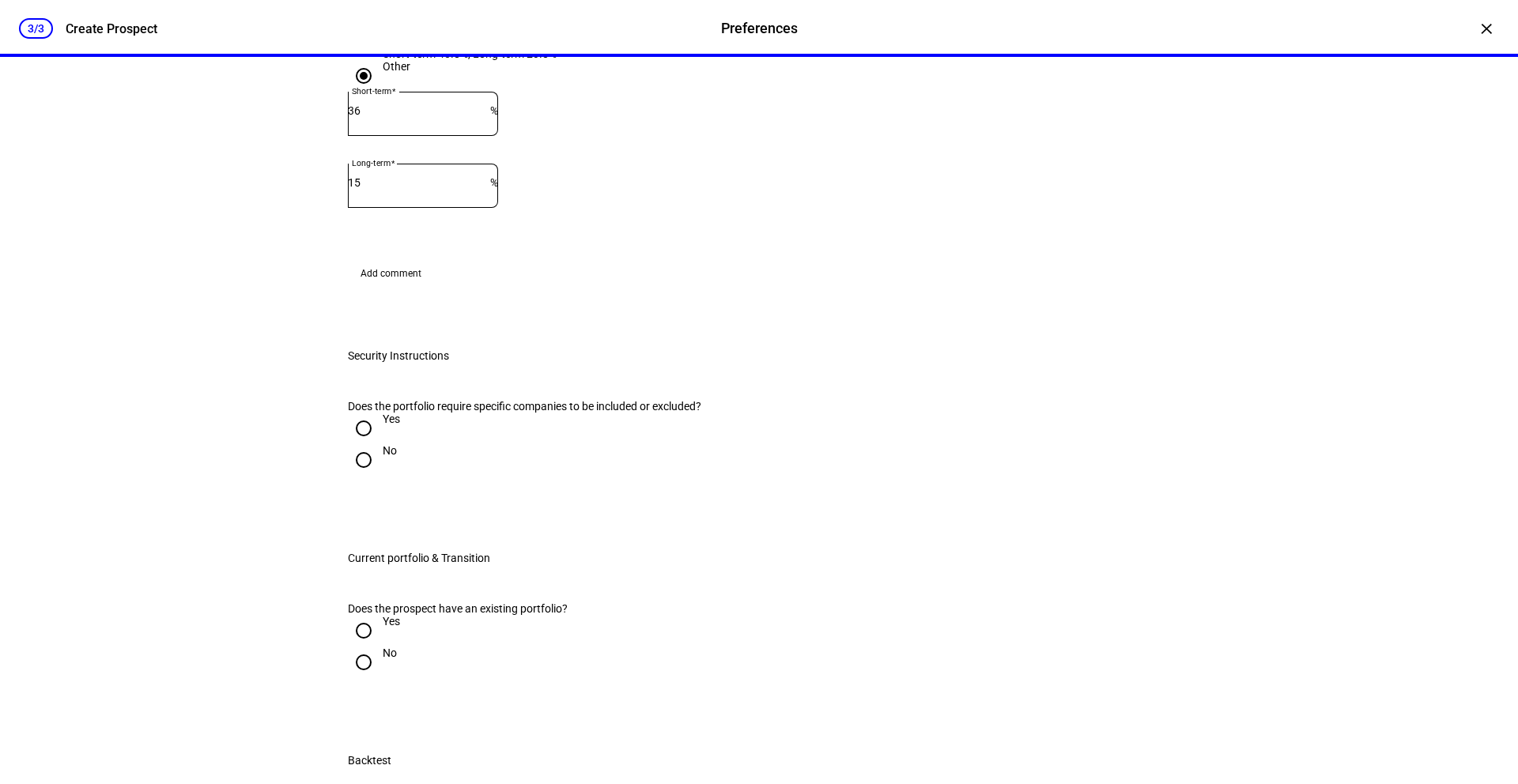
click at [542, 286] on eth-additional-info-control "Add comment Share more about tax management" at bounding box center [759, 274] width 822 height 25
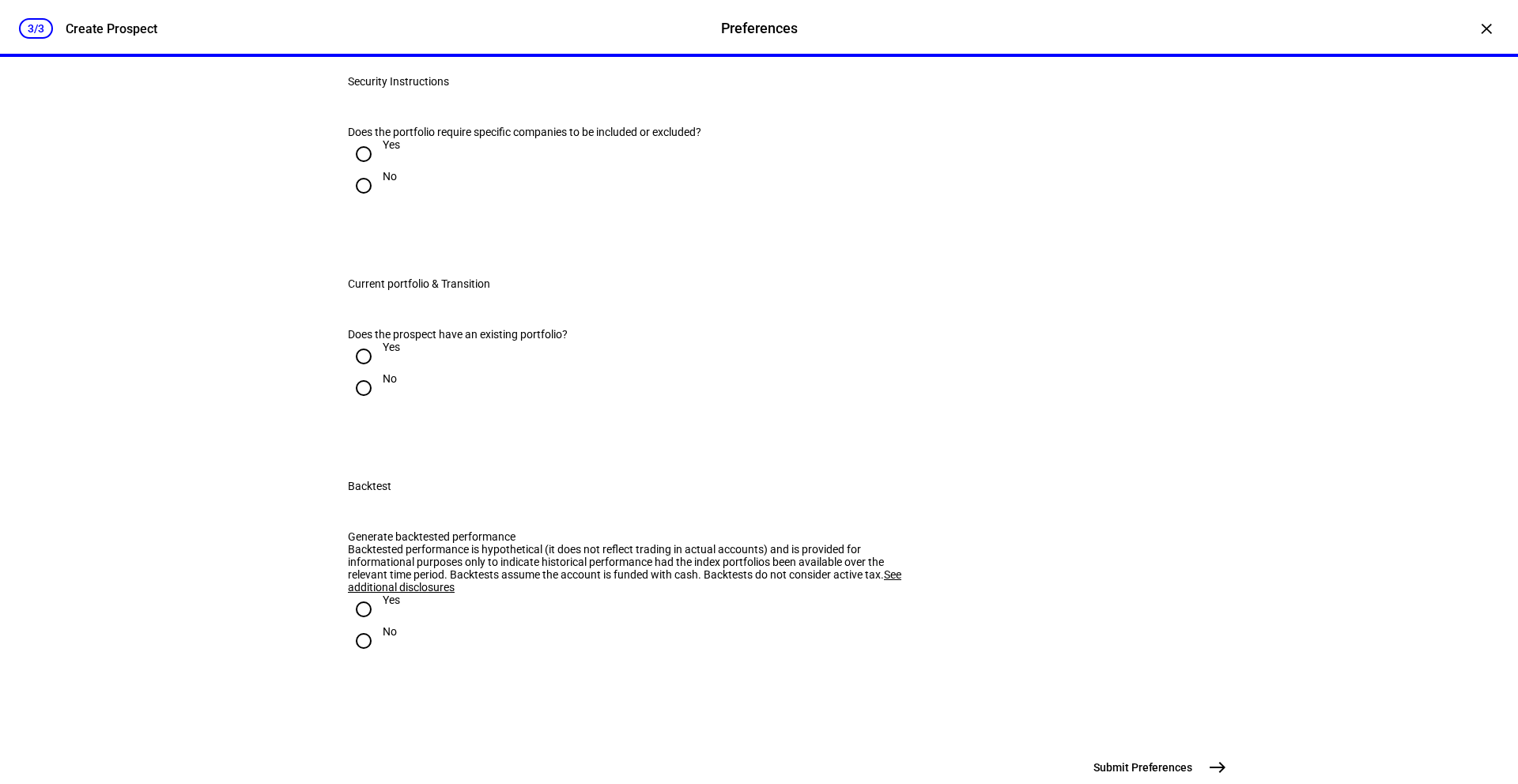
scroll to position [1291, 0]
click at [358, 200] on input "No" at bounding box center [363, 183] width 31 height 31
radio input "true"
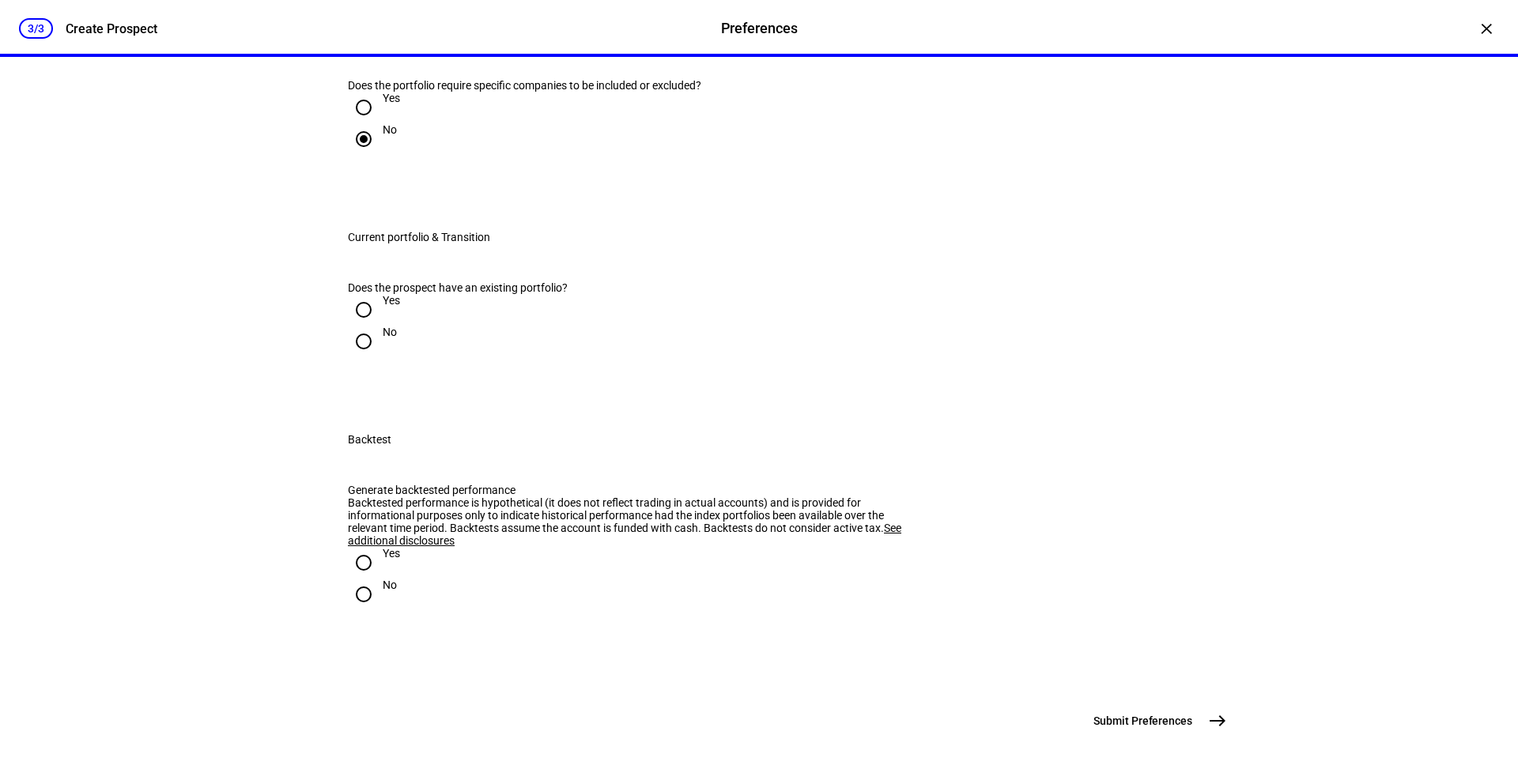
scroll to position [1466, 0]
click at [360, 325] on input "Yes" at bounding box center [363, 309] width 31 height 31
radio input "true"
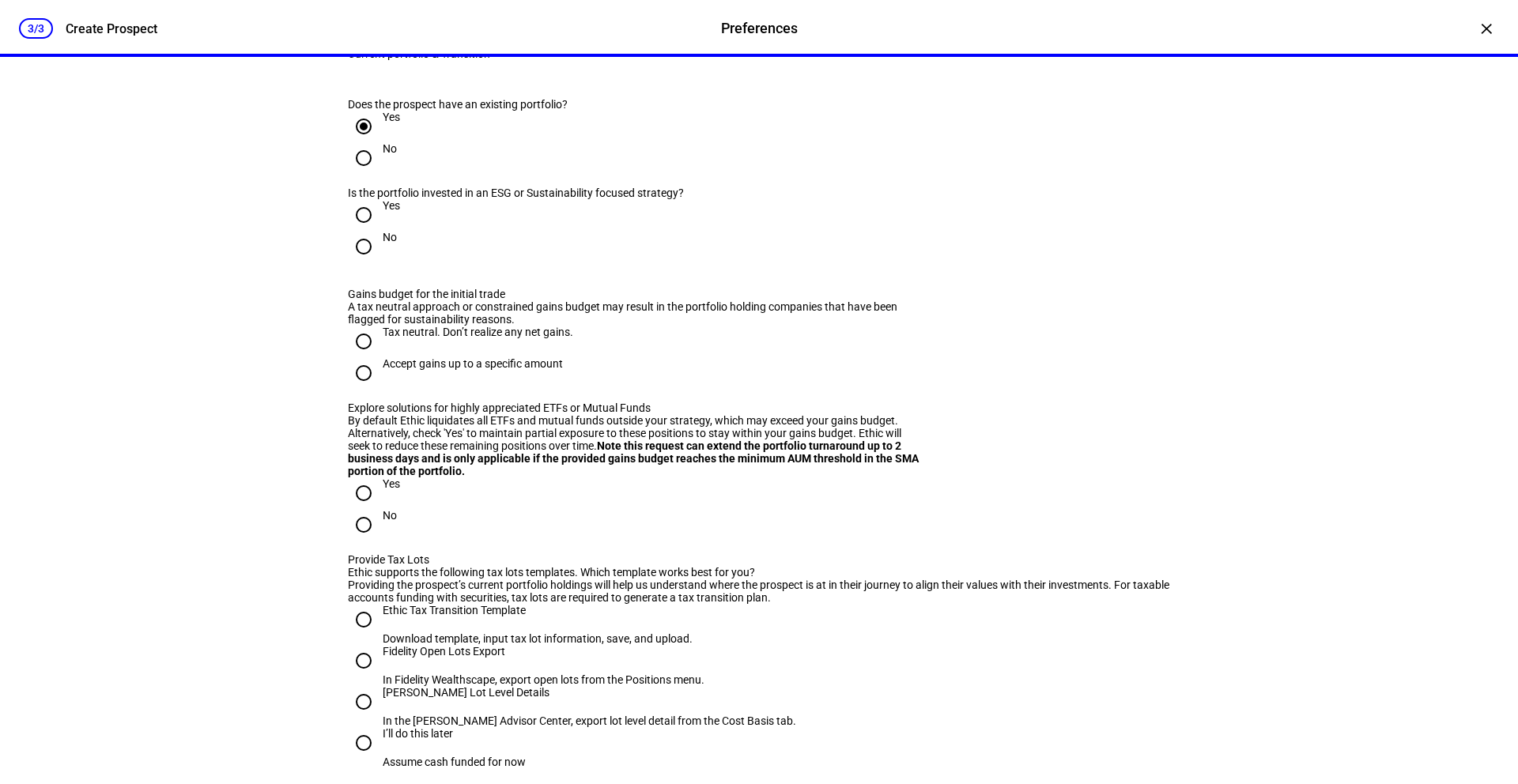
scroll to position [1529, 0]
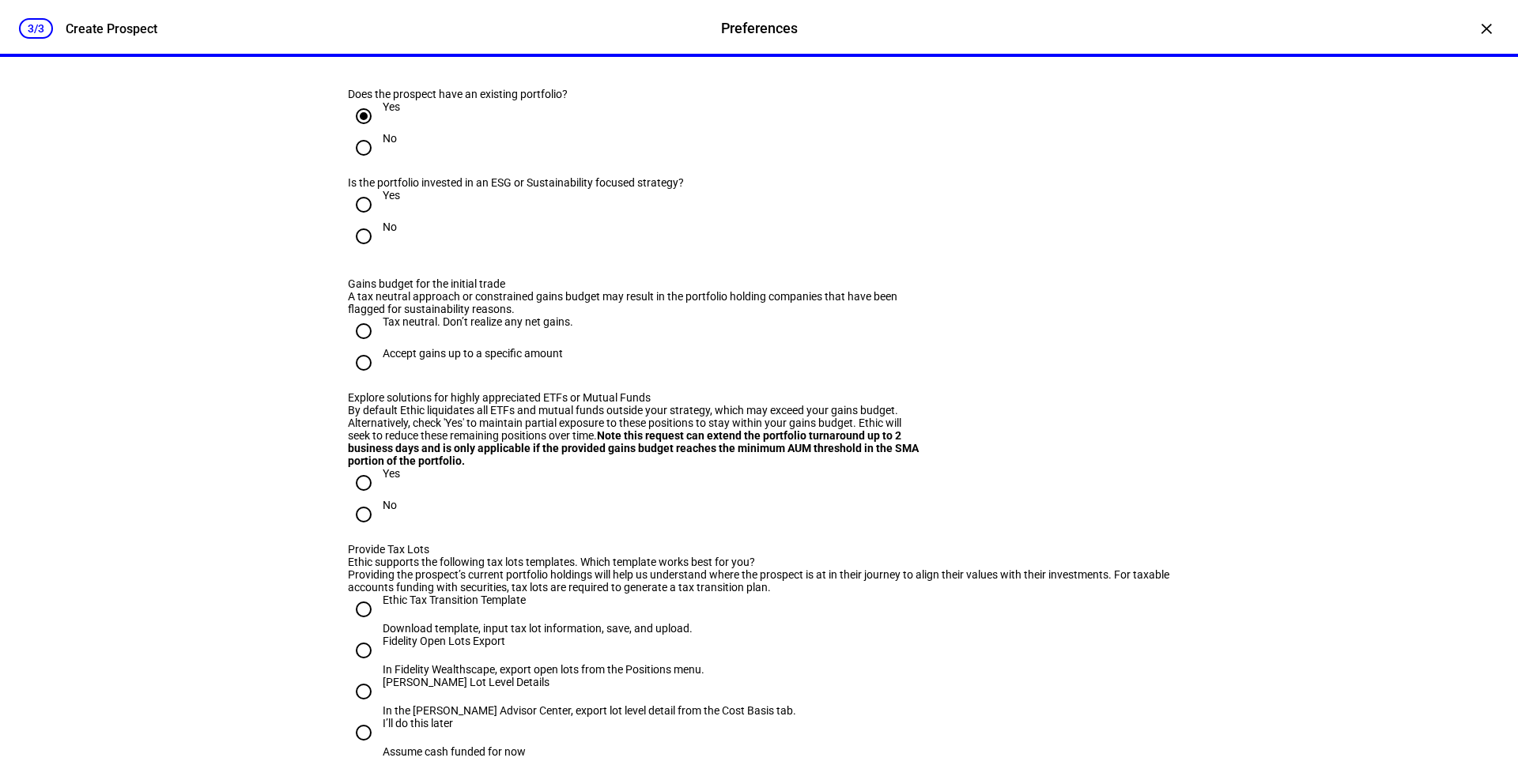
click at [370, 252] on input "No" at bounding box center [363, 235] width 31 height 31
radio input "true"
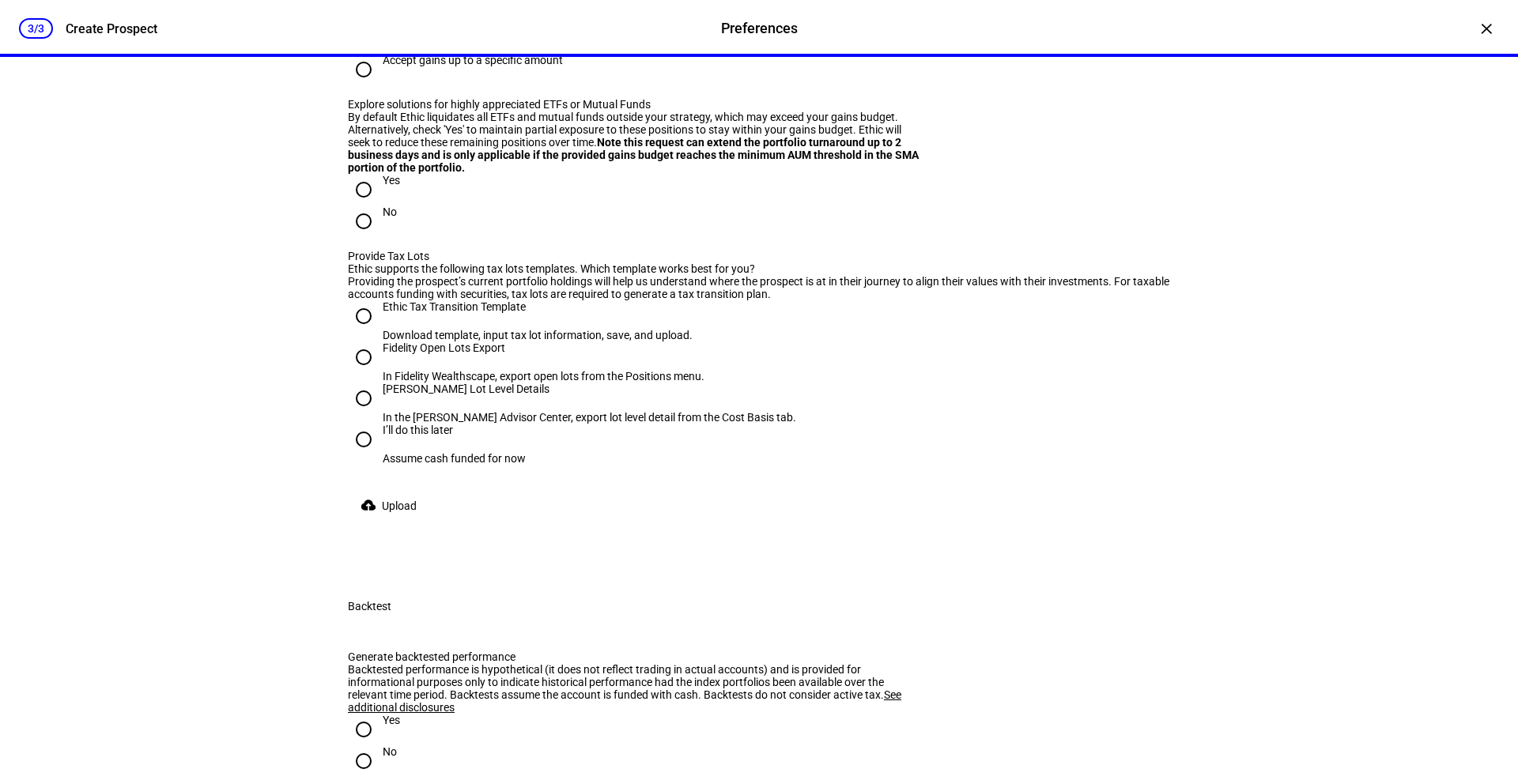
scroll to position [1823, 0]
click at [389, 185] on div "Yes" at bounding box center [391, 179] width 18 height 12
click at [380, 205] on input "Yes" at bounding box center [363, 188] width 31 height 31
radio input "true"
click at [362, 85] on input "Accept gains up to a specific amount" at bounding box center [363, 68] width 31 height 31
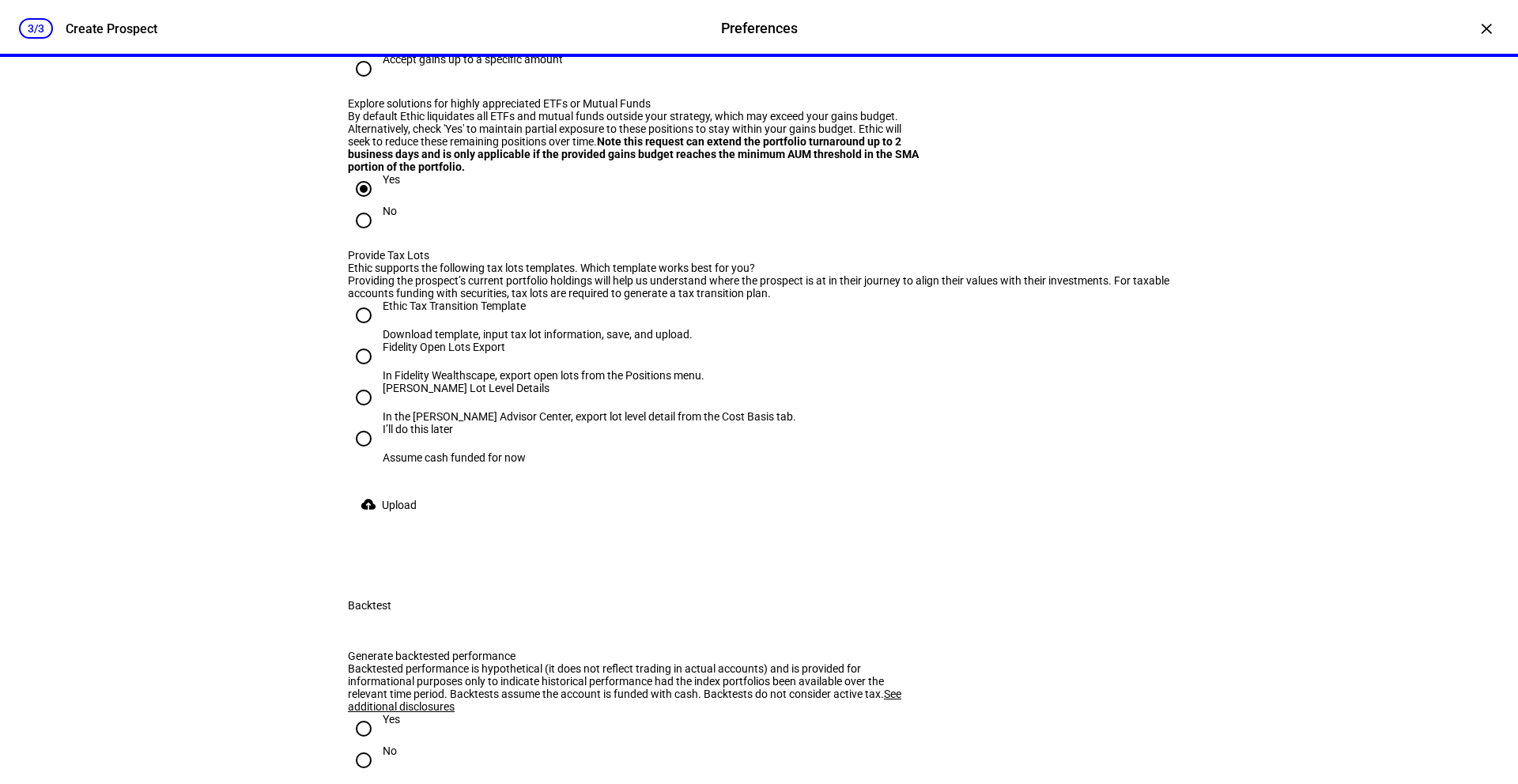
radio input "true"
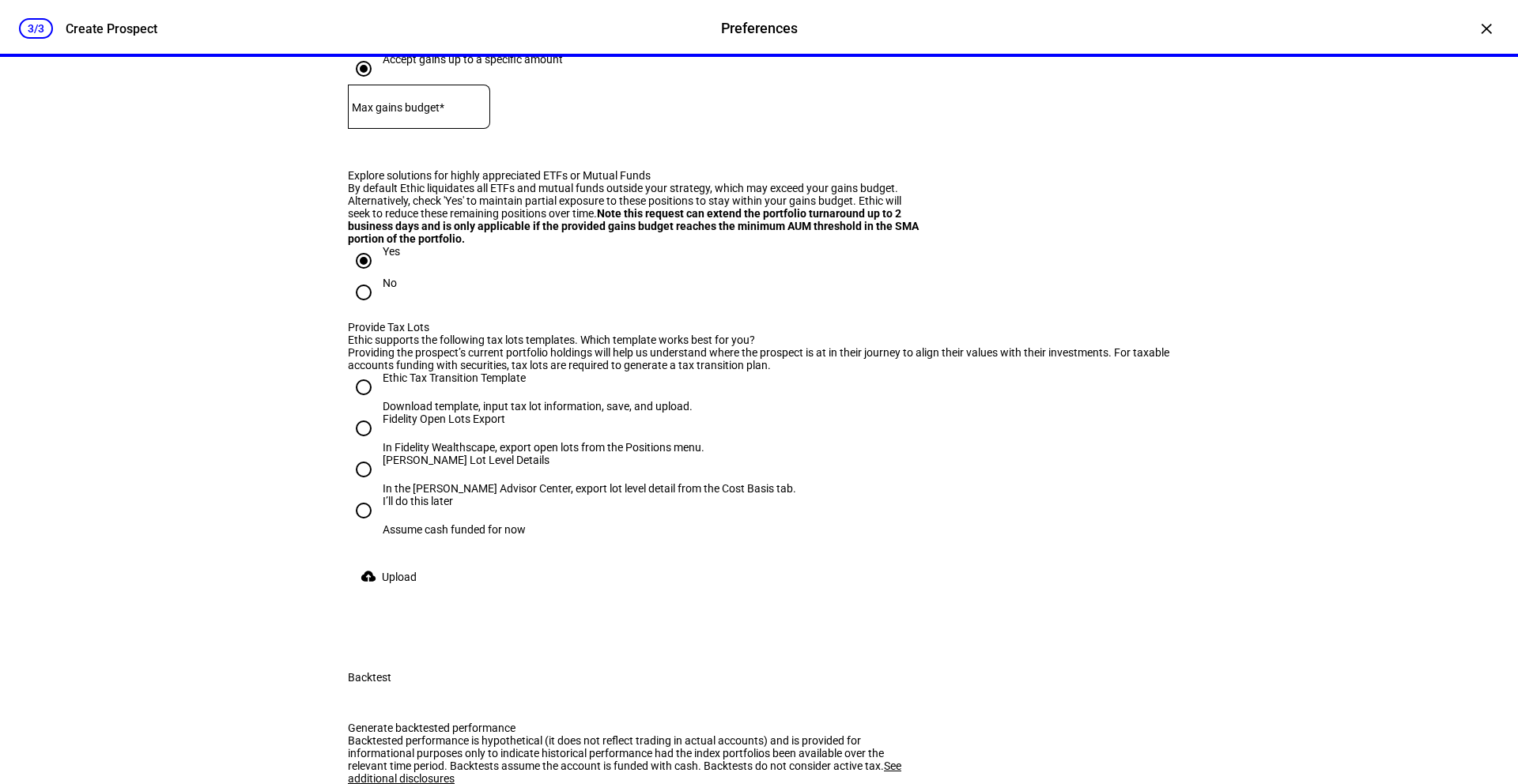
click at [447, 110] on input at bounding box center [419, 103] width 143 height 12
click at [469, 34] on div "Tax neutral. Don’t realize any net gains." at bounding box center [478, 28] width 191 height 12
click at [380, 53] on input "Tax neutral. Don’t realize any net gains." at bounding box center [363, 37] width 31 height 31
radio input "true"
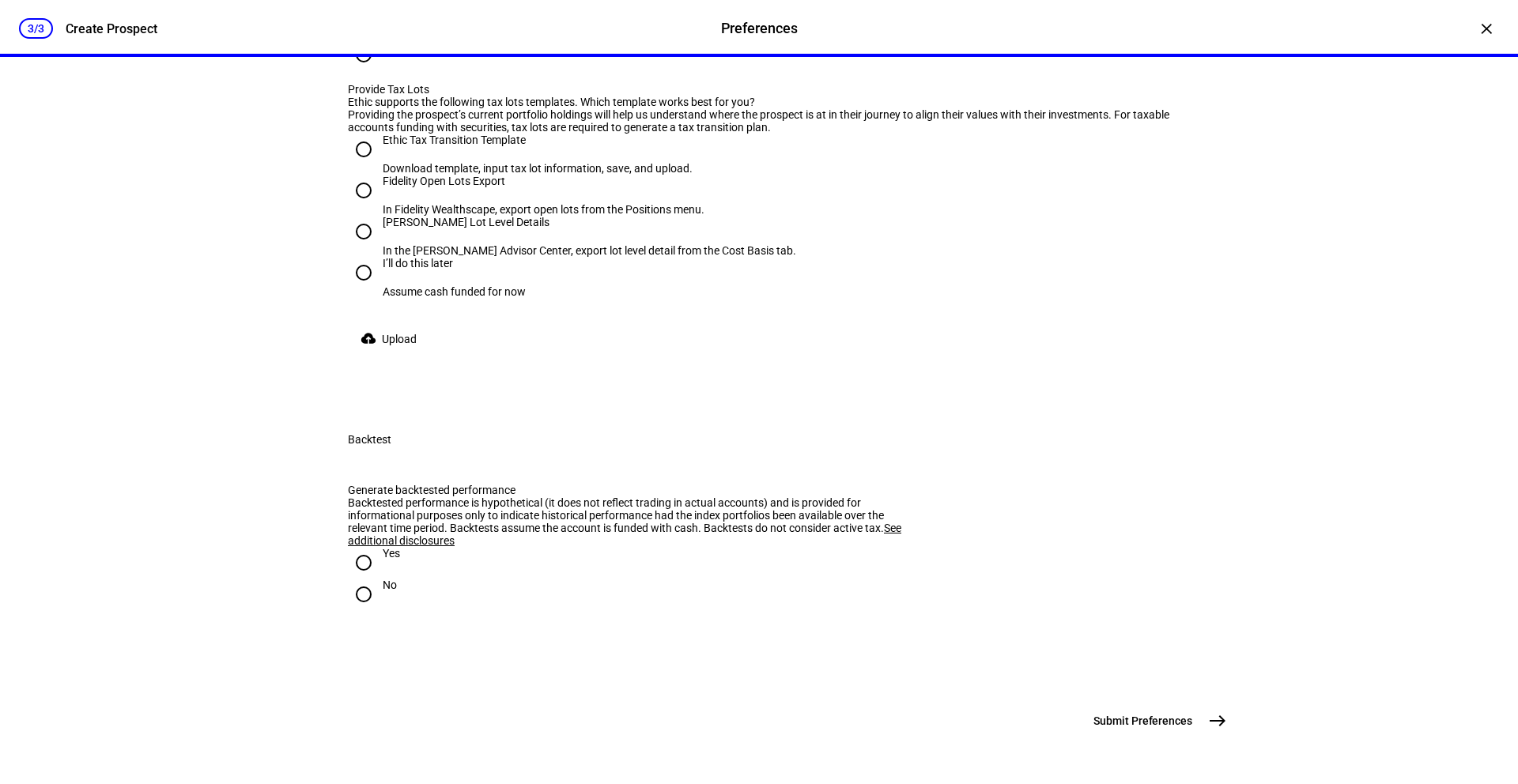
scroll to position [2145, 0]
click at [362, 165] on input "Ethic Tax Transition Template Download template, input tax lot information, sav…" at bounding box center [363, 149] width 31 height 31
radio input "true"
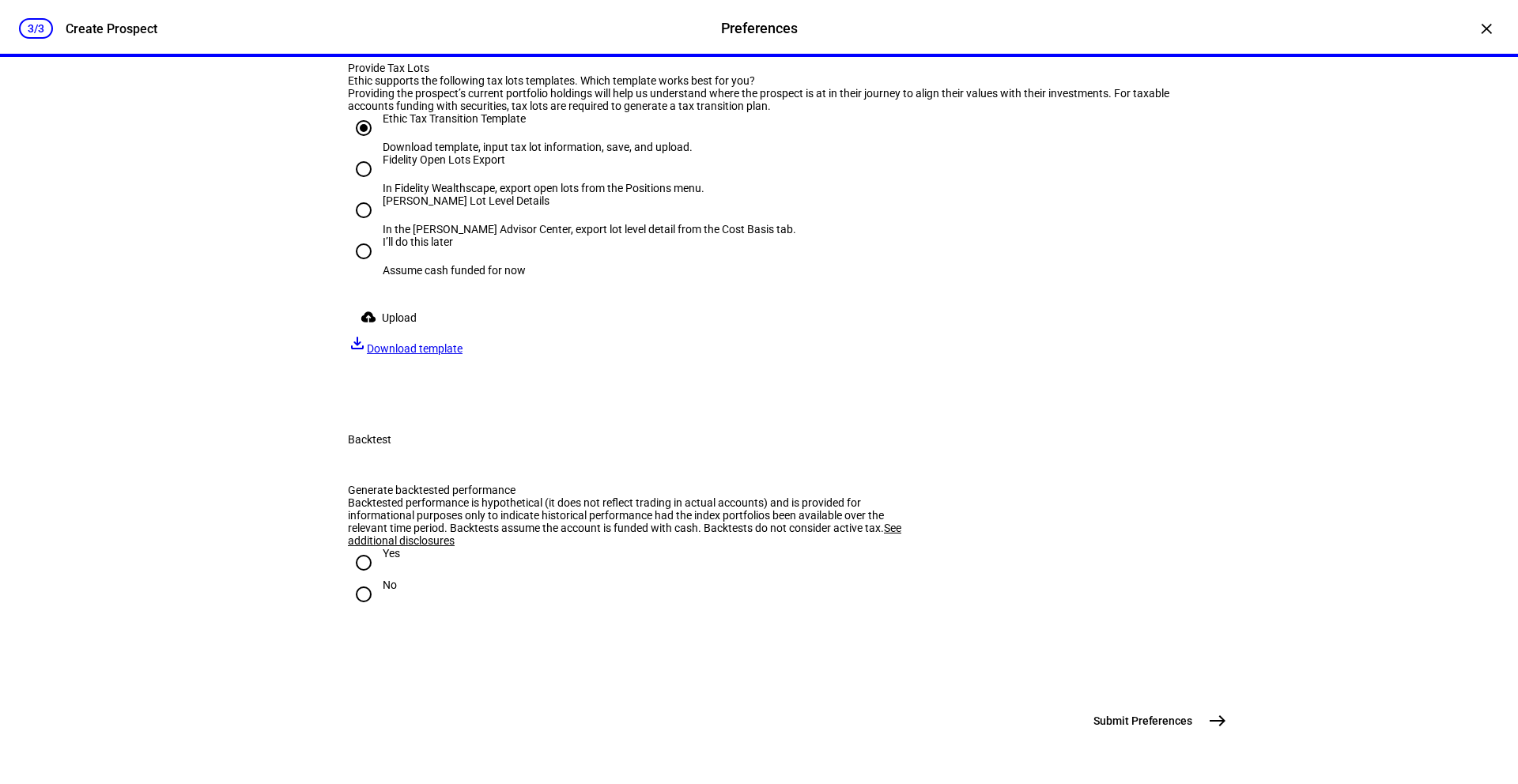
click at [463, 355] on span "Download template" at bounding box center [414, 348] width 95 height 12
click at [357, 547] on input "Yes" at bounding box center [363, 562] width 31 height 31
radio input "true"
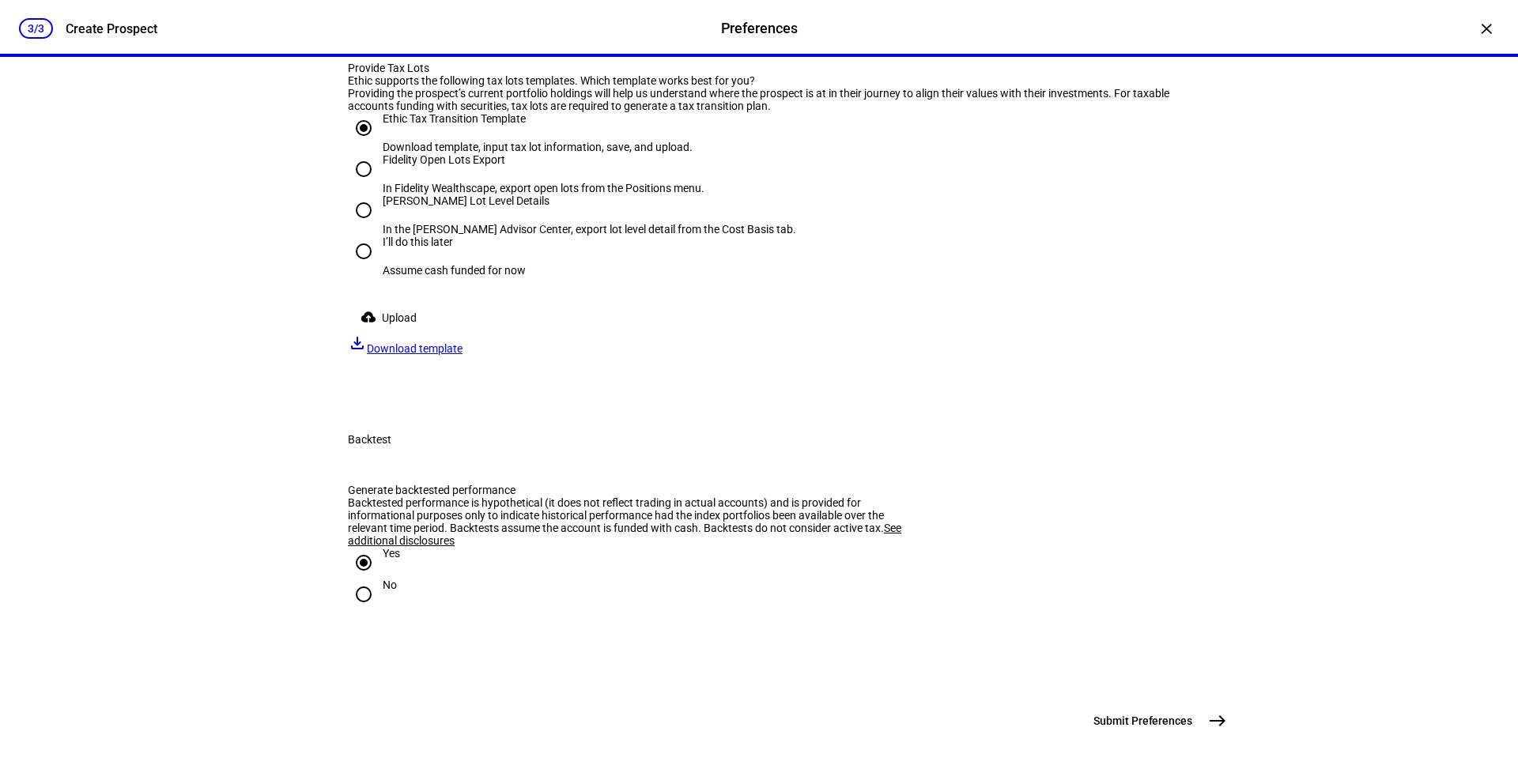
click at [429, 249] on div "I’ll do this later" at bounding box center [454, 241] width 144 height 12
click at [380, 267] on input "I’ll do this later Assume cash funded for now" at bounding box center [363, 250] width 31 height 31
radio input "true"
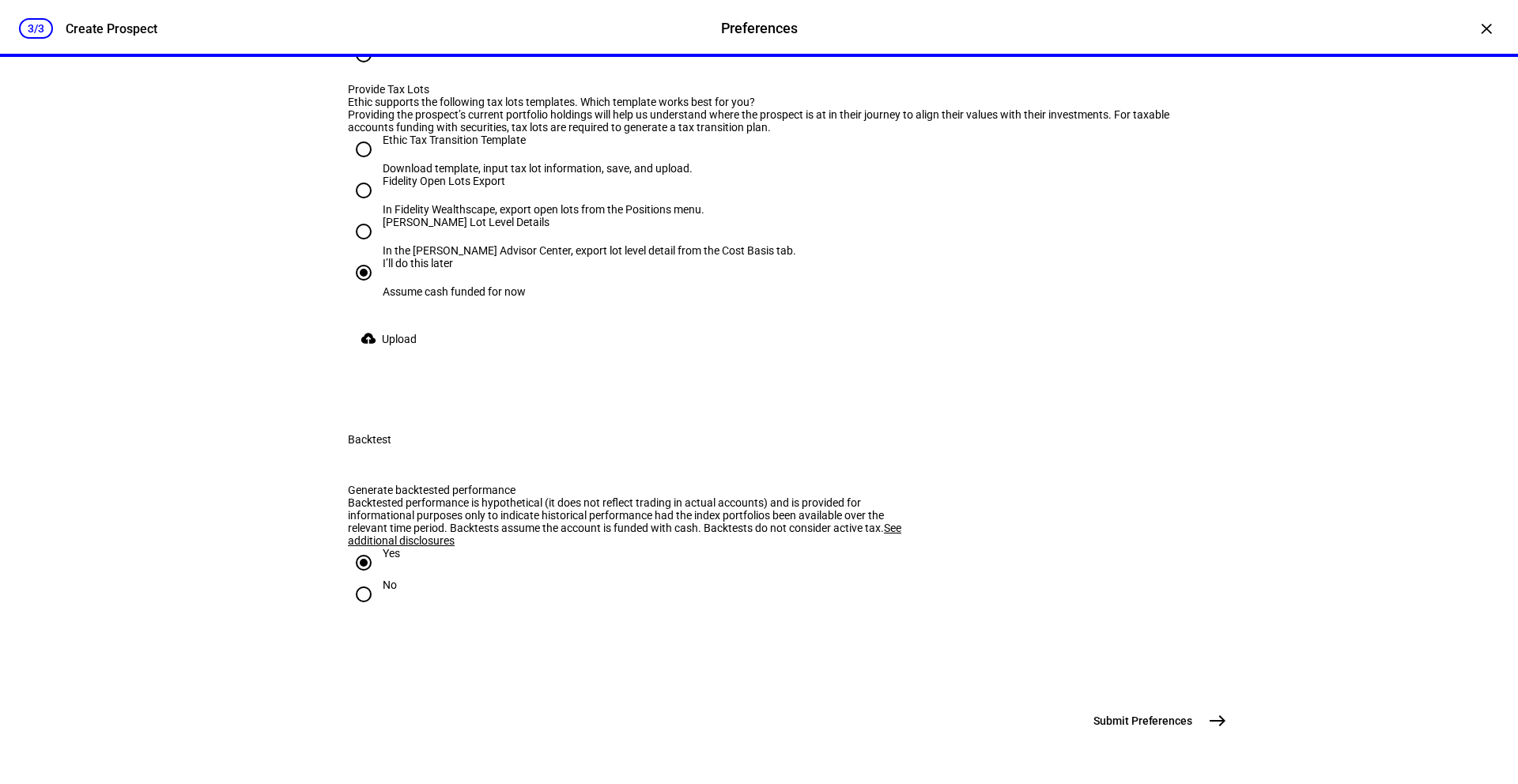
scroll to position [2458, 0]
drag, startPoint x: 1214, startPoint y: 729, endPoint x: 1002, endPoint y: 738, distance: 212.2
click at [1221, 724] on span "east" at bounding box center [1217, 720] width 31 height 31
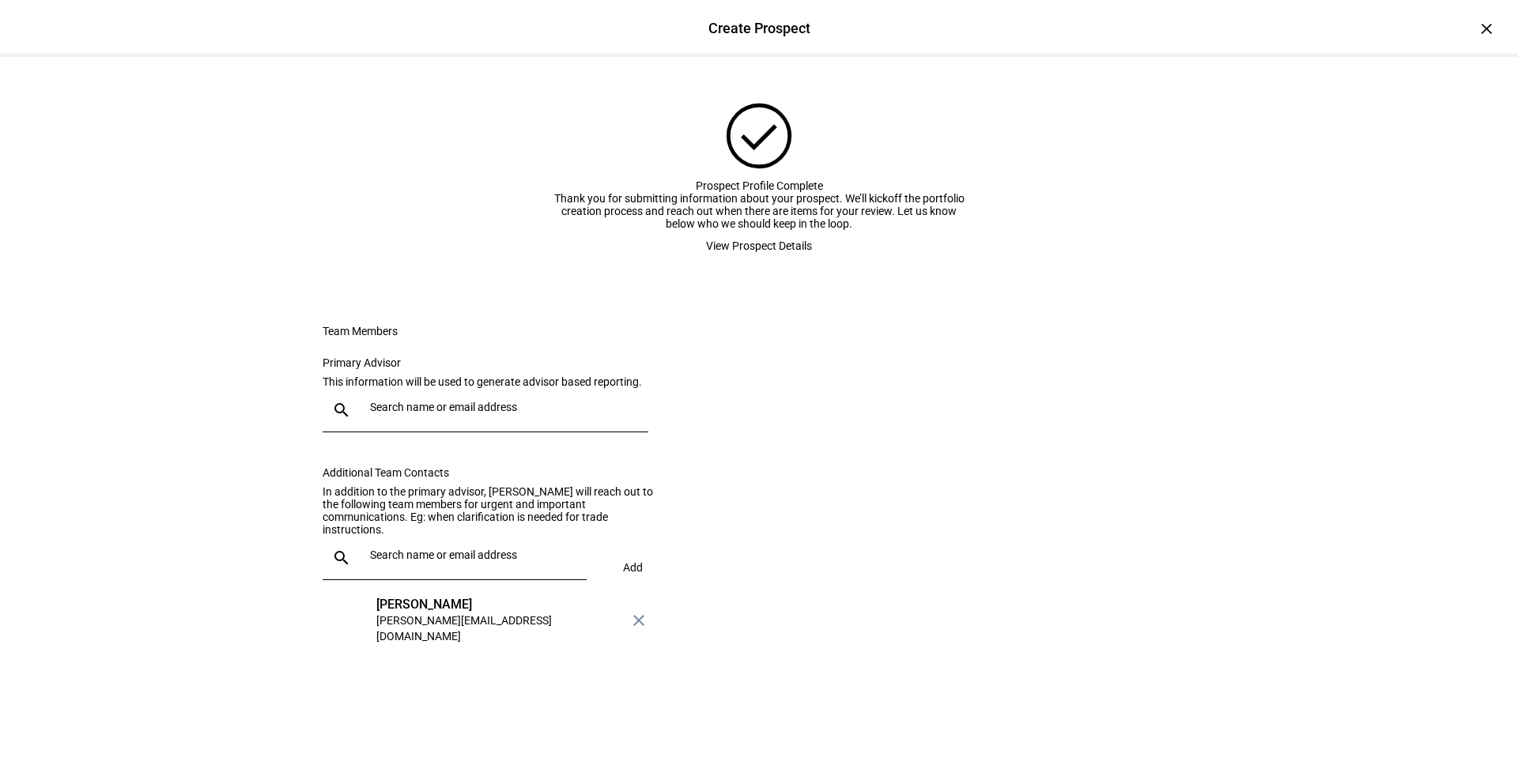
scroll to position [93, 0]
click at [536, 432] on div at bounding box center [499, 411] width 272 height 45
type input "[PERSON_NAME]"
click at [521, 515] on div "[PERSON_NAME][EMAIL_ADDRESS][DOMAIN_NAME]" at bounding box center [505, 516] width 260 height 16
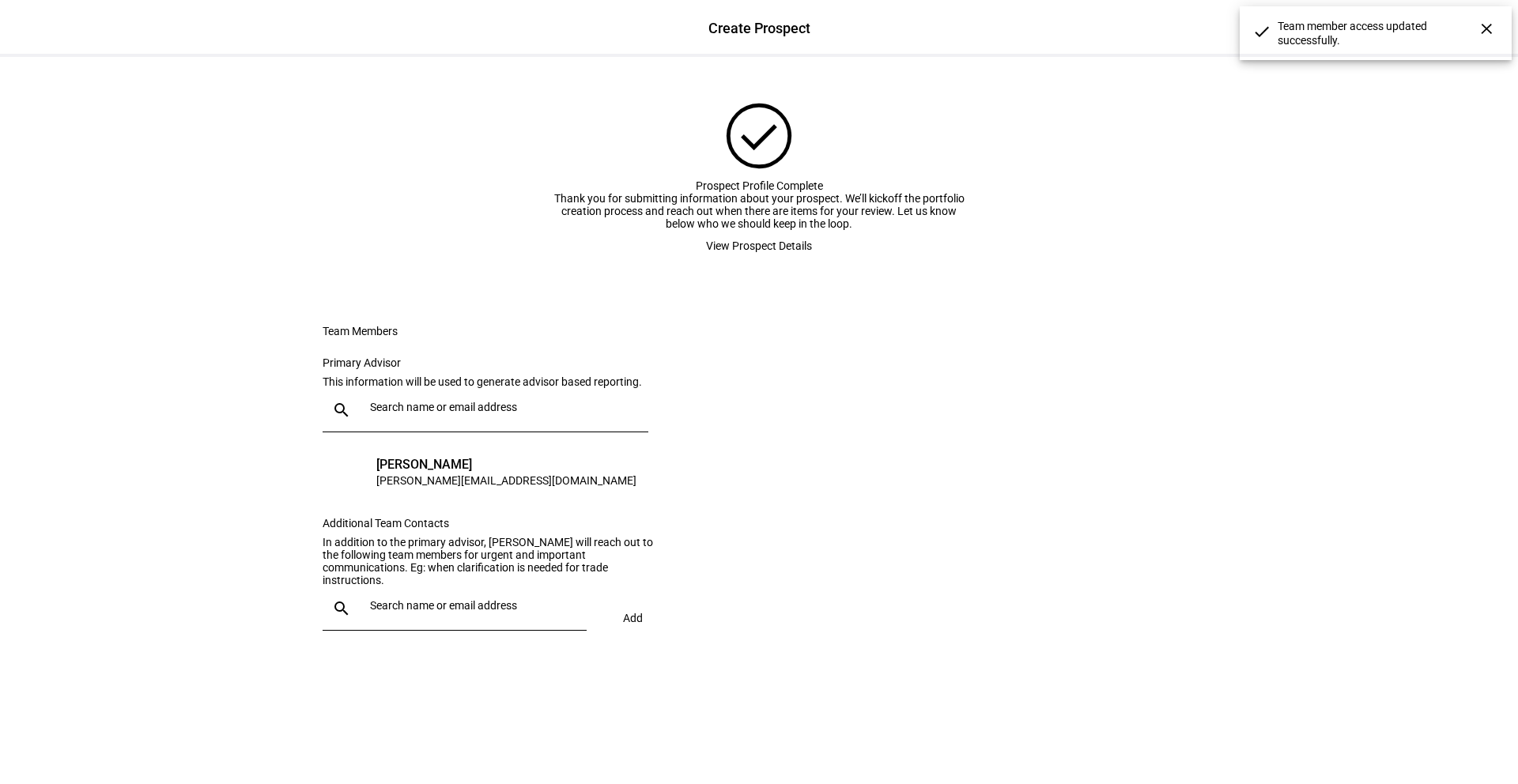
drag, startPoint x: 477, startPoint y: 670, endPoint x: 476, endPoint y: 480, distance: 190.0
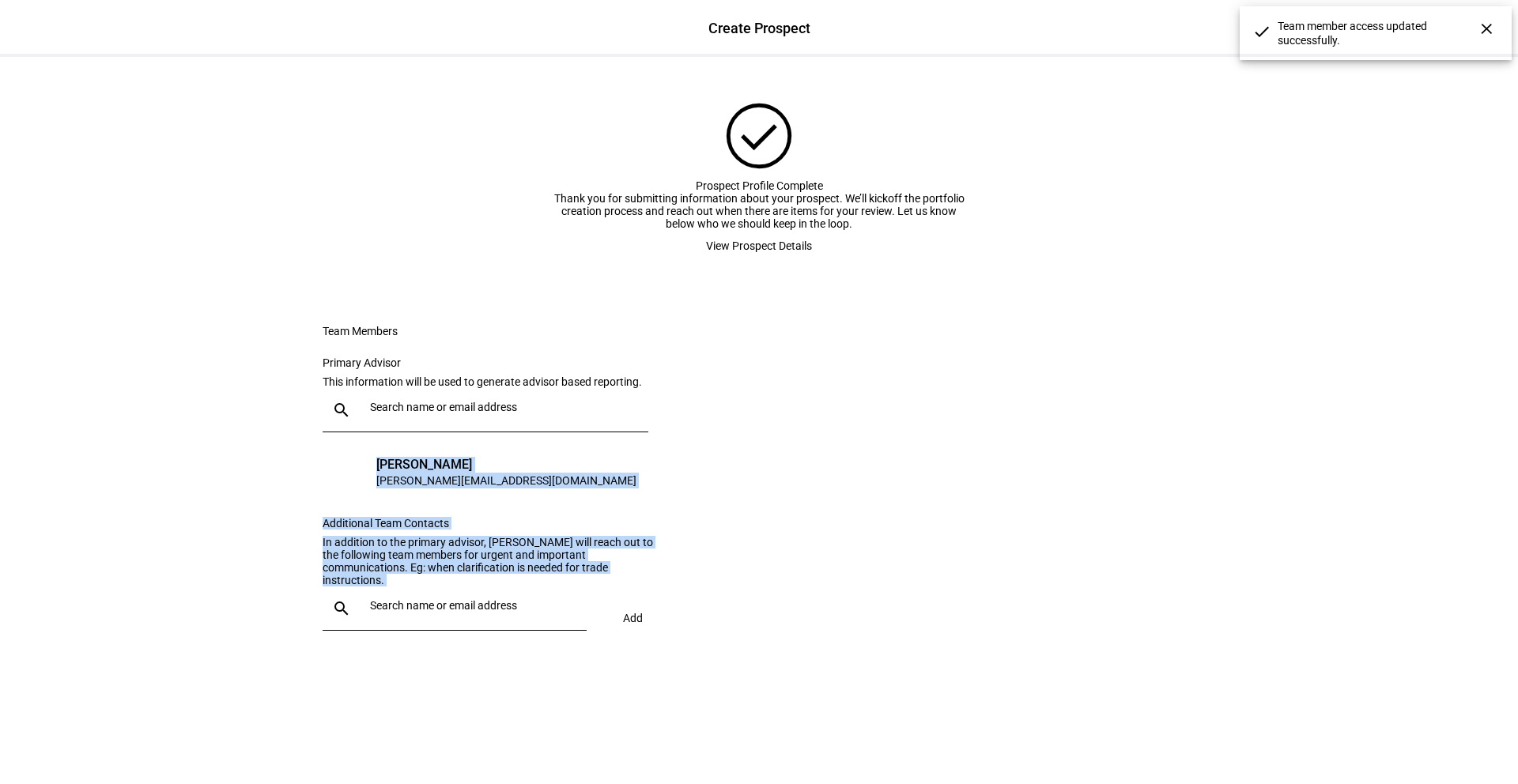
click at [476, 480] on div "Primary Advisor This information will be used to generate advisor based reporti…" at bounding box center [495, 427] width 345 height 142
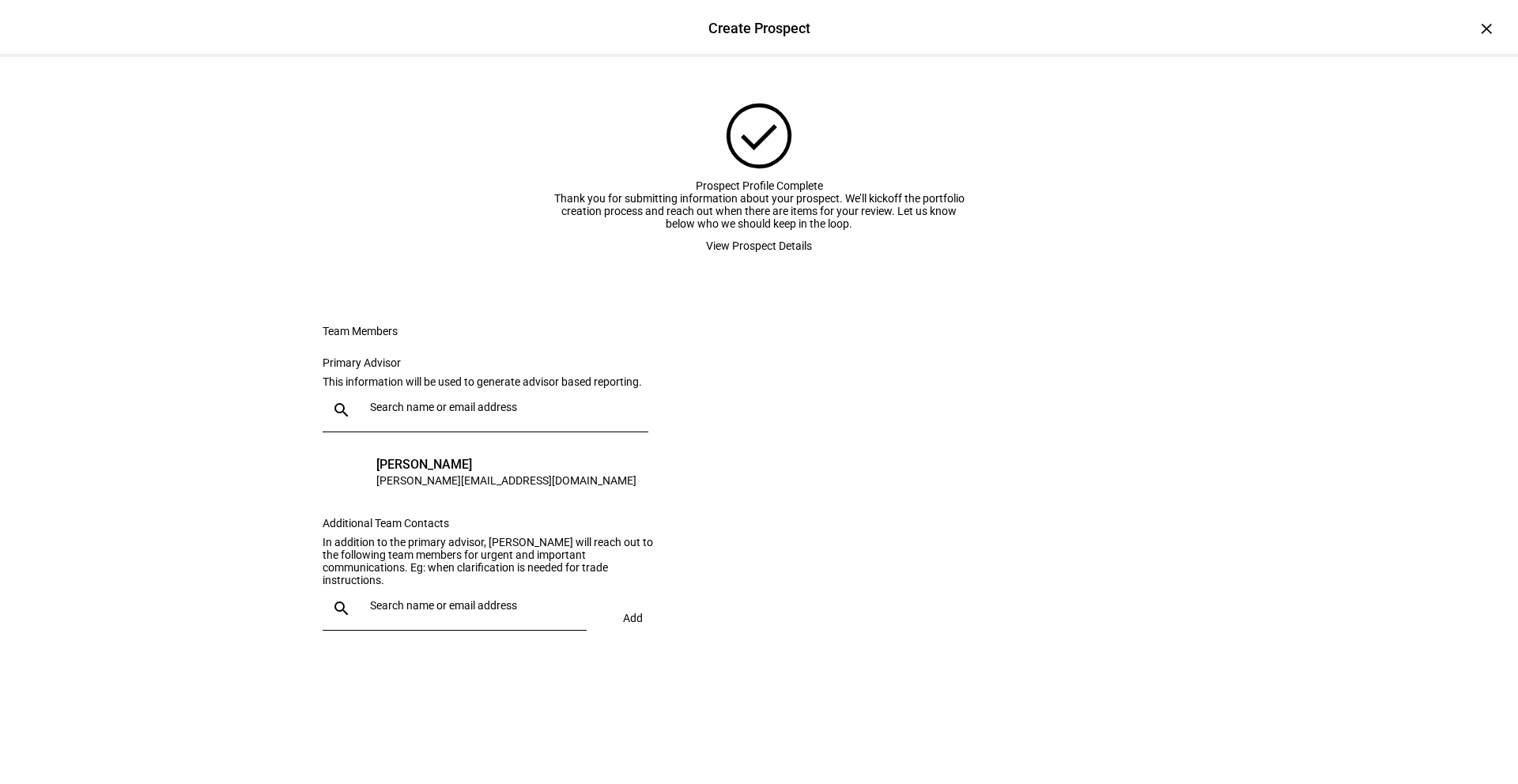
scroll to position [105, 0]
click at [455, 631] on div at bounding box center [469, 608] width 210 height 45
type input "r"
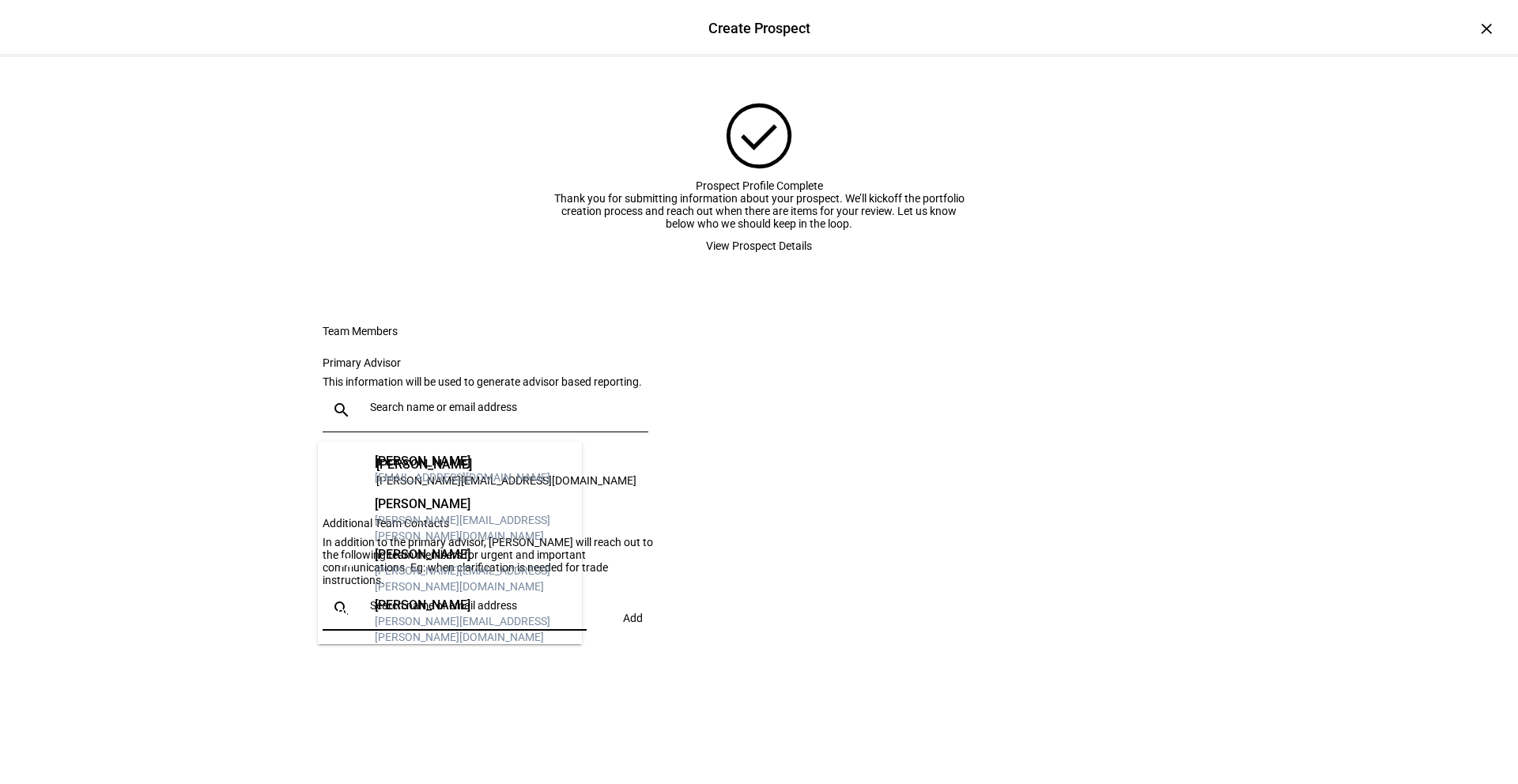
scroll to position [0, 0]
click at [676, 559] on eth-form-card "Team Members Primary Advisor This information will be used to generate advisor …" at bounding box center [759, 485] width 948 height 396
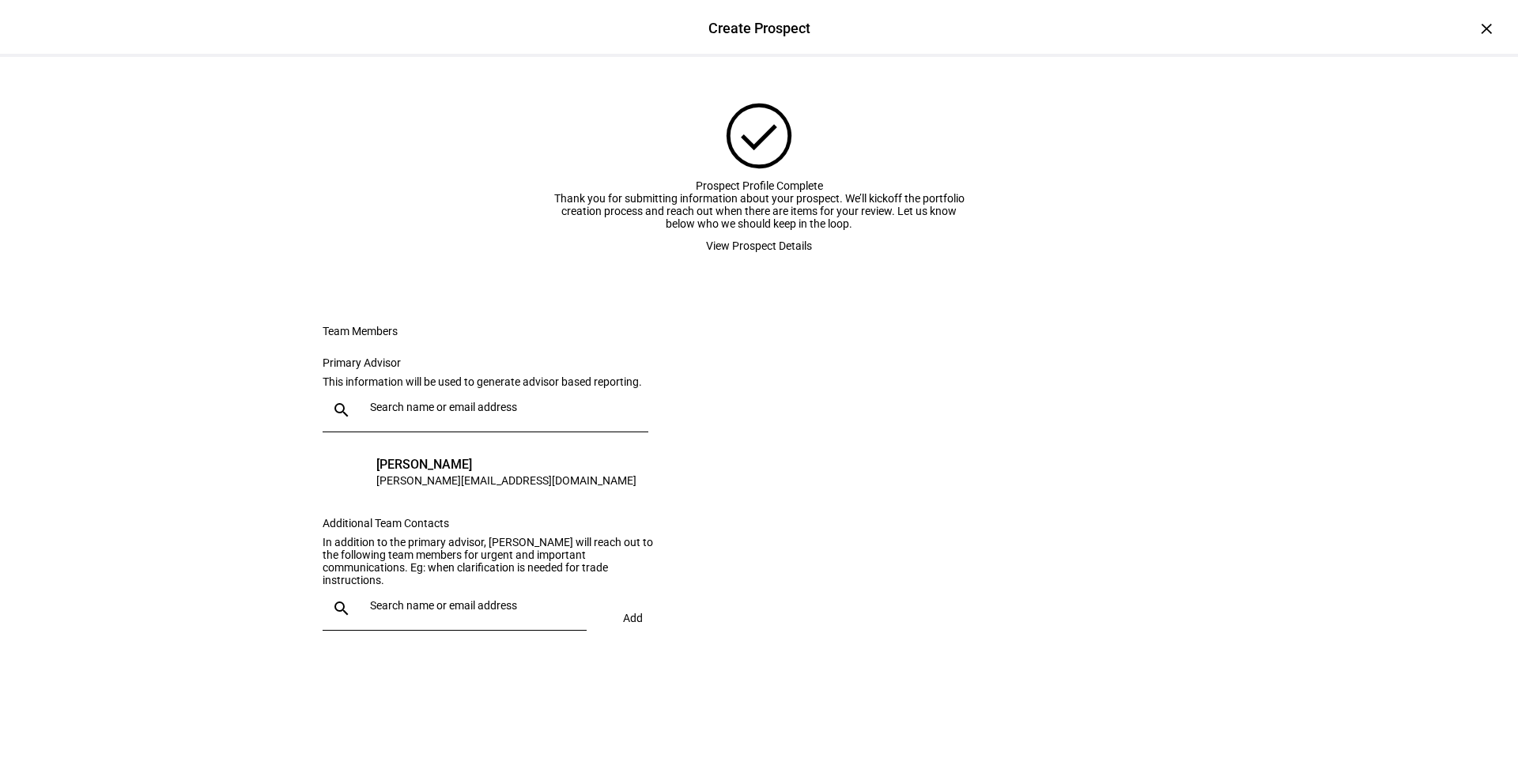
click at [780, 262] on span "View Prospect Details" at bounding box center [759, 245] width 106 height 31
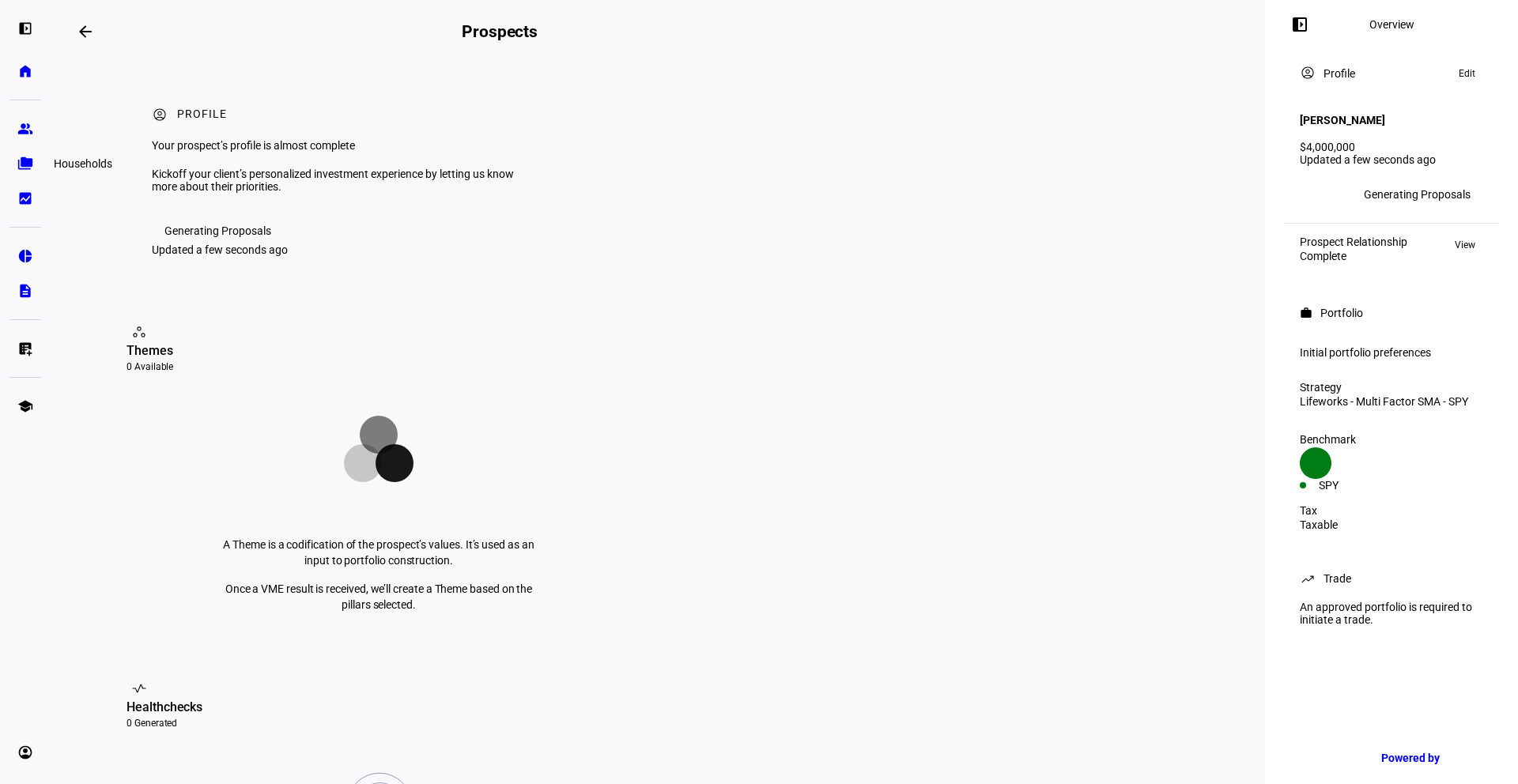
click at [47, 160] on div "Households" at bounding box center [83, 163] width 71 height 19
click at [226, 256] on div "Updated a few seconds ago" at bounding box center [219, 249] width 136 height 12
click at [212, 237] on div "Generating Proposals" at bounding box center [217, 231] width 107 height 12
